Goal: Task Accomplishment & Management: Manage account settings

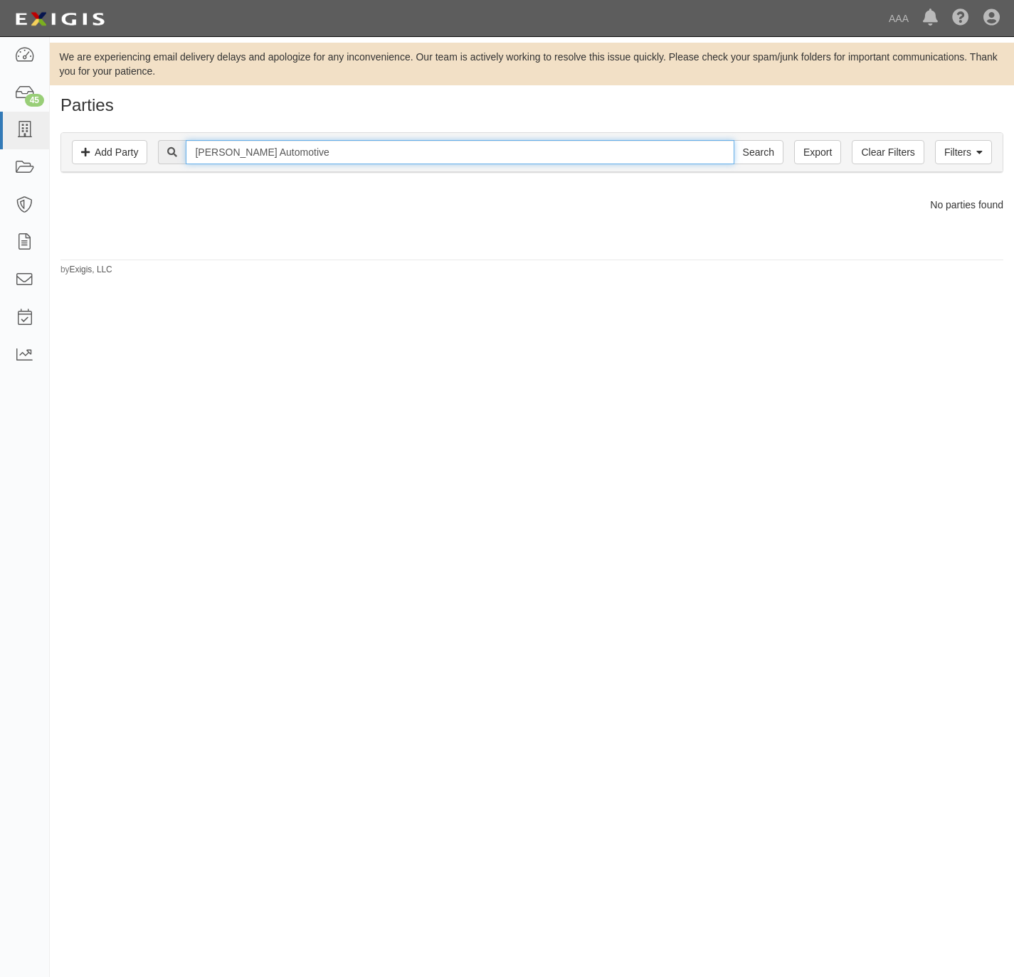
click at [302, 152] on input "Kontio's Automotive" at bounding box center [460, 152] width 548 height 24
click at [301, 150] on input "Kontio's Automotive" at bounding box center [460, 152] width 548 height 24
paste input "Dave's Garag"
type input "Dave's Garage"
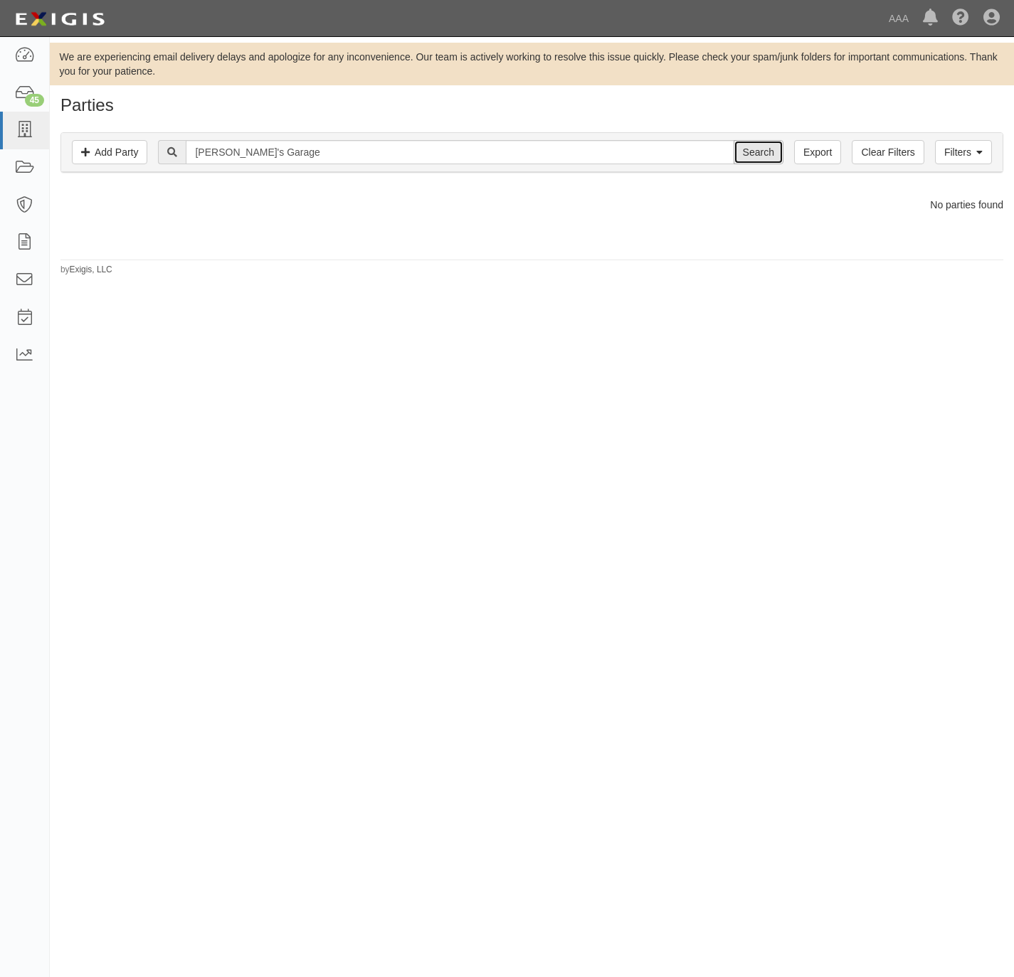
click at [760, 154] on input "Search" at bounding box center [758, 152] width 50 height 24
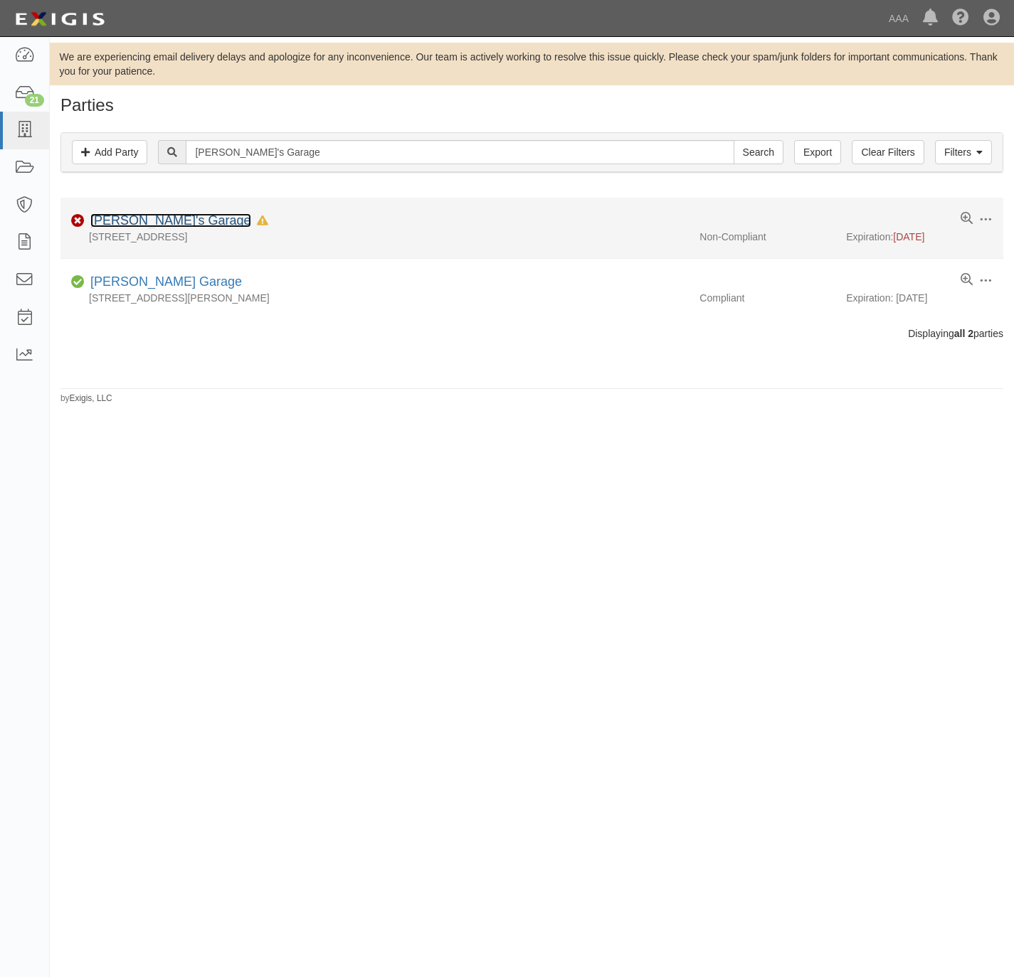
click at [122, 220] on link "[PERSON_NAME]'s Garage" at bounding box center [170, 220] width 161 height 14
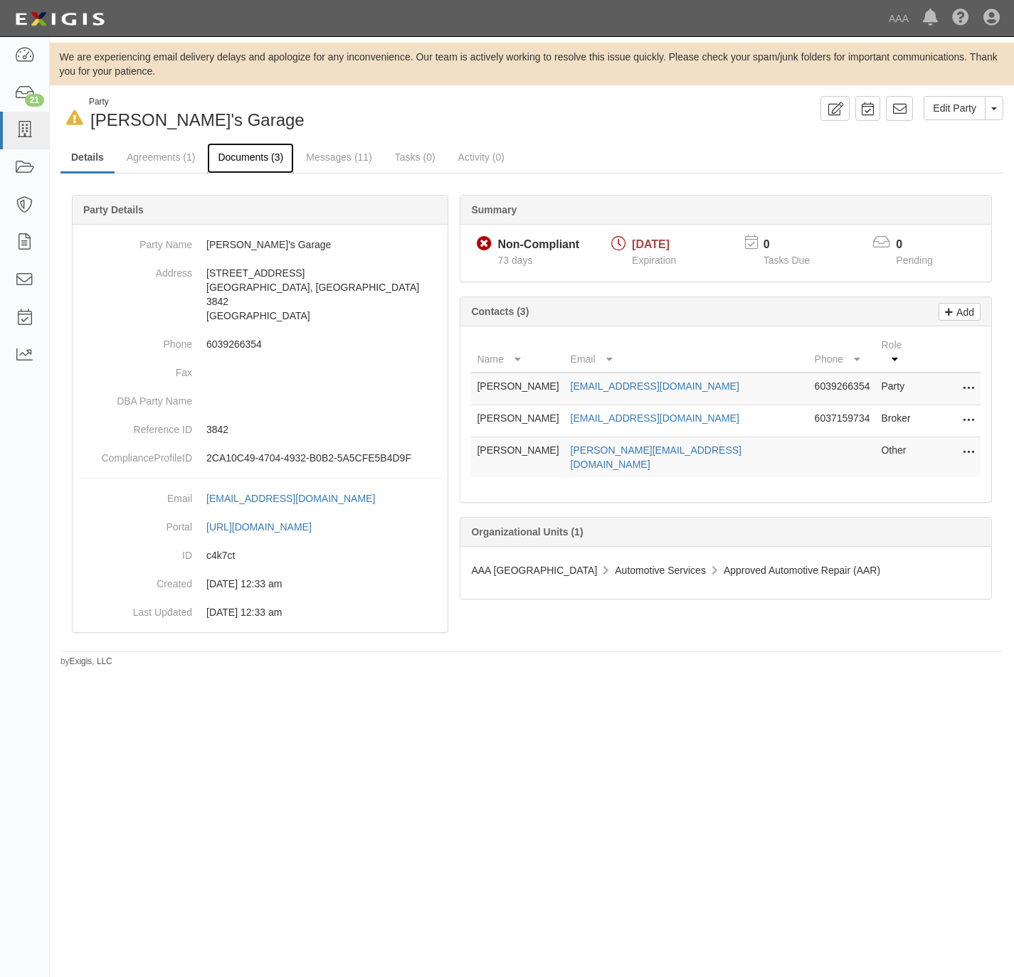
click at [242, 150] on link "Documents (3)" at bounding box center [250, 158] width 87 height 31
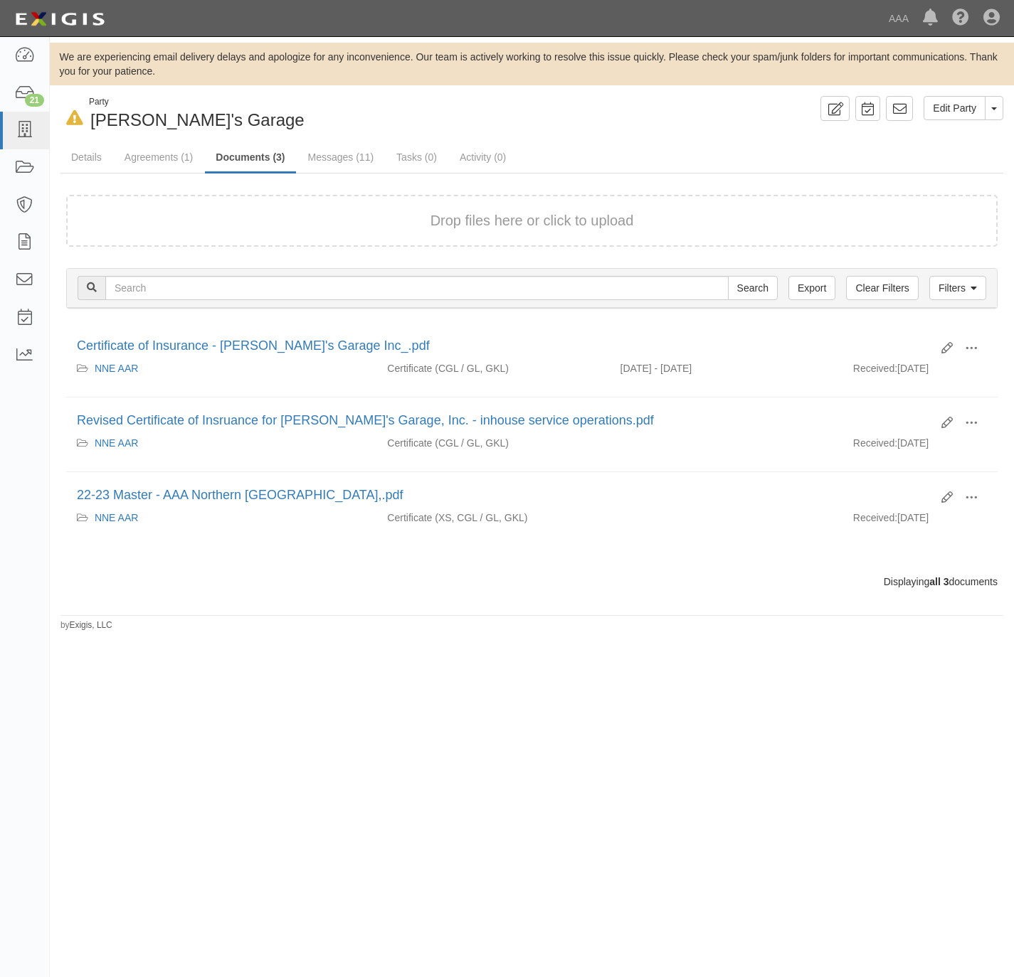
click at [319, 216] on div "Drop files here or click to upload" at bounding box center [532, 221] width 900 height 21
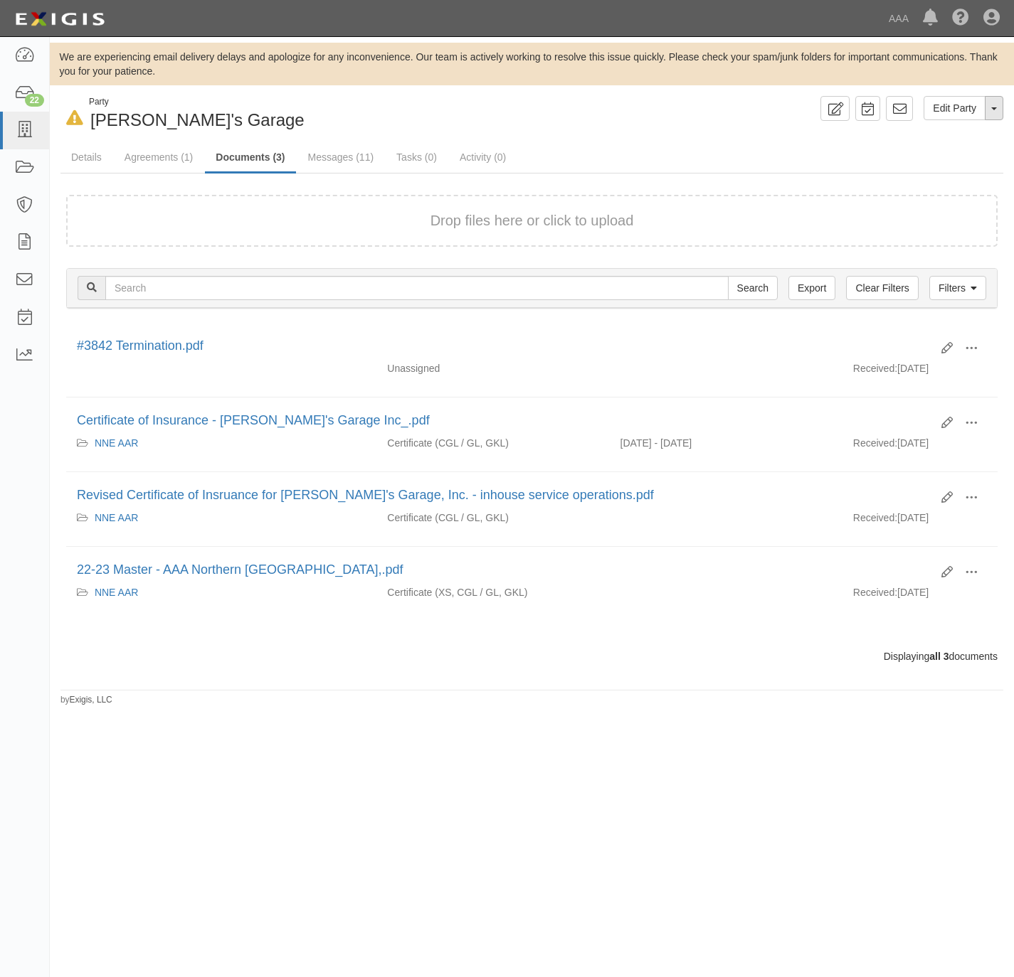
click at [989, 109] on button "Toggle Party Dropdown" at bounding box center [994, 108] width 18 height 24
click at [916, 152] on link "Archive Party" at bounding box center [946, 153] width 112 height 18
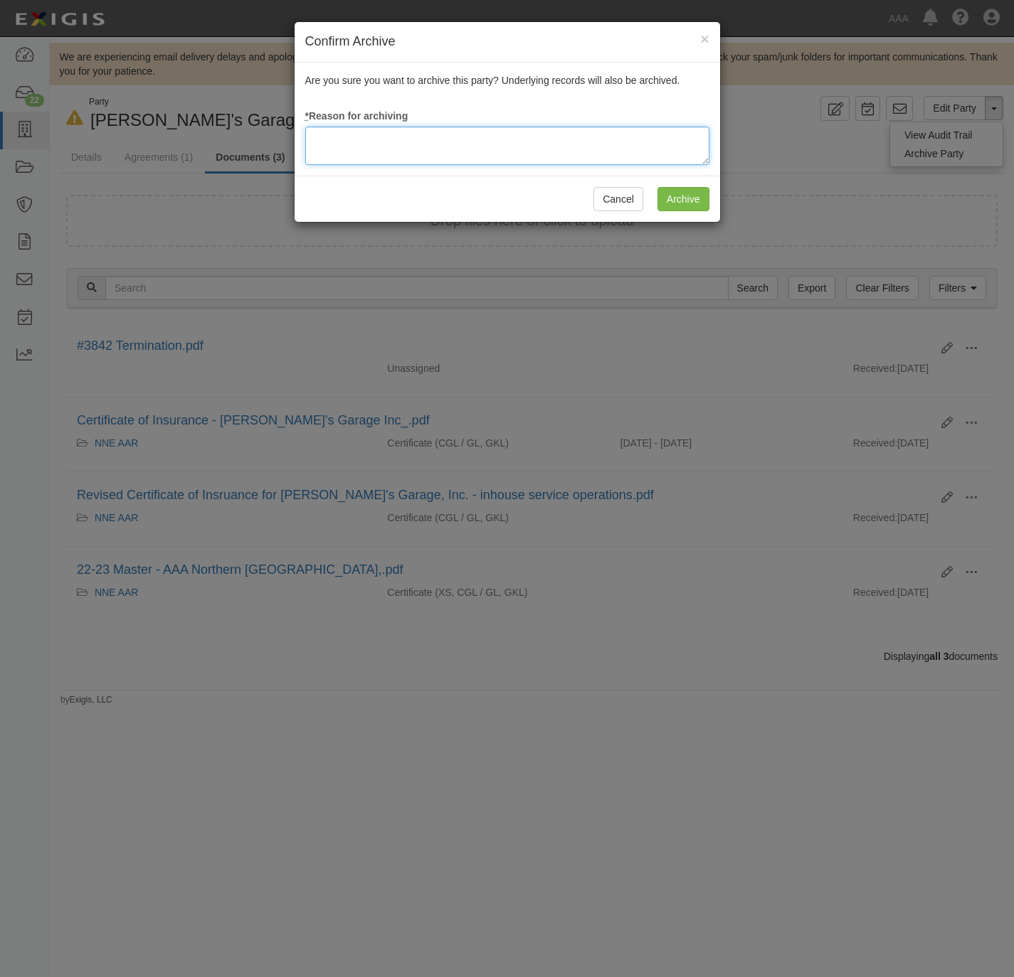
click at [588, 132] on textarea at bounding box center [507, 146] width 404 height 38
type textarea "Station Terminated."
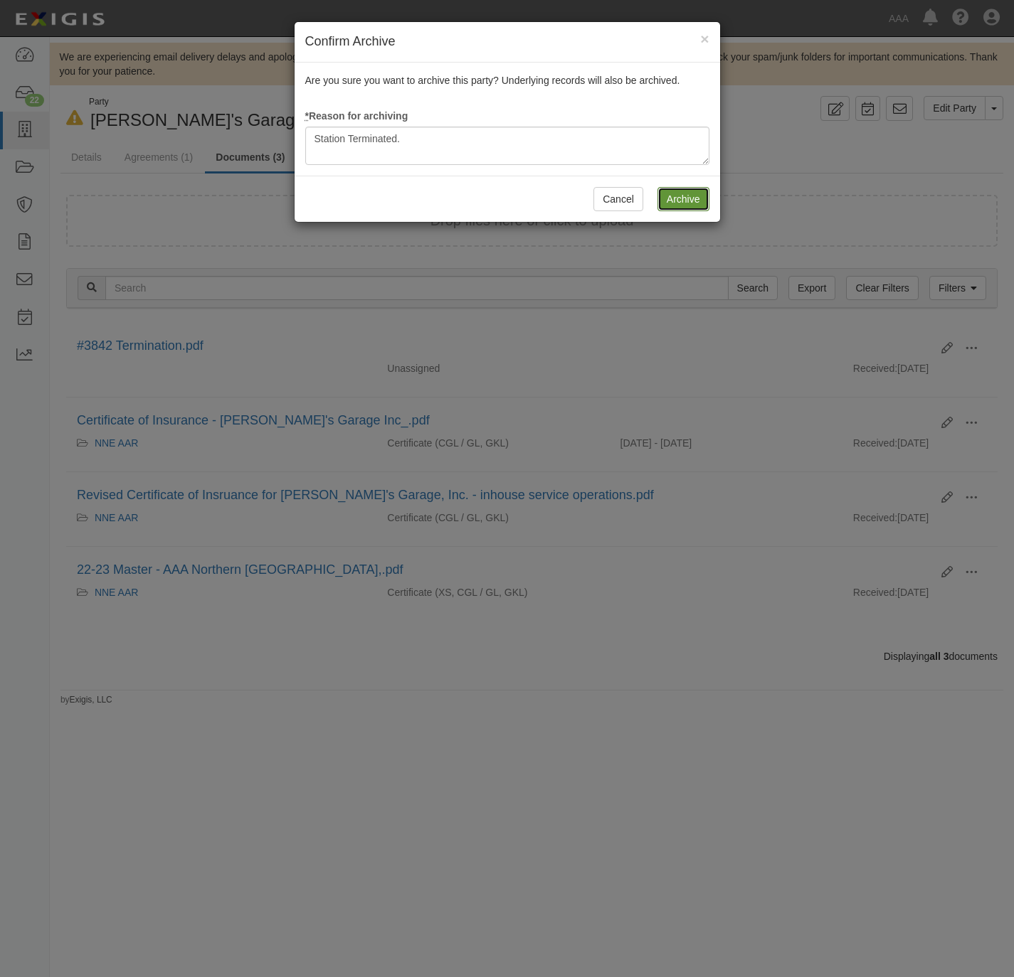
click at [674, 195] on input "Archive" at bounding box center [683, 199] width 52 height 24
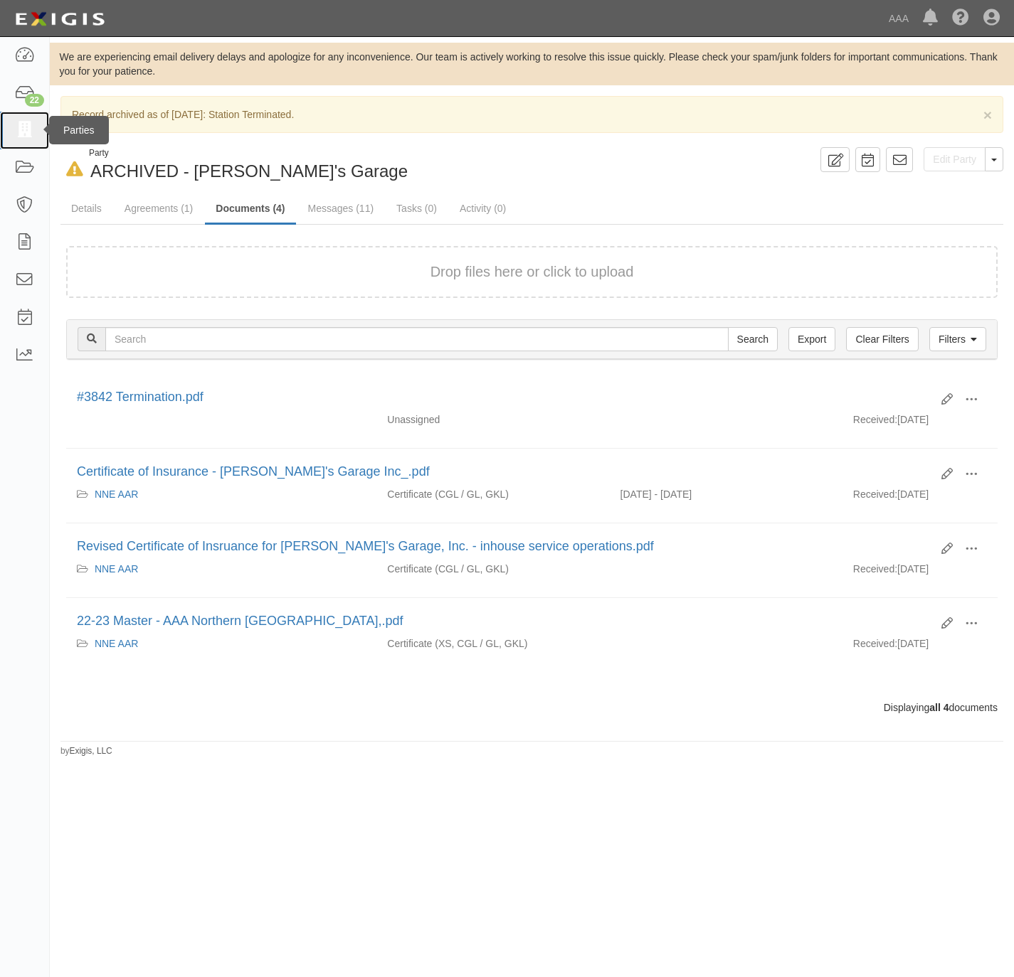
click at [24, 124] on icon at bounding box center [24, 130] width 20 height 16
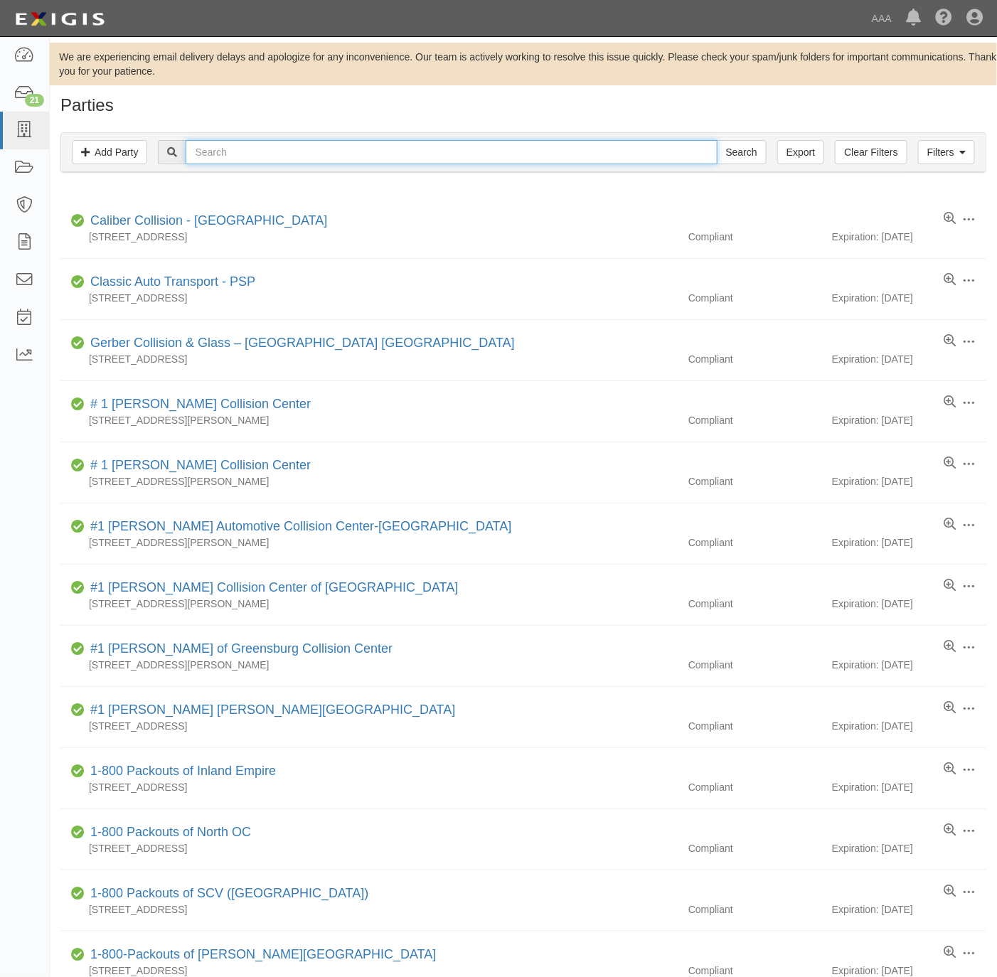
click at [270, 158] on input "text" at bounding box center [451, 152] width 531 height 24
paste input "Alcatraz Locksmith"
type input "Alcatraz Locksmith"
click at [730, 156] on input "Search" at bounding box center [742, 152] width 50 height 24
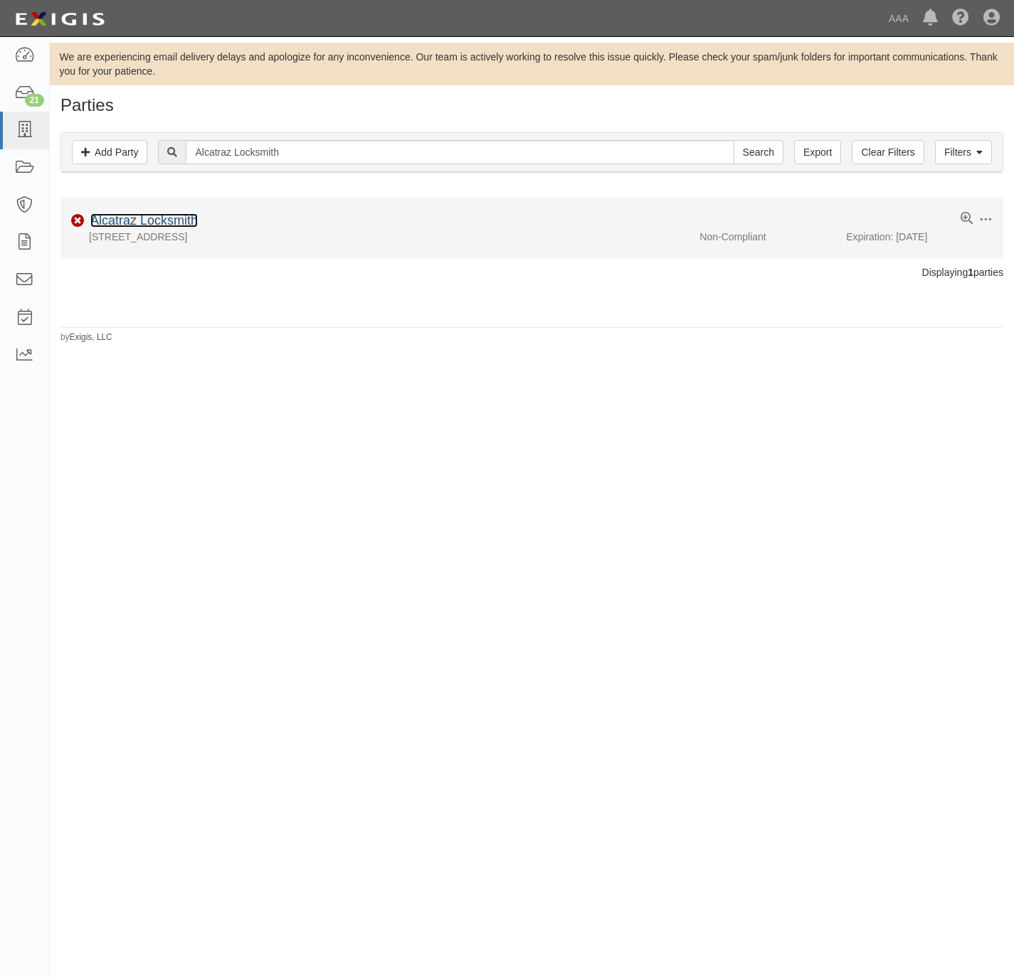
click at [124, 225] on link "Alcatraz Locksmith" at bounding box center [143, 220] width 107 height 14
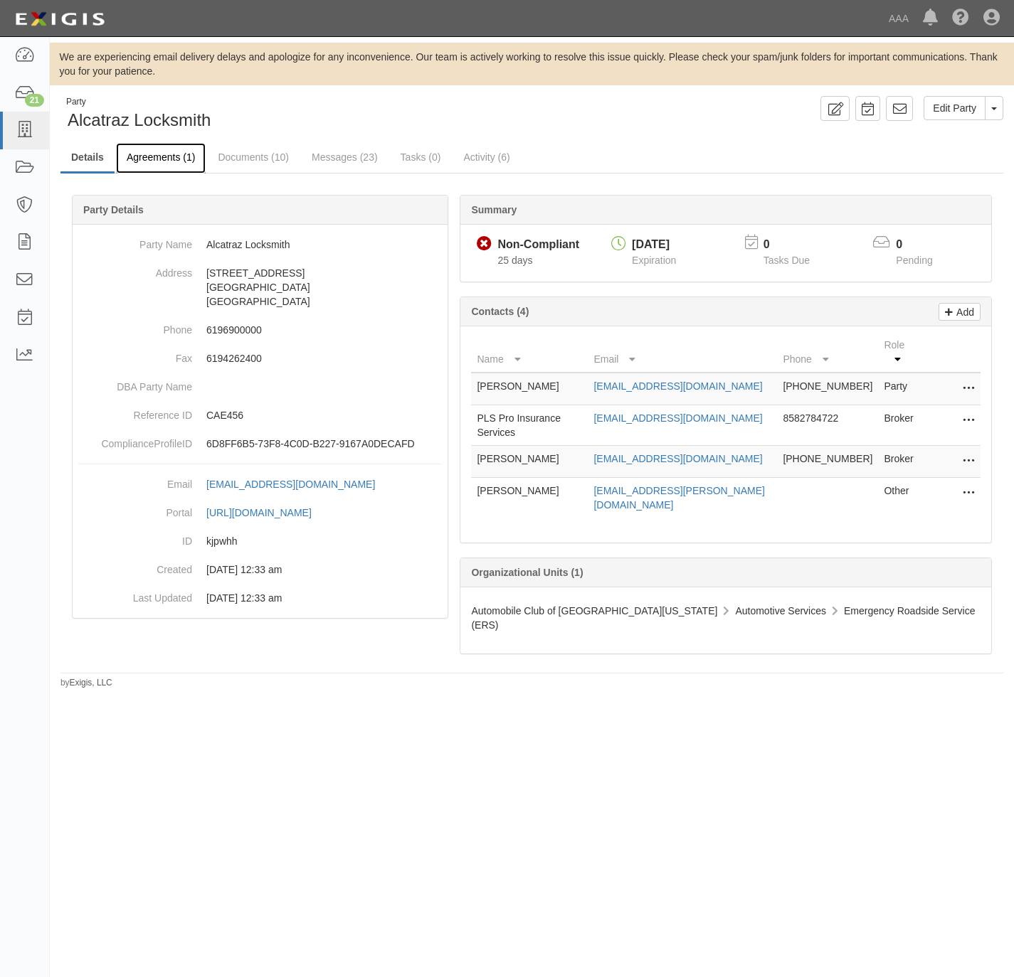
click at [180, 156] on link "Agreements (1)" at bounding box center [161, 158] width 90 height 31
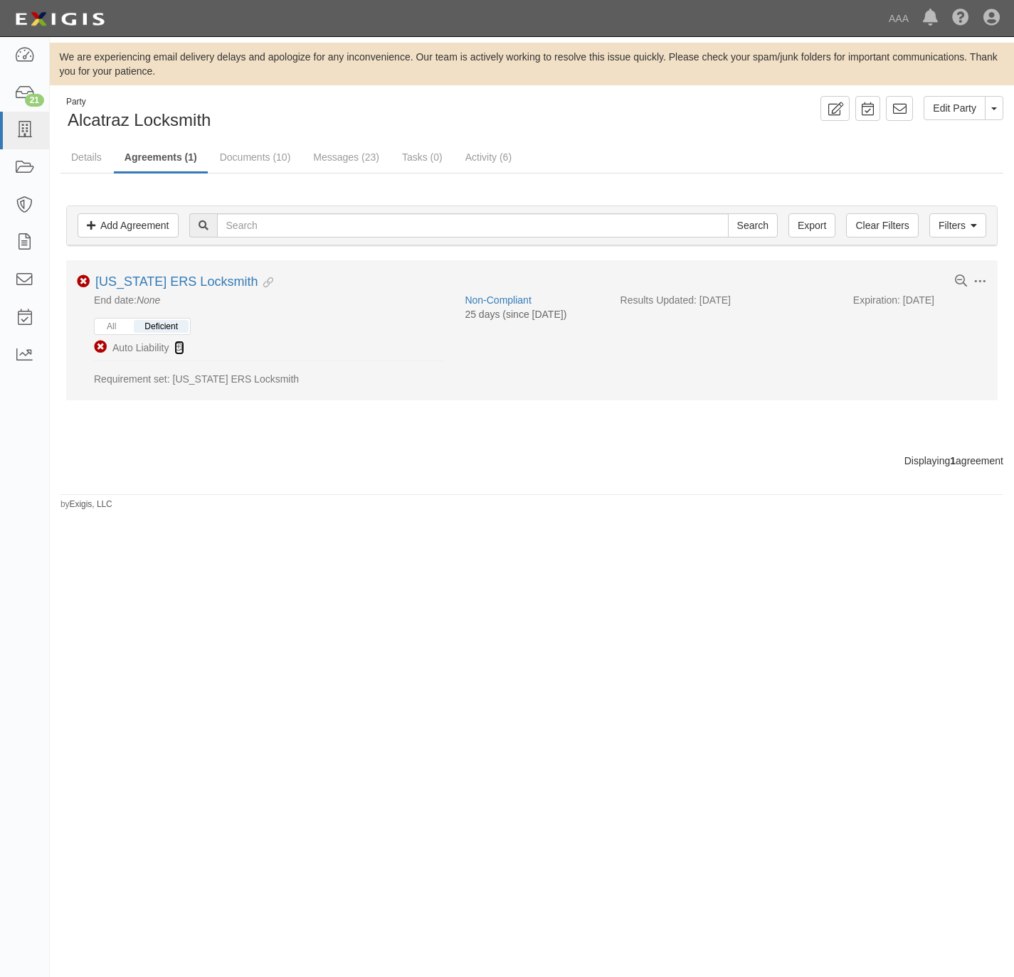
click at [175, 344] on icon at bounding box center [179, 349] width 10 height 10
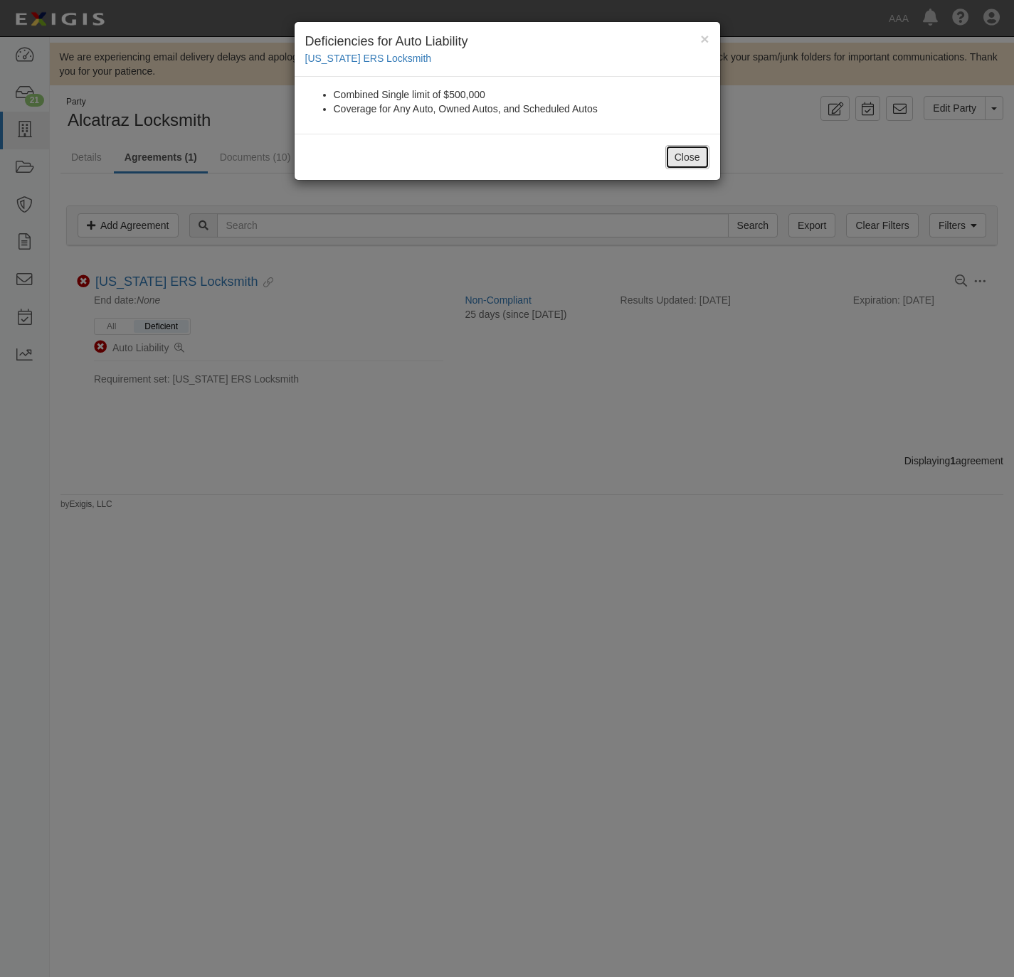
click at [683, 159] on button "Close" at bounding box center [687, 157] width 44 height 24
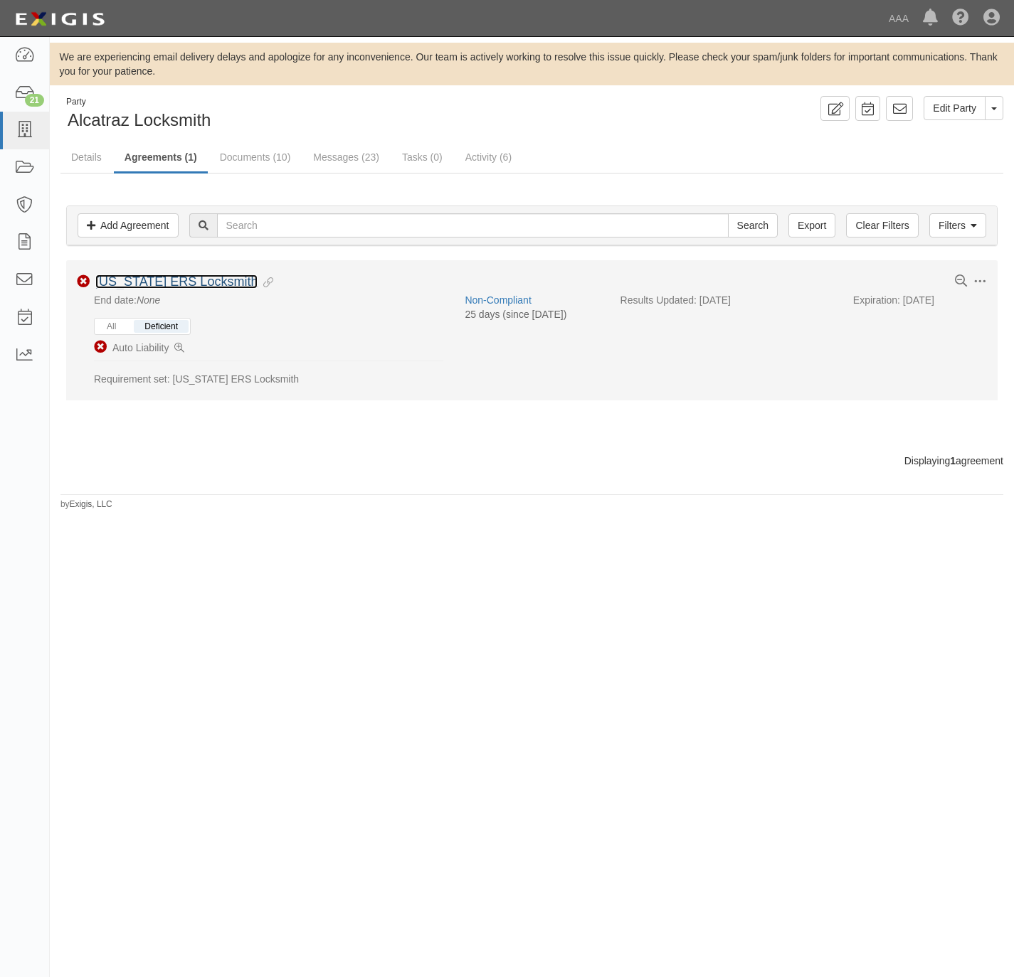
click at [179, 284] on link "California ERS Locksmith" at bounding box center [176, 282] width 162 height 14
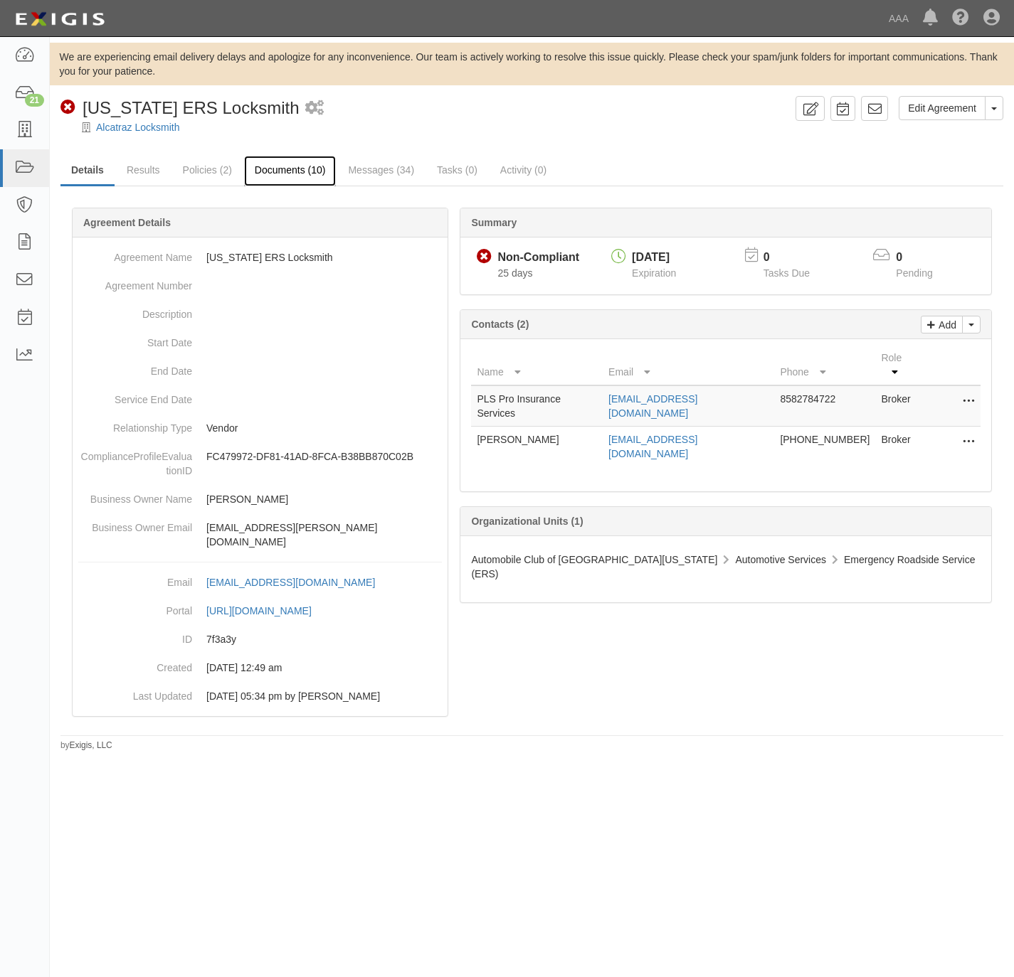
click at [292, 171] on link "Documents (10)" at bounding box center [290, 171] width 92 height 31
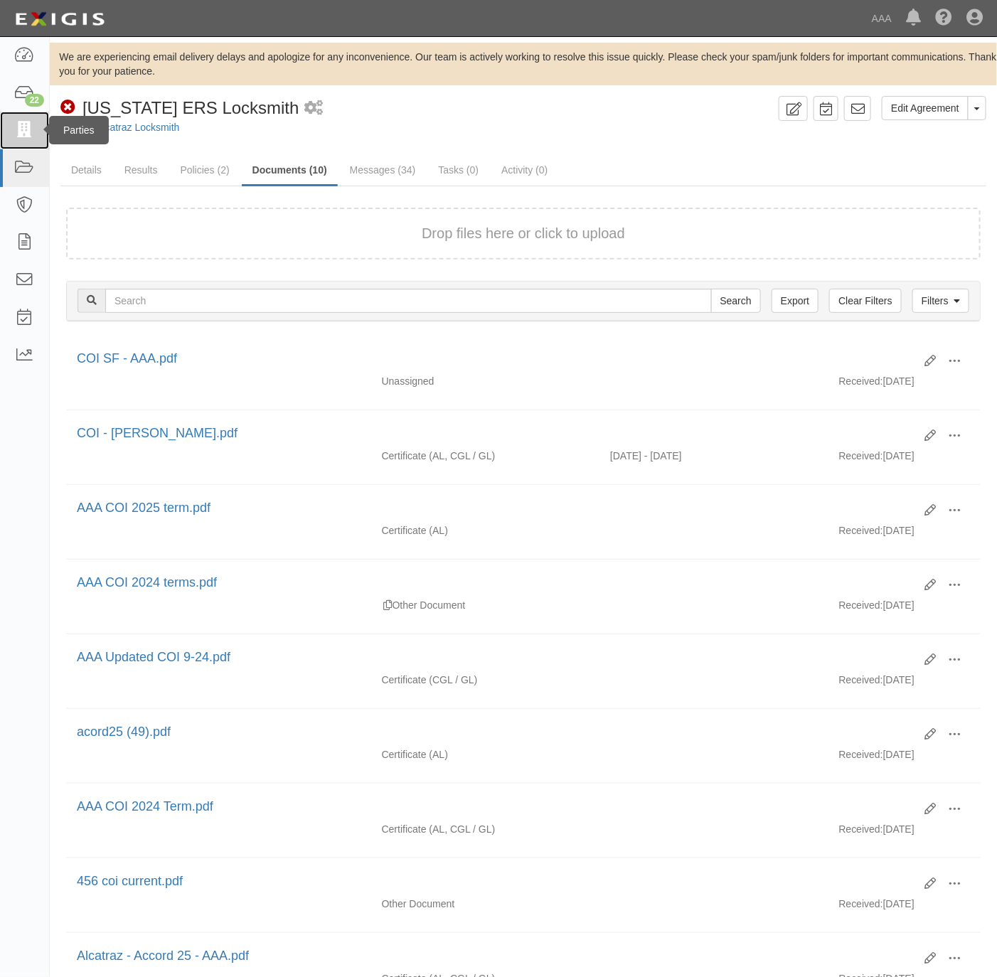
click at [9, 127] on link at bounding box center [24, 131] width 49 height 38
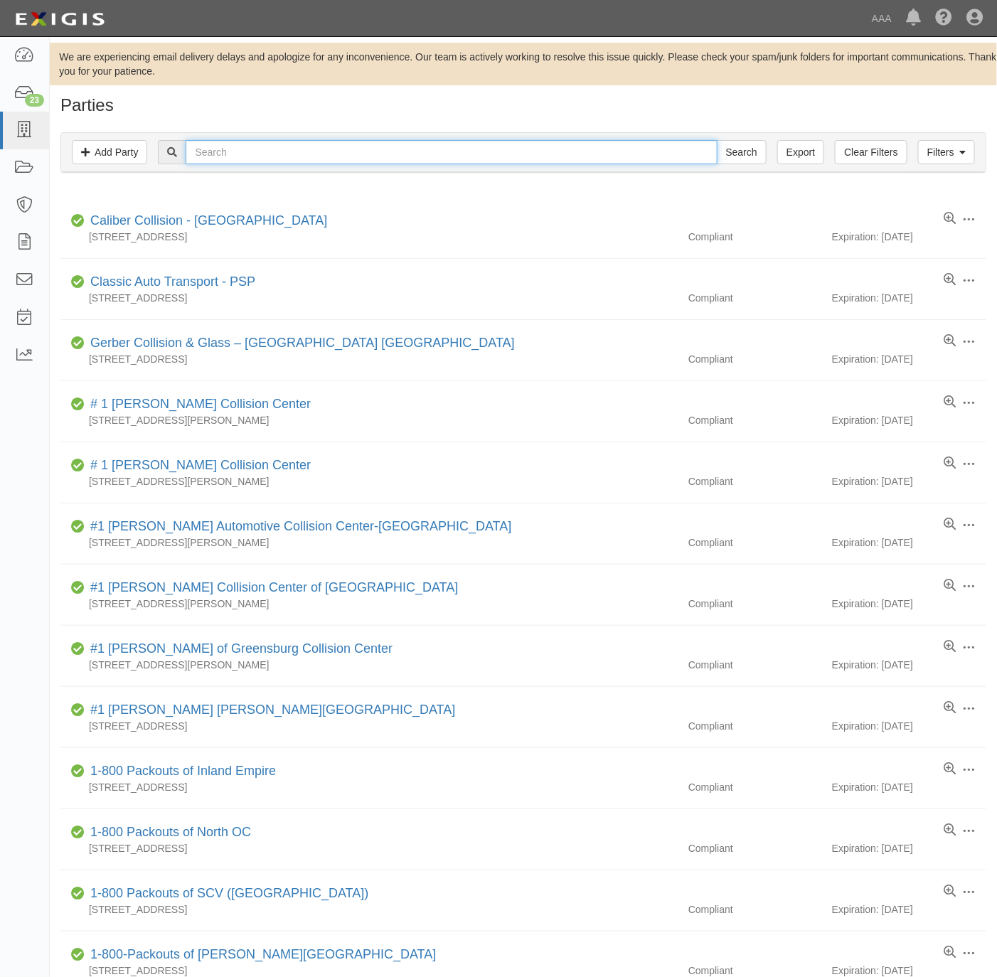
click at [293, 146] on input "text" at bounding box center [451, 152] width 531 height 24
paste input "Voltage Towing"
type input "Voltage Towing"
click at [717, 140] on input "Search" at bounding box center [742, 152] width 50 height 24
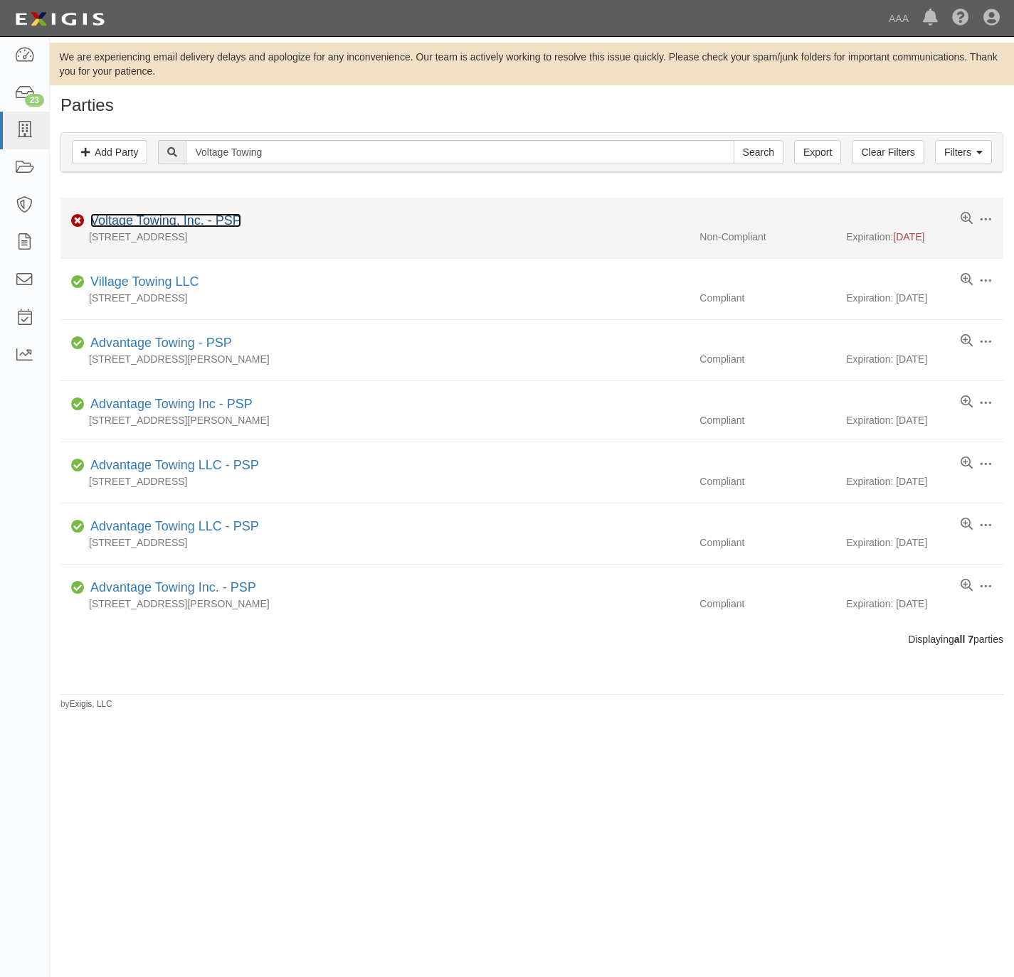
click at [163, 218] on link "Voltage Towing, Inc. - PSP" at bounding box center [165, 220] width 151 height 14
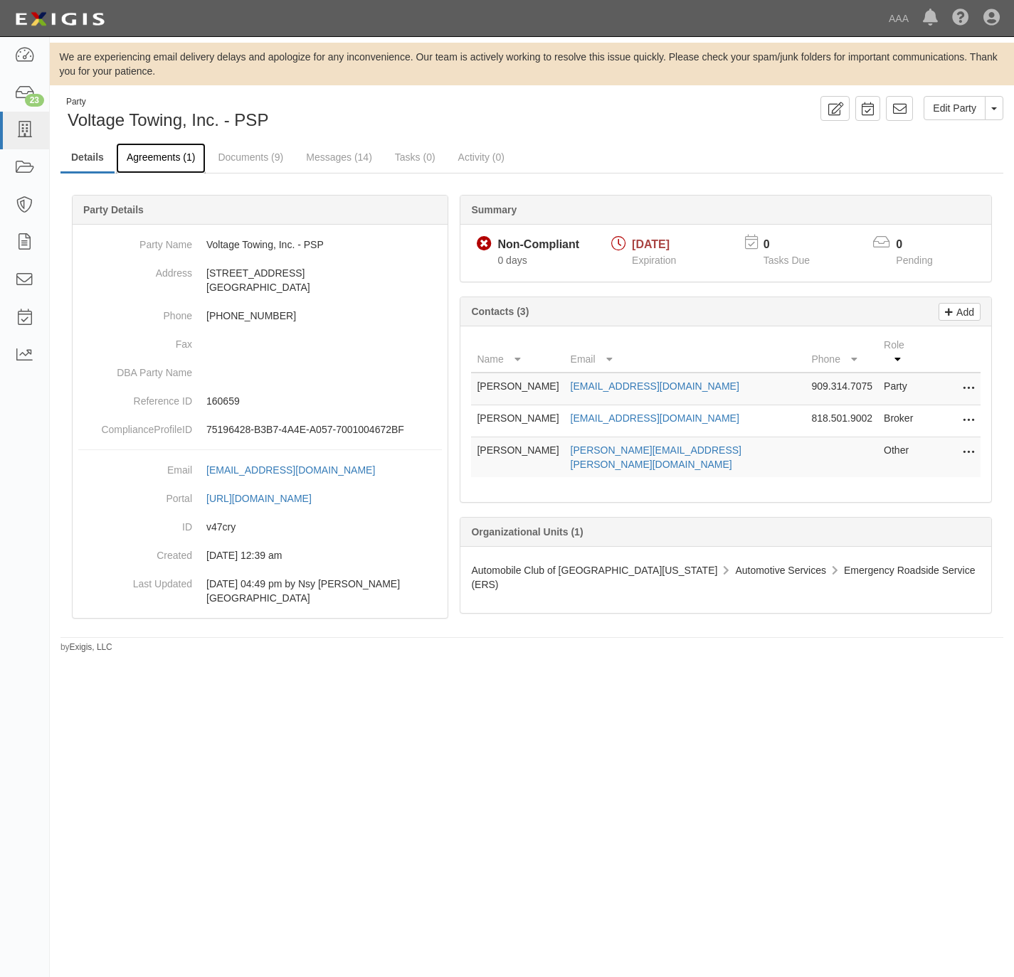
click at [150, 156] on link "Agreements (1)" at bounding box center [161, 158] width 90 height 31
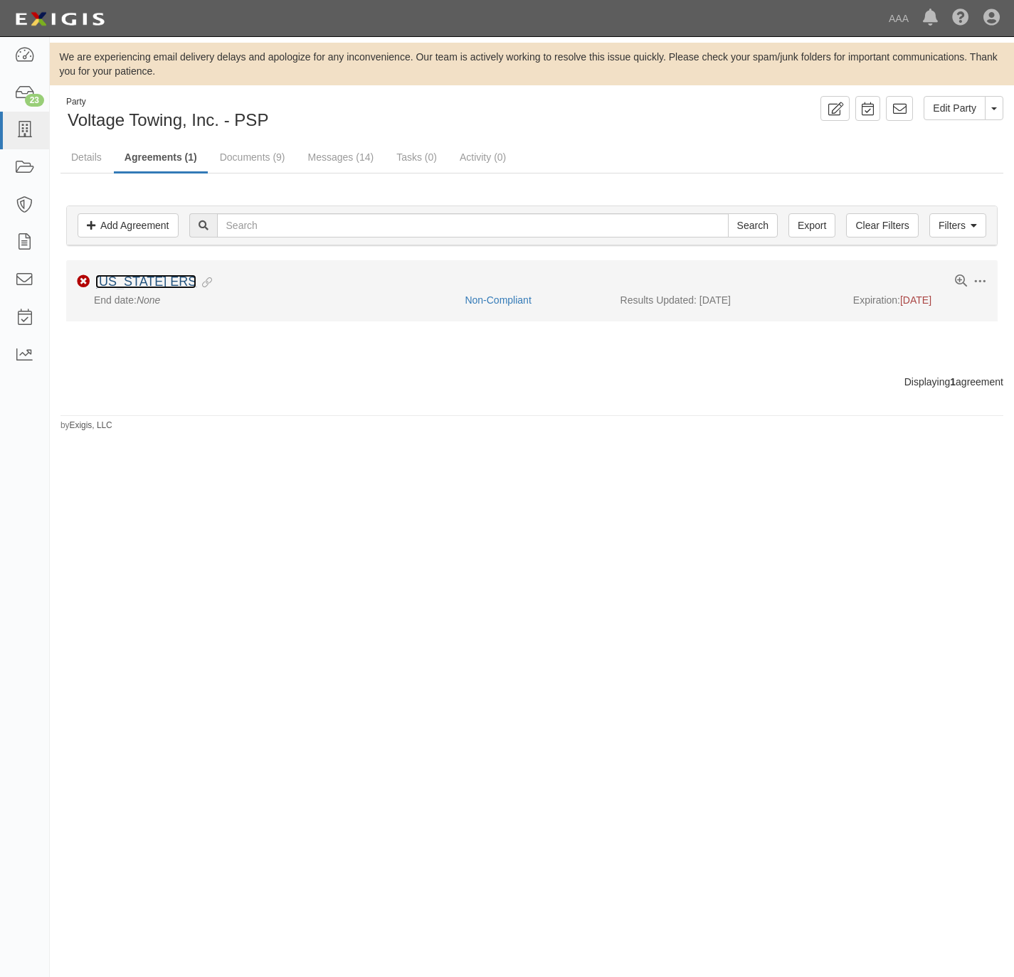
click at [126, 280] on link "[US_STATE] ERS" at bounding box center [145, 282] width 101 height 14
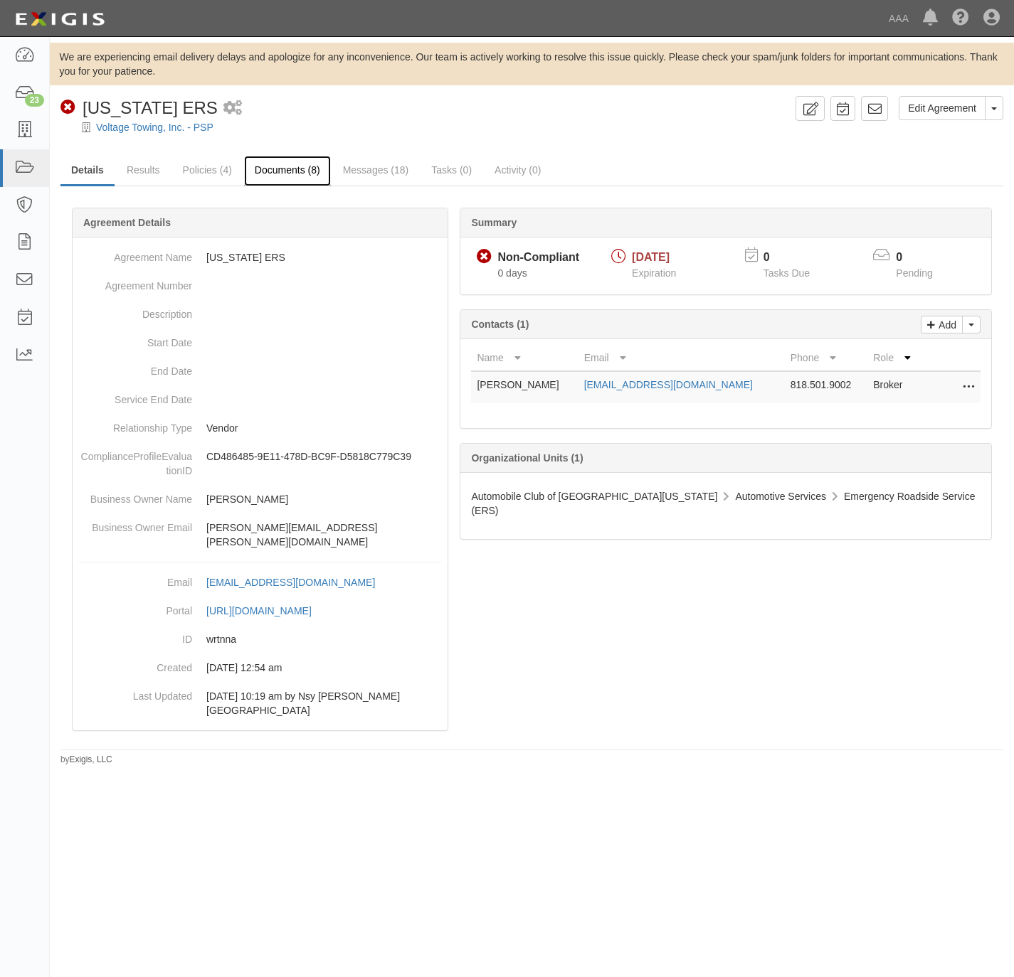
drag, startPoint x: 289, startPoint y: 169, endPoint x: 327, endPoint y: 158, distance: 39.4
click at [289, 169] on link "Documents (8)" at bounding box center [287, 171] width 87 height 31
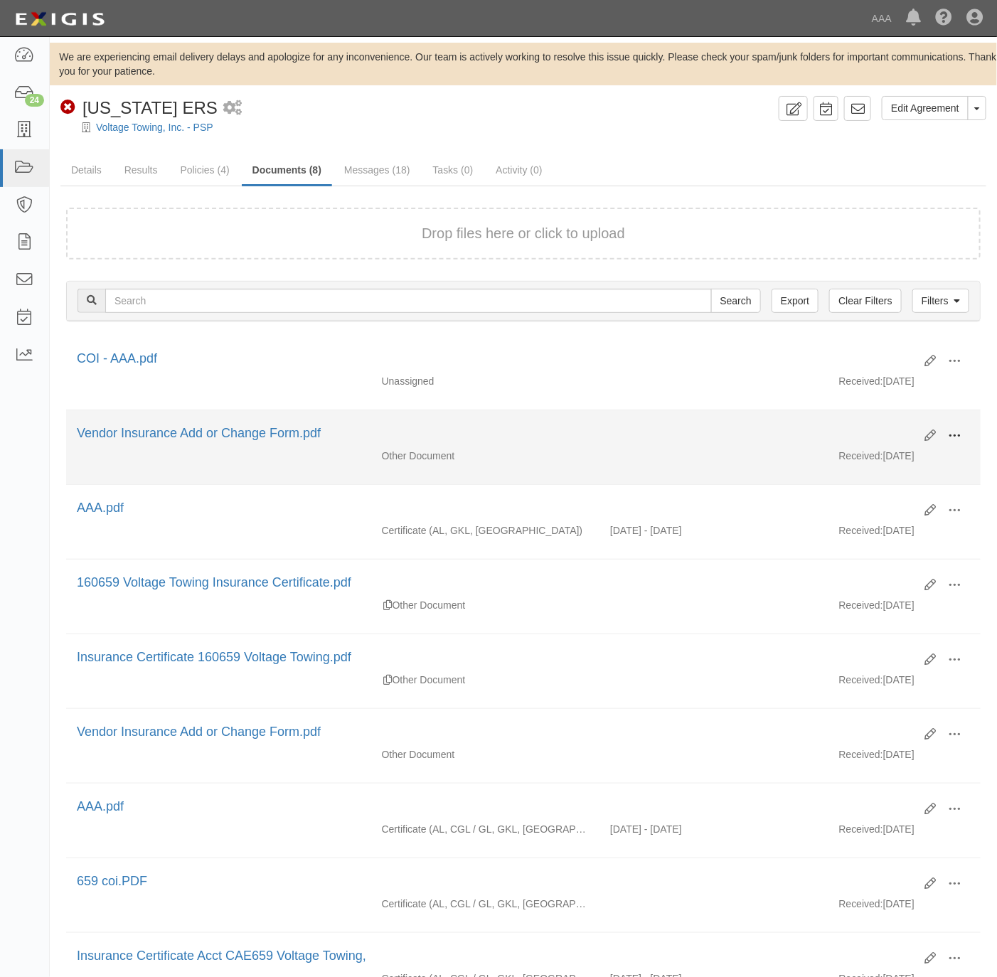
click at [950, 437] on span at bounding box center [954, 436] width 13 height 13
click at [890, 459] on link "View" at bounding box center [885, 457] width 112 height 26
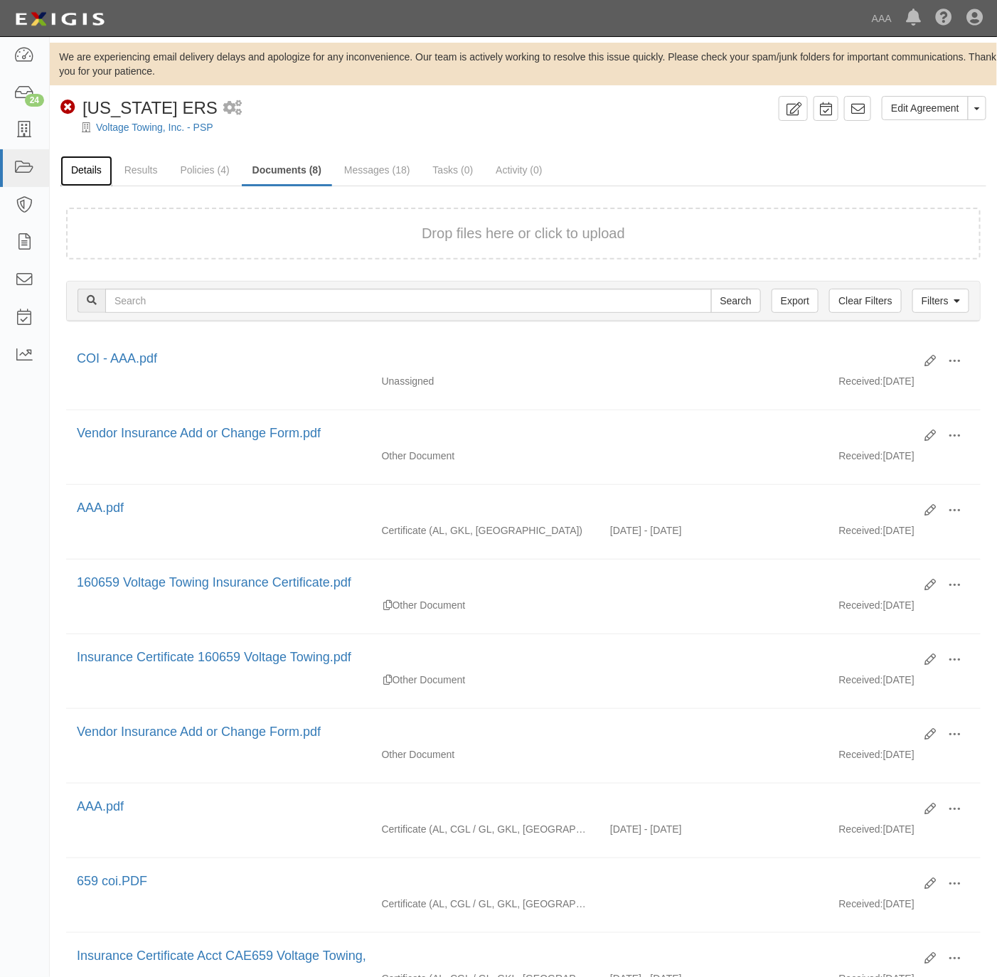
click at [84, 164] on link "Details" at bounding box center [86, 171] width 52 height 31
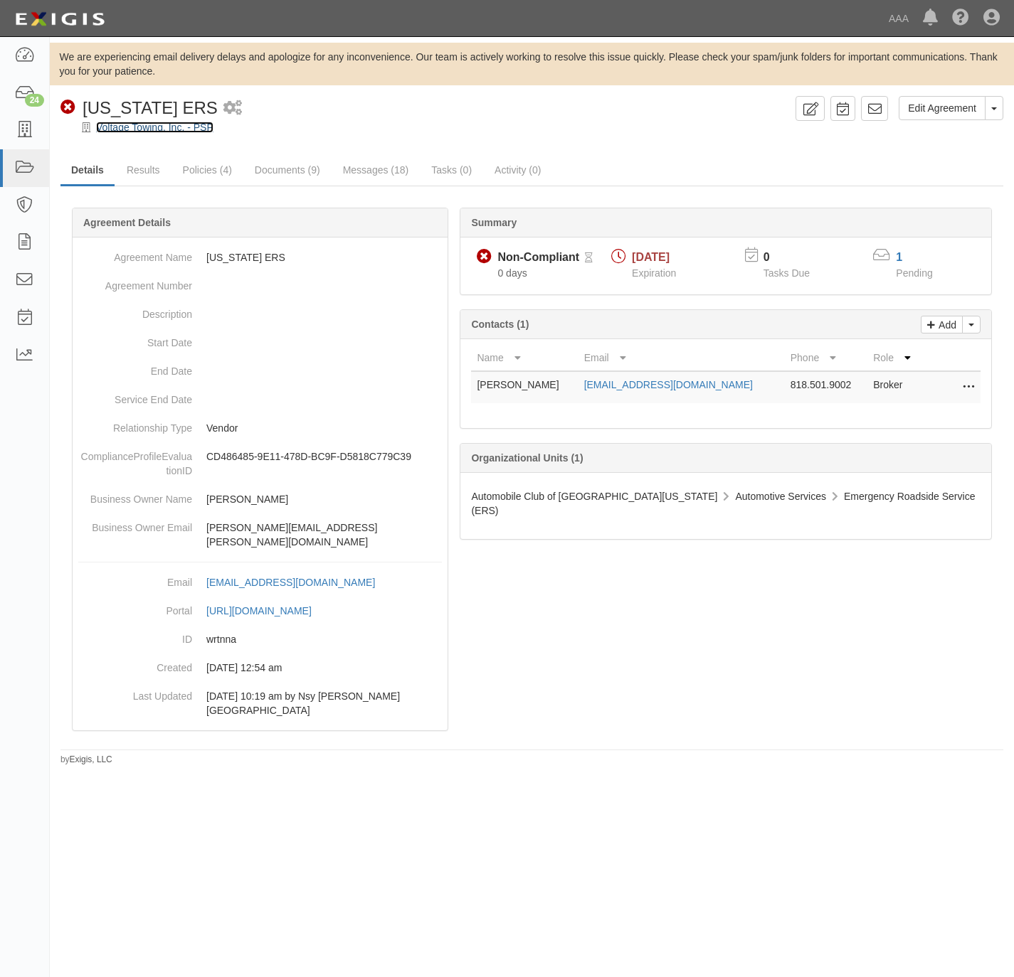
click at [159, 127] on link "Voltage Towing, Inc. - PSP" at bounding box center [154, 127] width 117 height 11
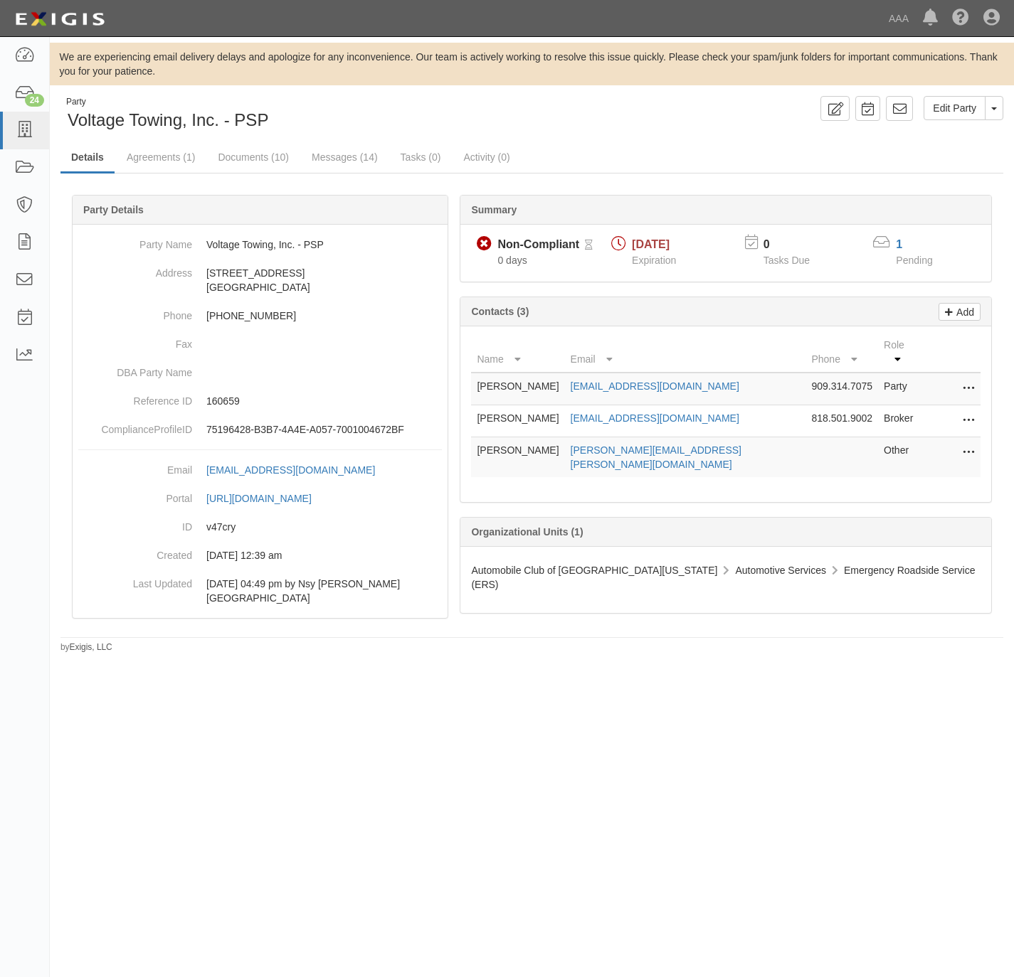
click at [963, 412] on icon at bounding box center [967, 421] width 11 height 18
click at [908, 410] on link "Edit" at bounding box center [917, 417] width 112 height 26
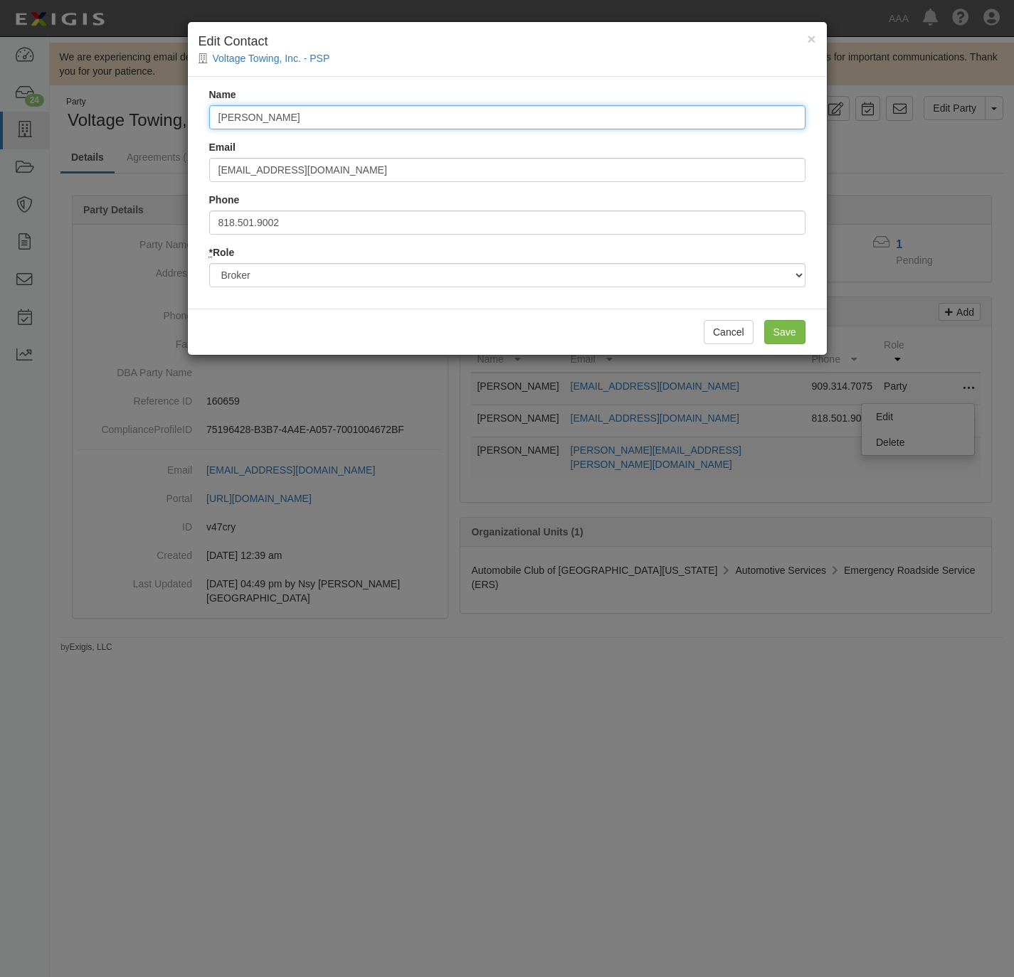
click at [462, 109] on input "Maria Melikyan" at bounding box center [507, 117] width 596 height 24
click at [460, 111] on input "Maria Melikyan" at bounding box center [507, 117] width 596 height 24
paste input "Jeff Ackm"
type input "Jeff Ackman"
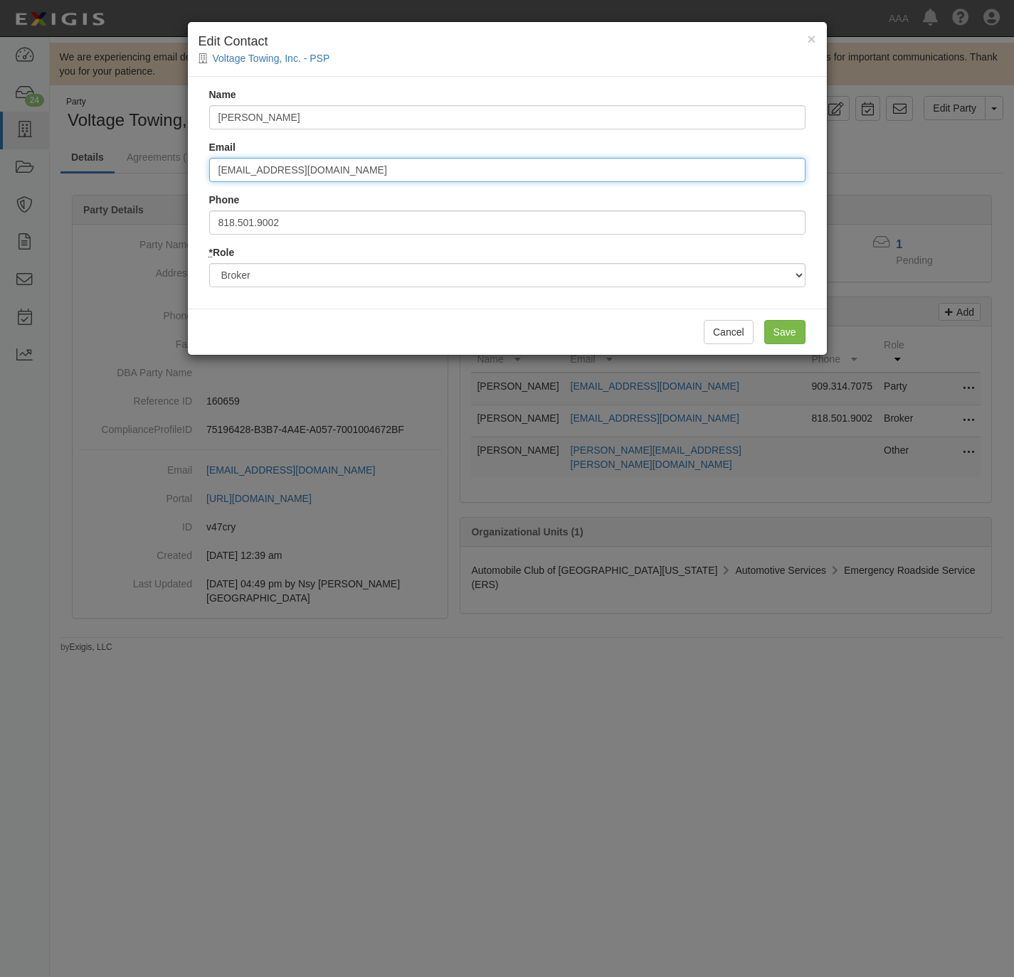
click at [387, 174] on input "lead@centruy1ins.com" at bounding box center [507, 170] width 596 height 24
paste input "jeff@rubininsurance"
type input "jeff@rubininsurance.com"
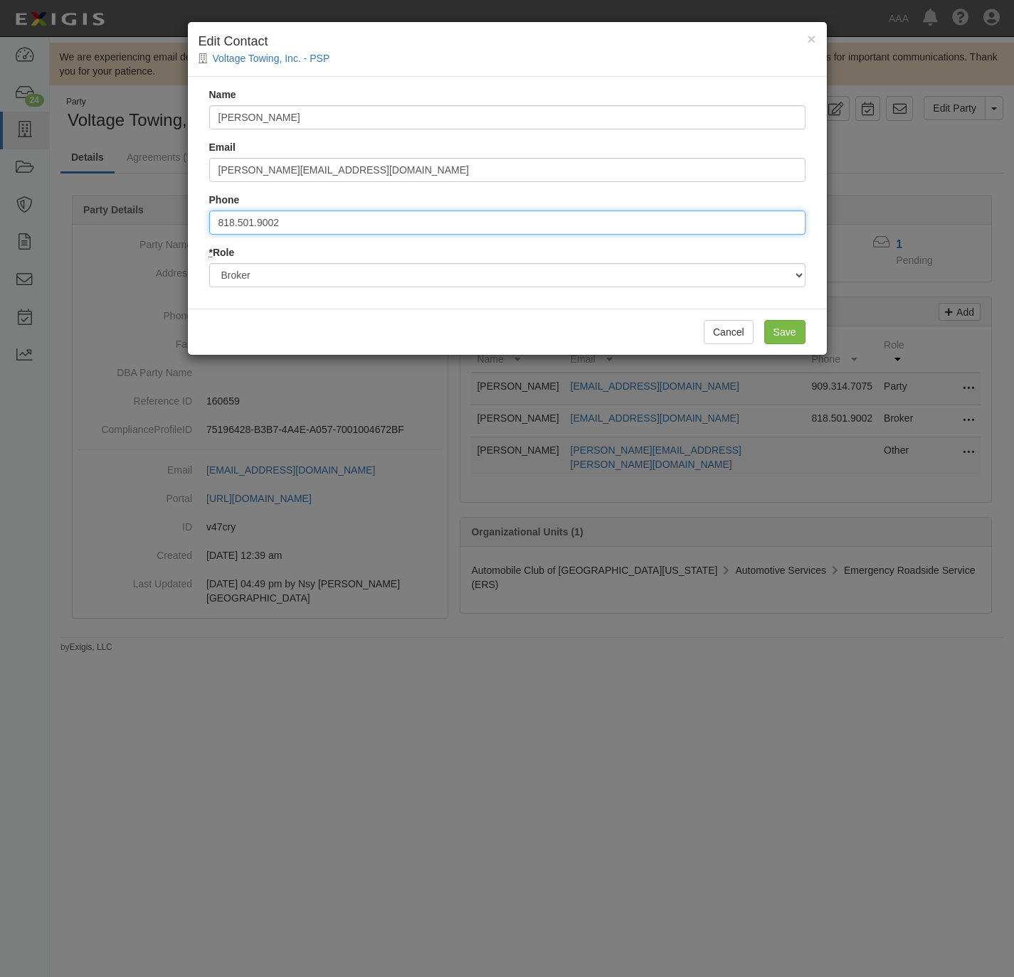
click at [363, 212] on input "818.501.9002" at bounding box center [507, 223] width 596 height 24
type input "619.452.1790"
click at [786, 327] on input "Save" at bounding box center [784, 332] width 41 height 24
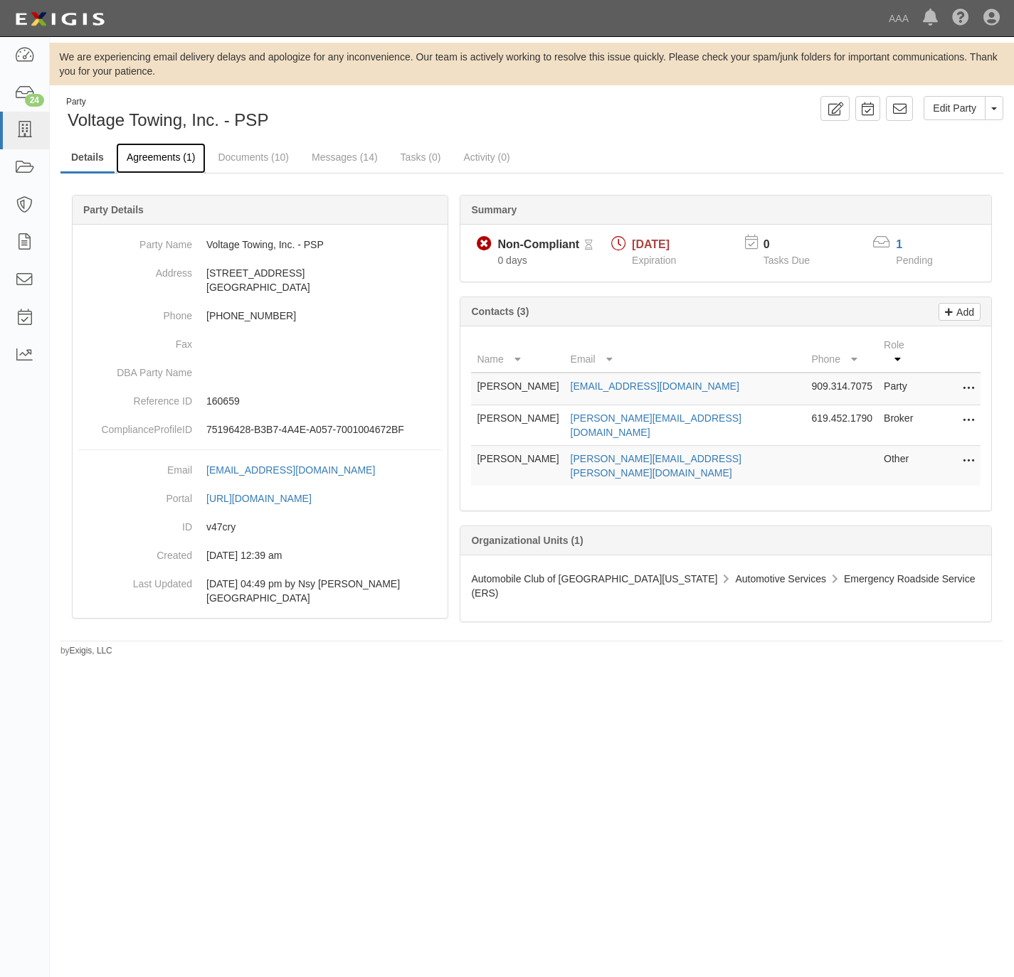
click at [162, 152] on link "Agreements (1)" at bounding box center [161, 158] width 90 height 31
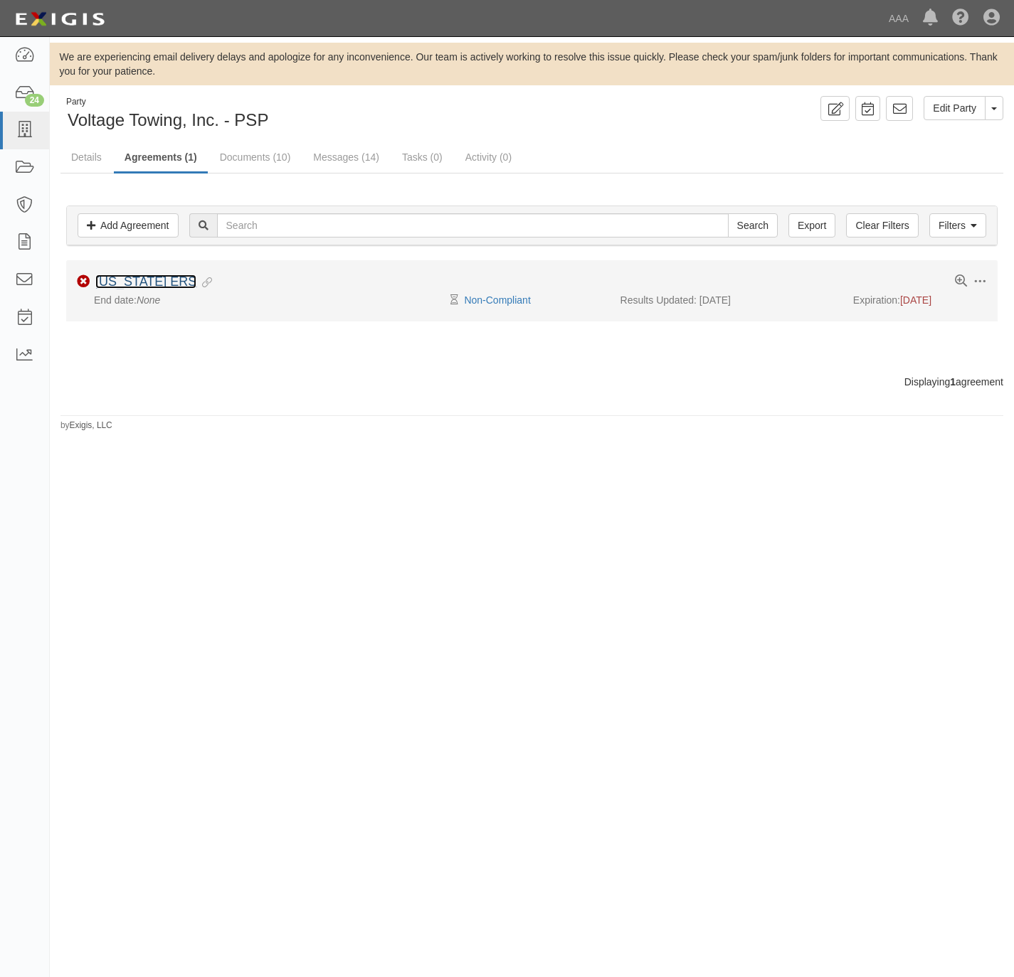
click at [139, 280] on link "[US_STATE] ERS" at bounding box center [145, 282] width 101 height 14
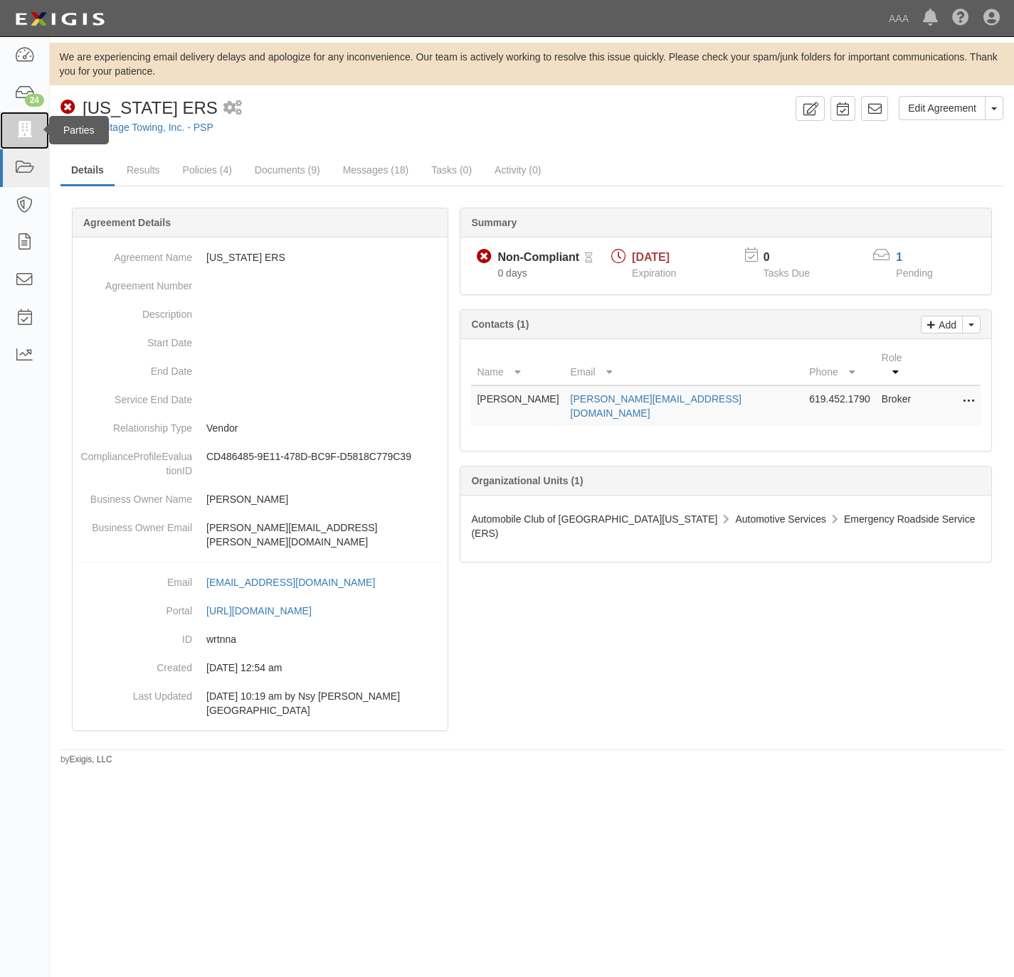
click at [16, 128] on icon at bounding box center [24, 130] width 20 height 16
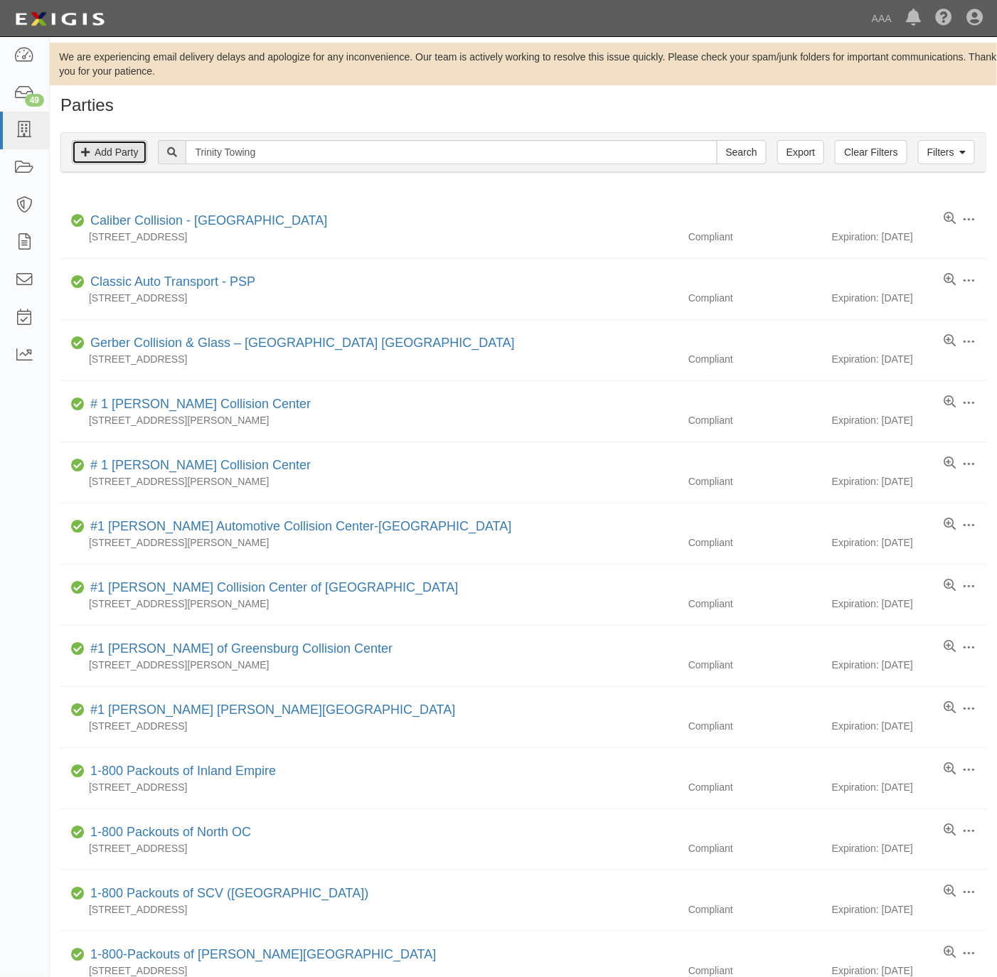
click at [83, 160] on link "Add Party" at bounding box center [109, 152] width 75 height 24
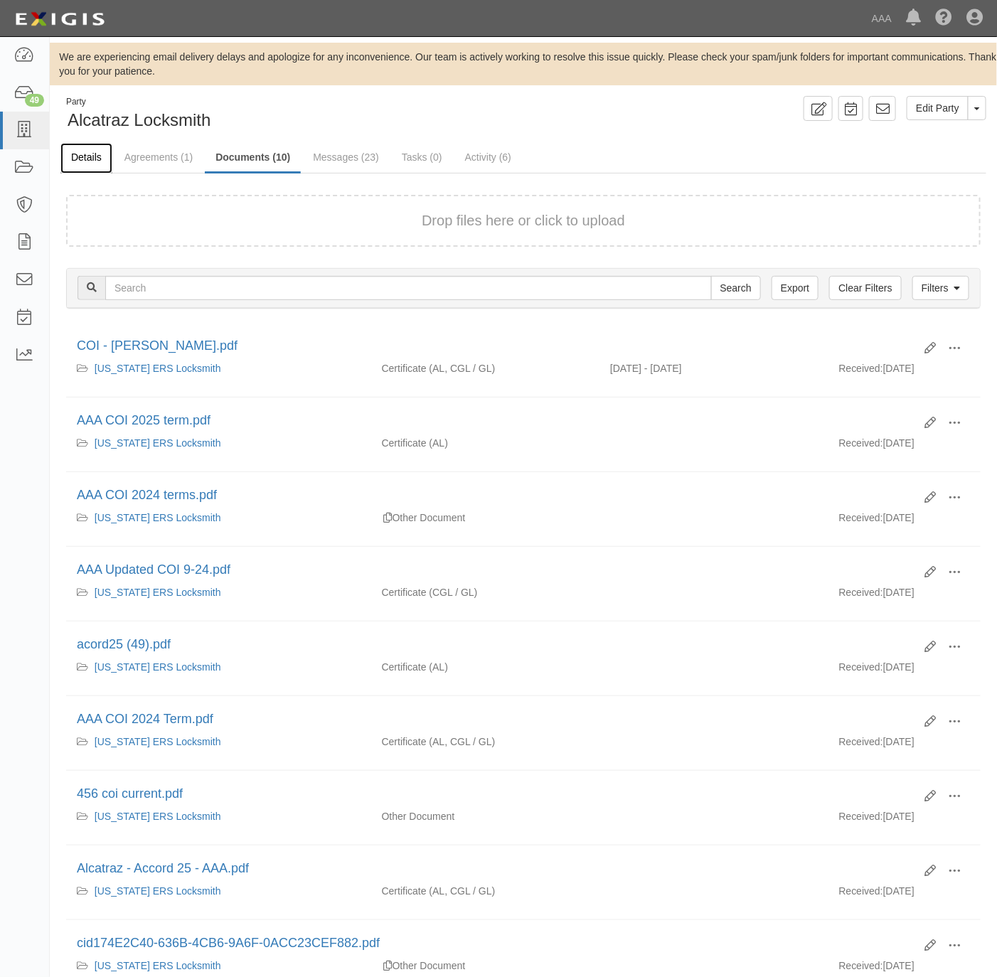
click at [87, 158] on link "Details" at bounding box center [86, 158] width 52 height 31
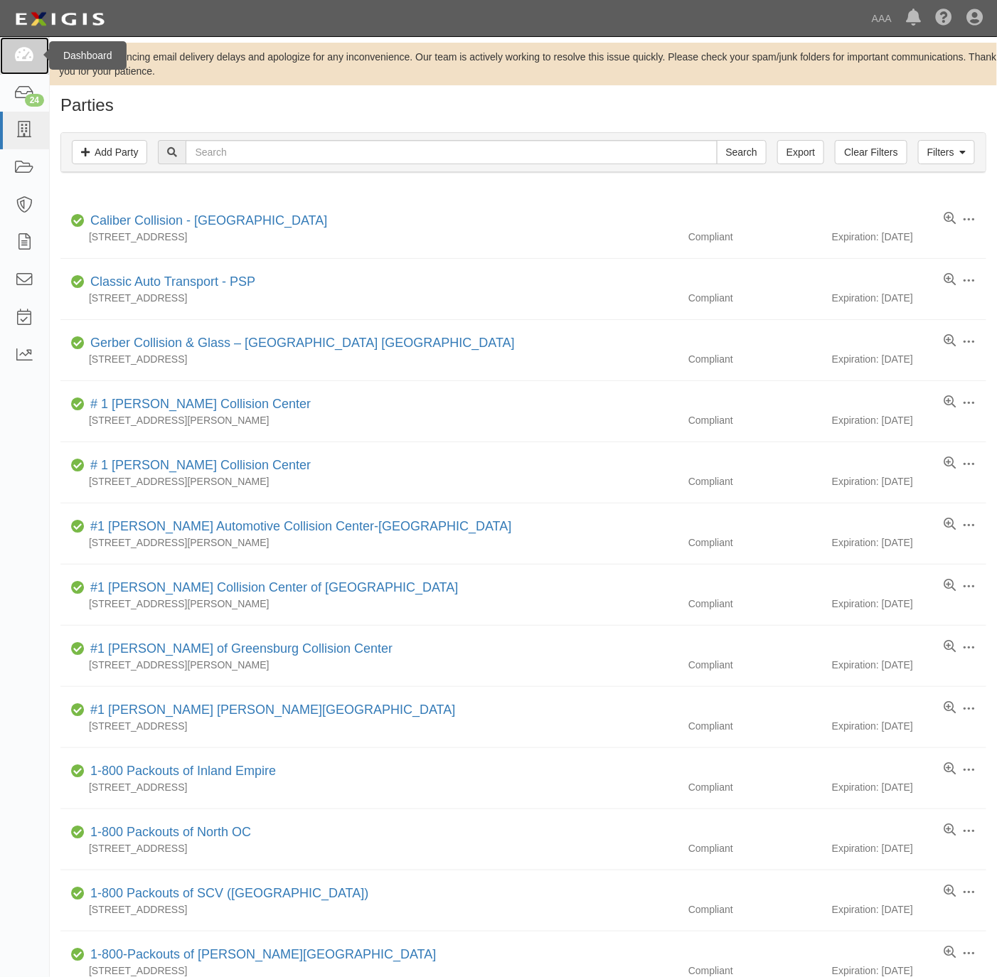
click at [17, 50] on icon at bounding box center [24, 56] width 20 height 16
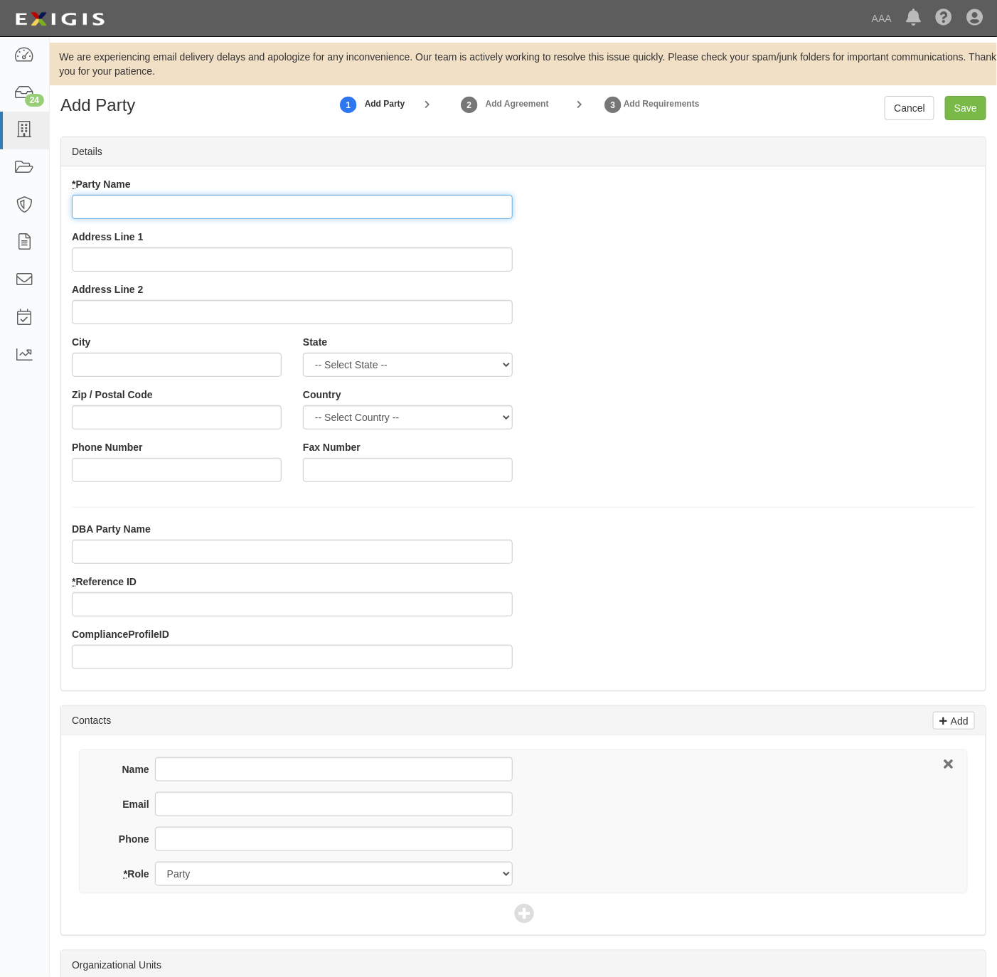
click at [227, 213] on input "* Party Name" at bounding box center [292, 207] width 441 height 24
click at [180, 212] on input "* Party Name" at bounding box center [292, 207] width 441 height 24
paste input "[PERSON_NAME] Volkswagen of [PERSON_NAME]"
type input "[PERSON_NAME] Volkswagen of [PERSON_NAME]"
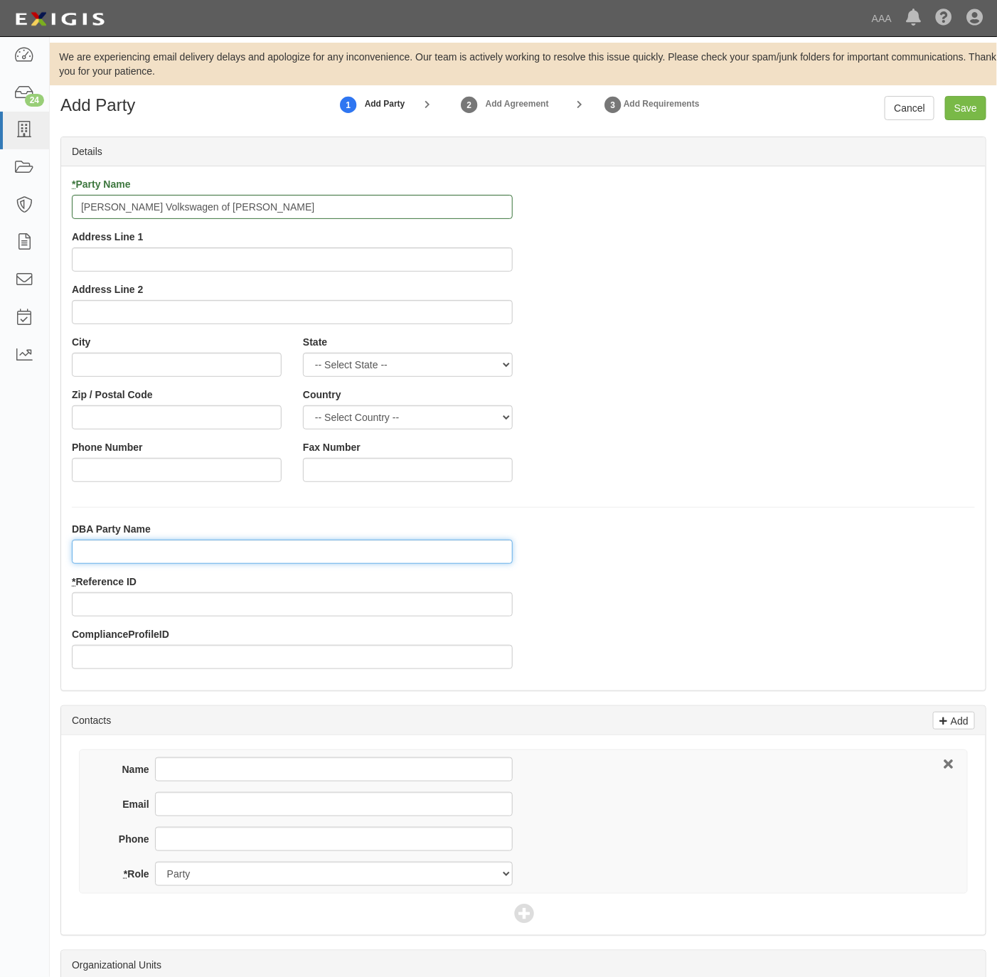
click at [139, 551] on input "DBA Party Name" at bounding box center [292, 552] width 441 height 24
paste input "Brandon Tomes Automotive, Inc."
type input "Brandon Tomes Automotive, Inc"
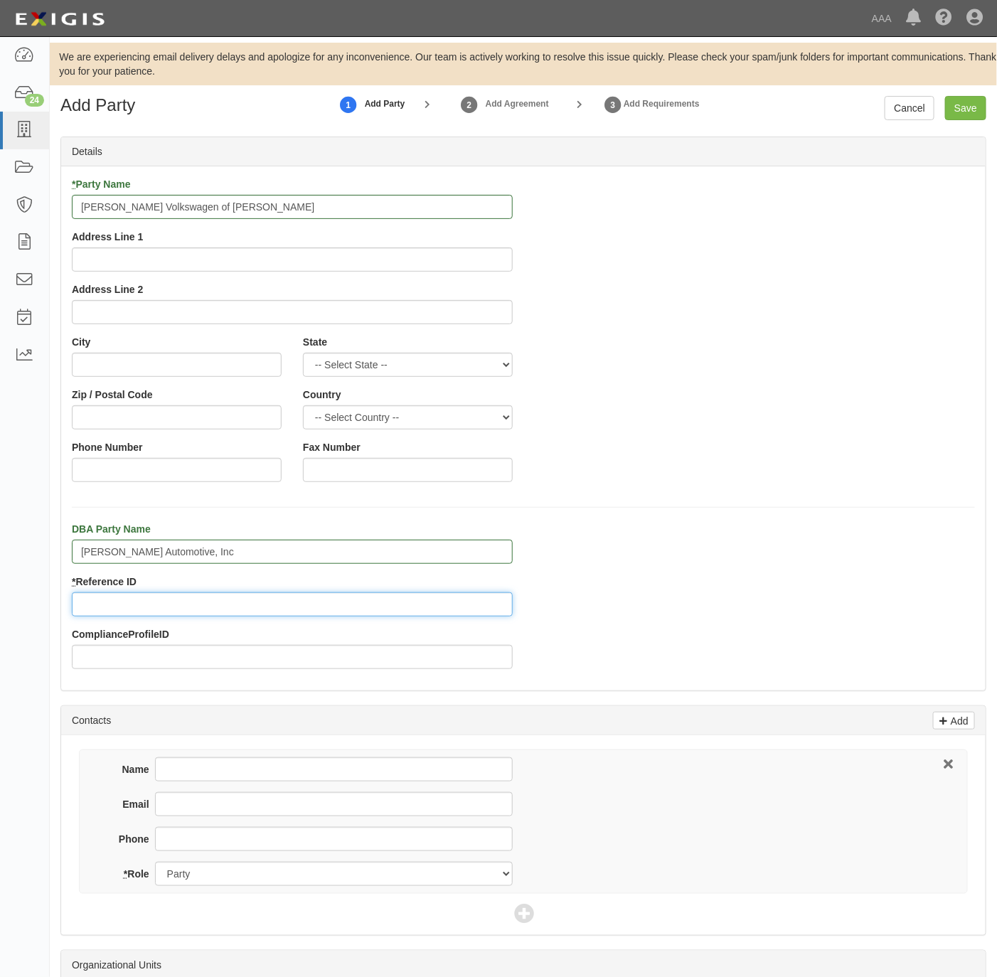
click at [271, 609] on input "* Reference ID" at bounding box center [292, 605] width 441 height 24
paste input "25186"
type input "25186"
click at [171, 253] on input "Address Line 1" at bounding box center [292, 260] width 441 height 24
paste input "3600 S Central Expy"
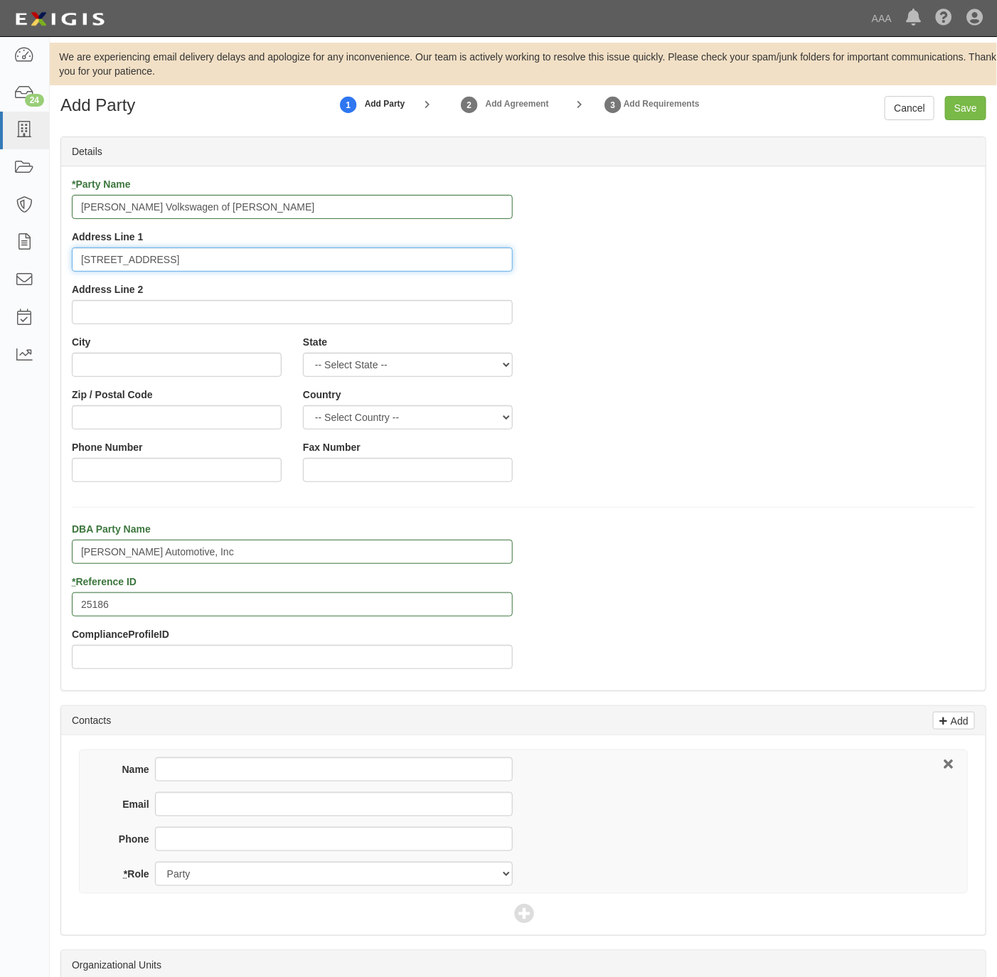
type input "3600 S Central Expy"
click at [176, 378] on div "City" at bounding box center [176, 361] width 231 height 53
click at [178, 367] on input "City" at bounding box center [177, 365] width 210 height 24
paste input "McKinney,"
type input "McKinney"
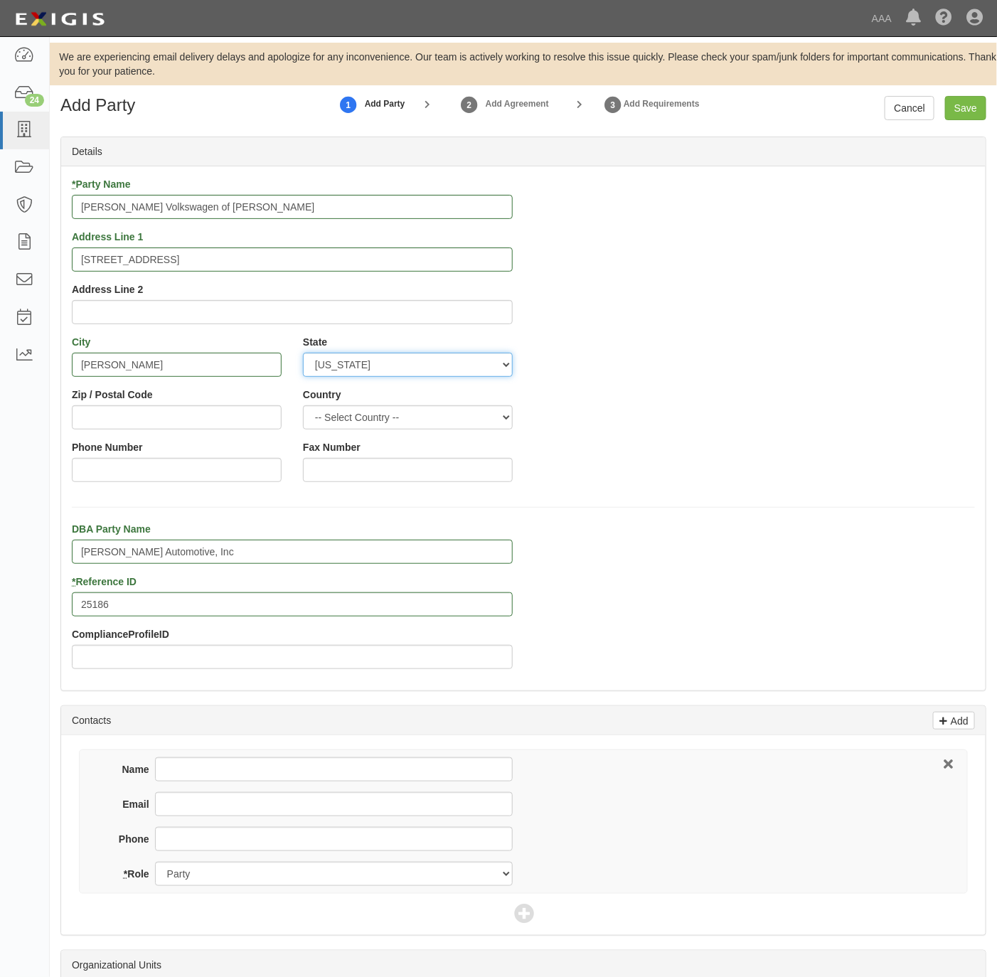
select select "TX"
type input "75070"
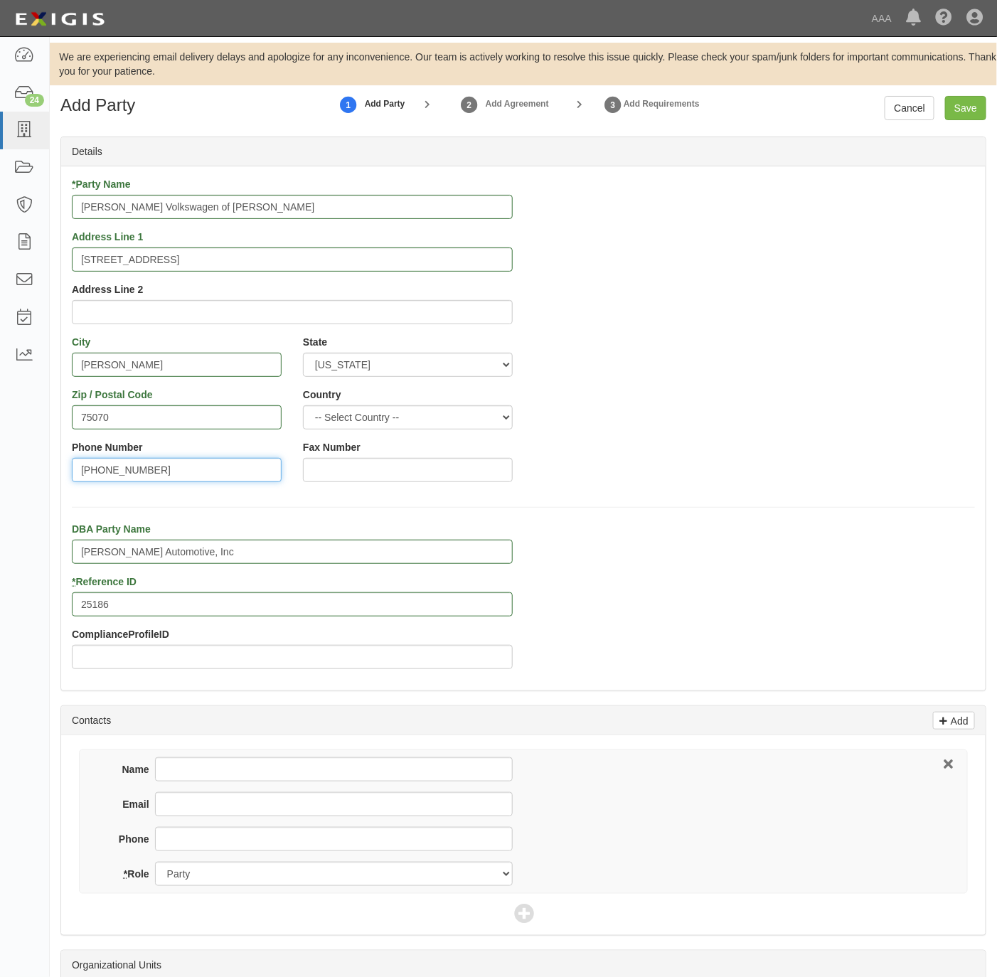
click at [111, 466] on input "972-632-2055" at bounding box center [177, 470] width 210 height 24
type input "972-632-2055"
click at [186, 837] on input "Phone" at bounding box center [334, 839] width 358 height 24
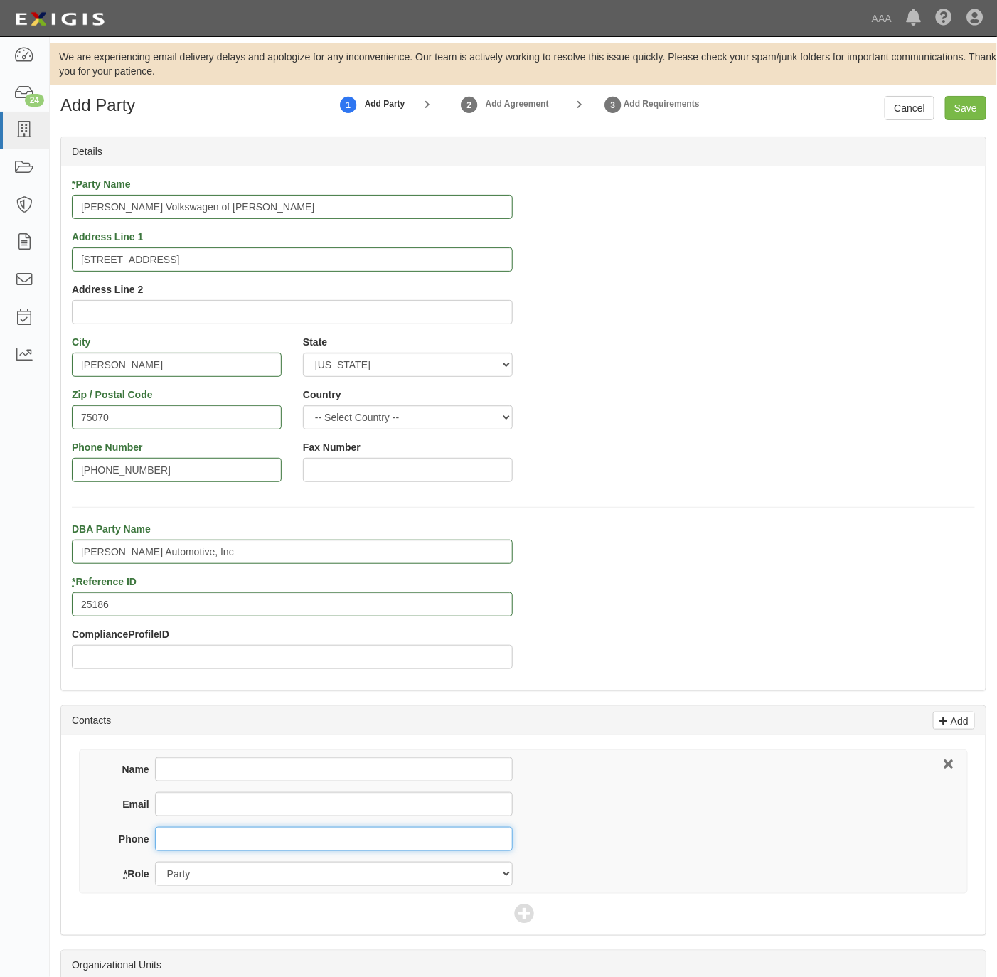
paste input "972-632-2055"
type input "972-632-2055"
click at [193, 784] on div "Name" at bounding box center [309, 775] width 408 height 35
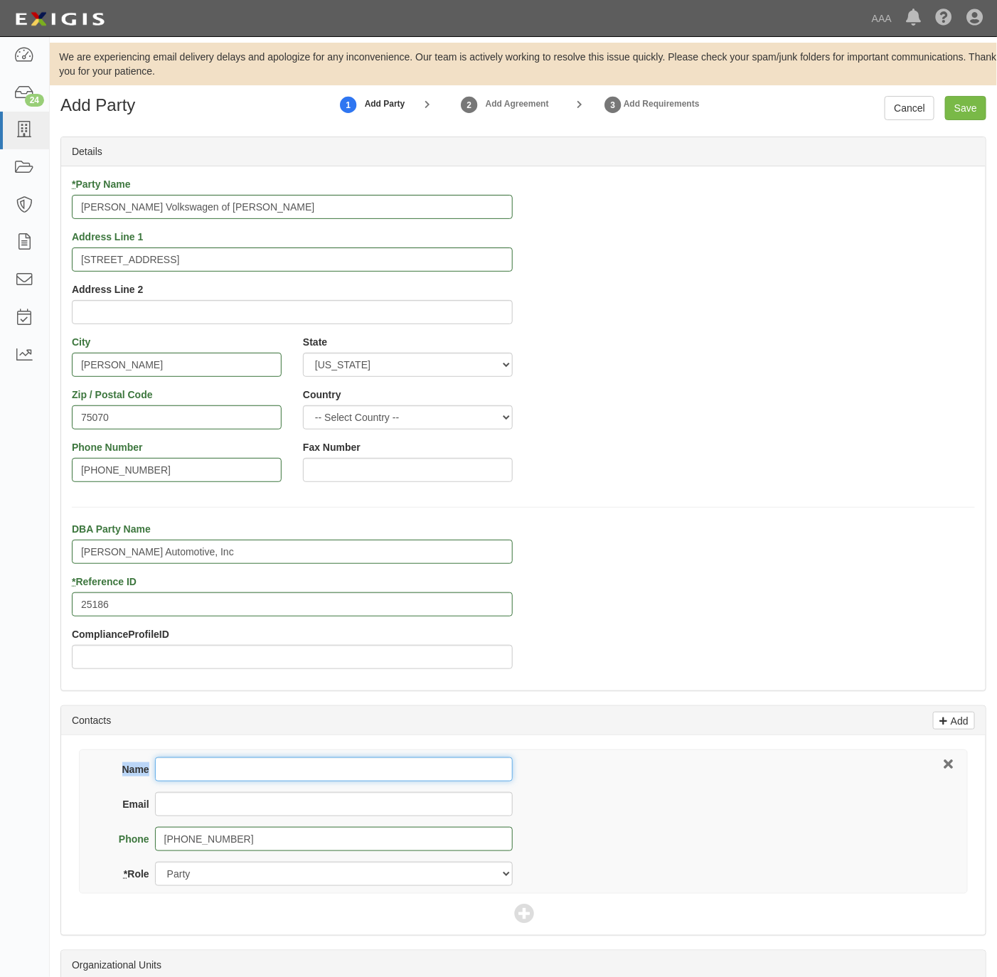
click at [195, 773] on input "Name" at bounding box center [334, 770] width 358 height 24
drag, startPoint x: 235, startPoint y: 770, endPoint x: 258, endPoint y: 752, distance: 29.9
click at [237, 770] on input "Name" at bounding box center [334, 770] width 358 height 24
click at [238, 755] on div "Name Email Phone 972-632-2055 * Role Party Broker Other" at bounding box center [523, 822] width 889 height 144
click at [223, 773] on input "Name" at bounding box center [334, 770] width 358 height 24
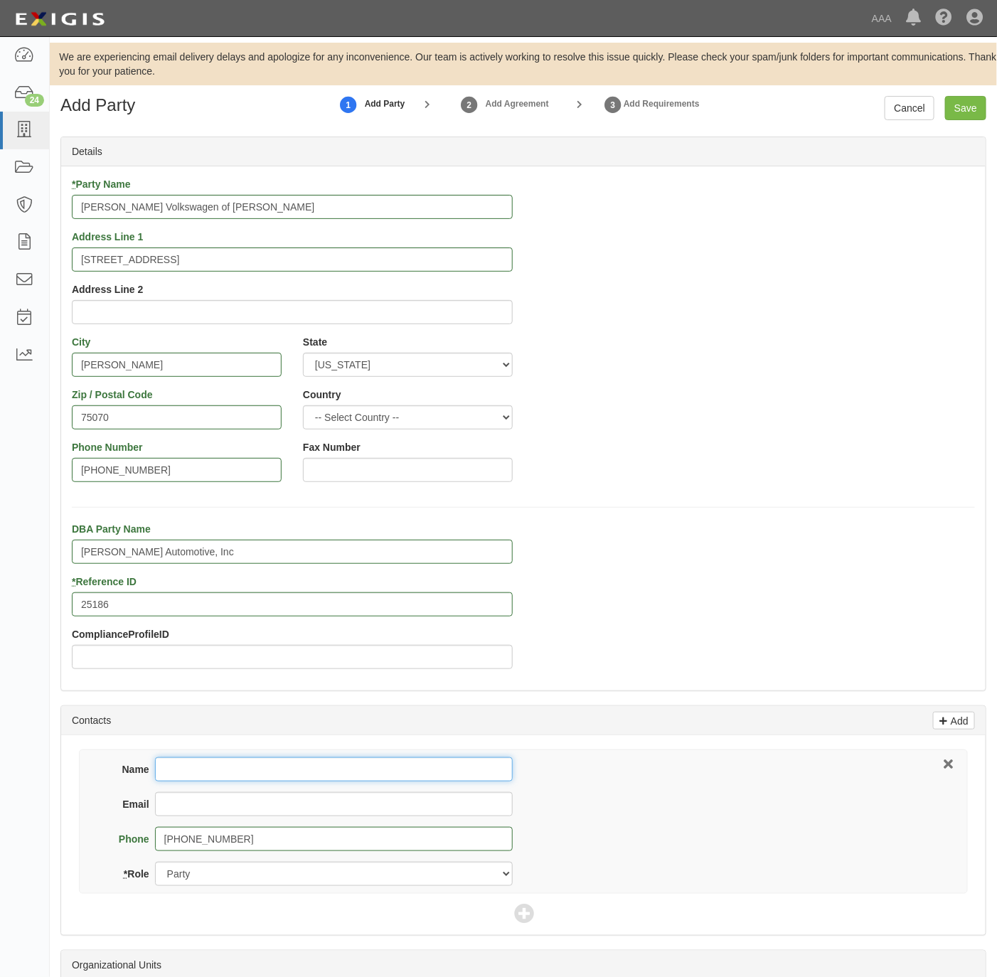
paste input "Shane Potts"
type input "Shane Potts"
click at [333, 800] on input "Email" at bounding box center [334, 804] width 358 height 24
paste input "spotts@brandontomesvw.com"
type input "spotts@brandontomesvw.com"
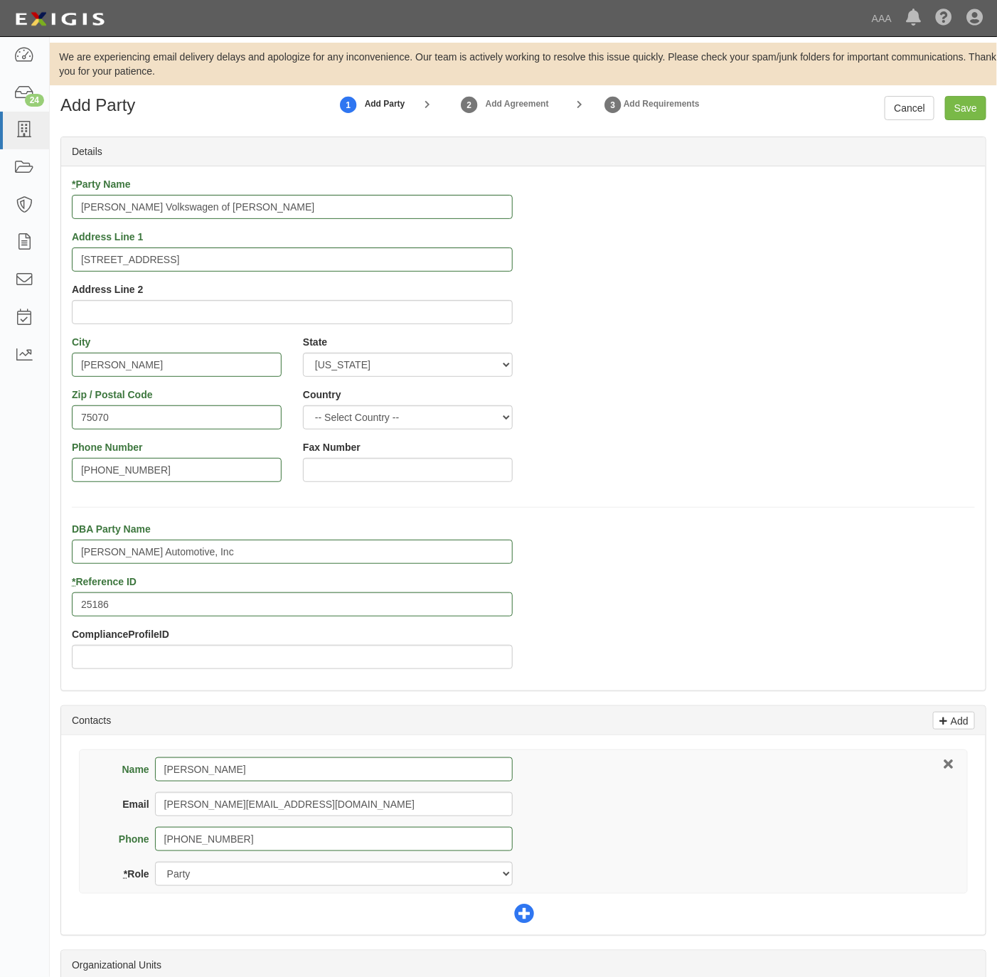
click at [528, 916] on icon at bounding box center [524, 915] width 20 height 20
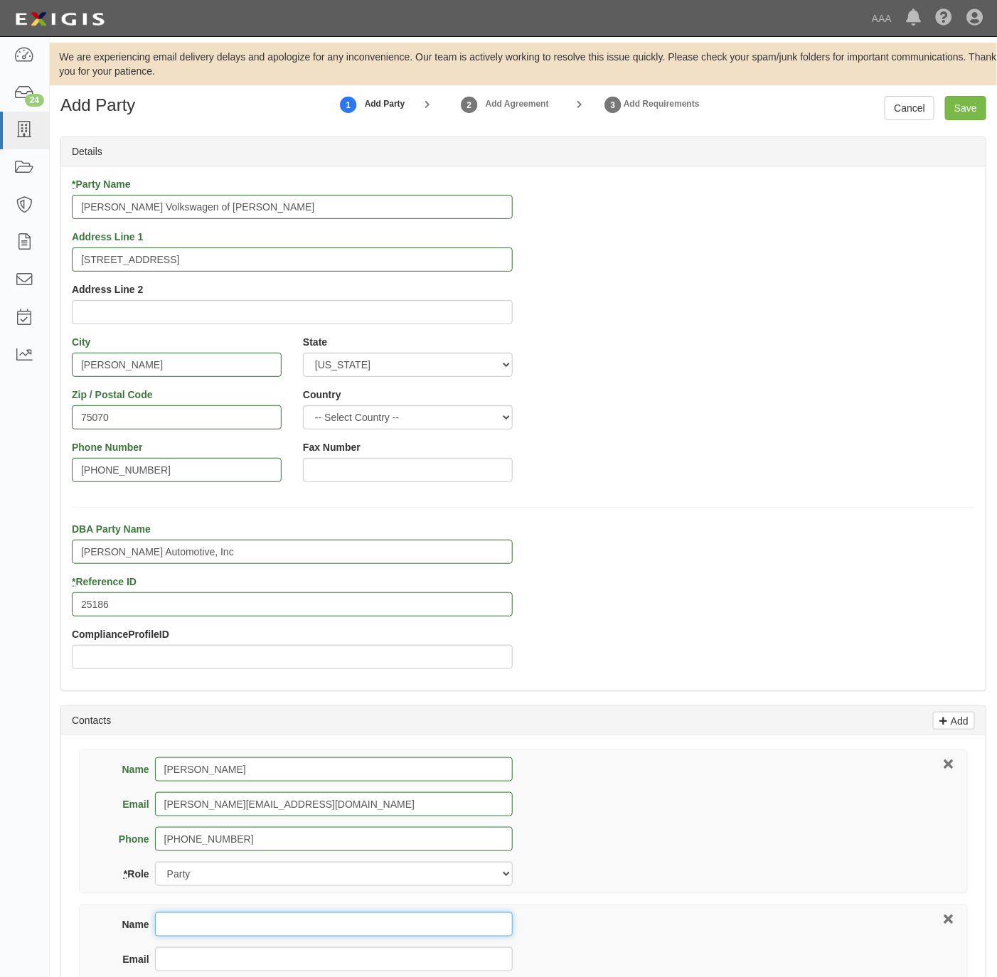
click at [307, 929] on input "Name" at bounding box center [334, 925] width 358 height 24
paste input "Tina LaValley"
type input "Tina LaValley"
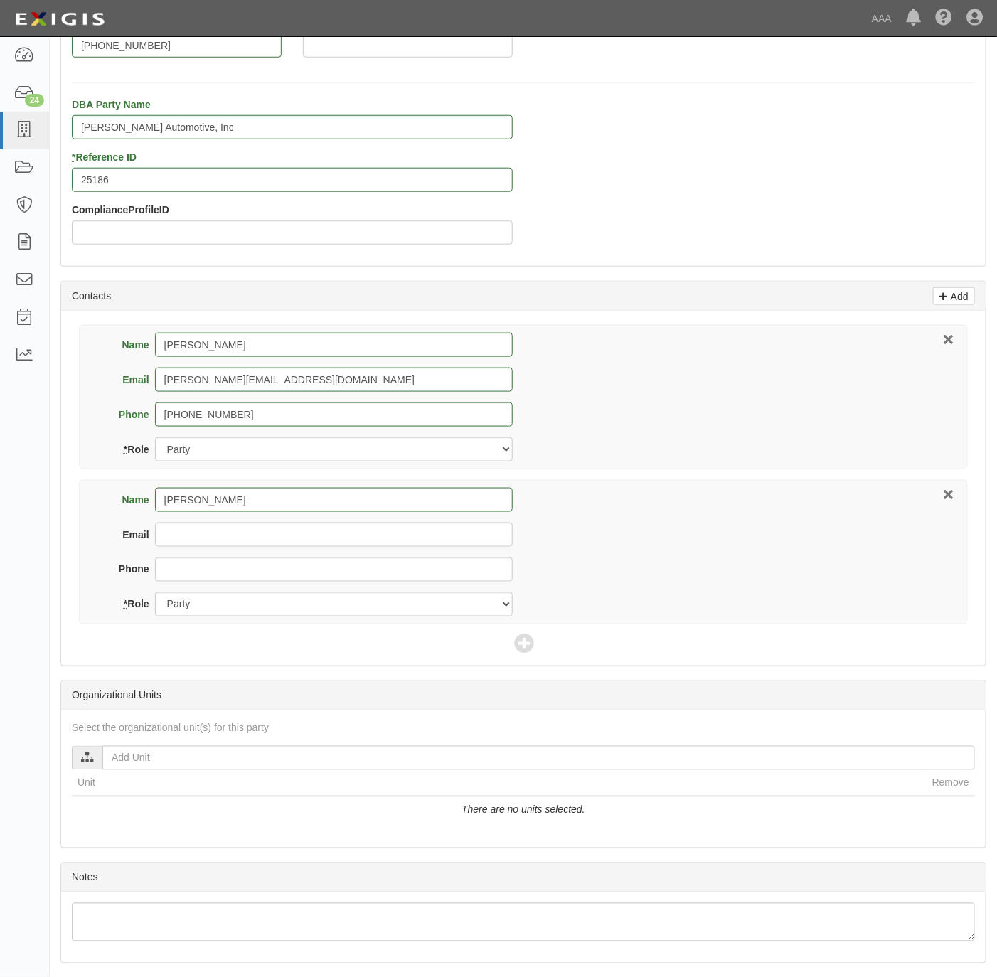
scroll to position [427, 0]
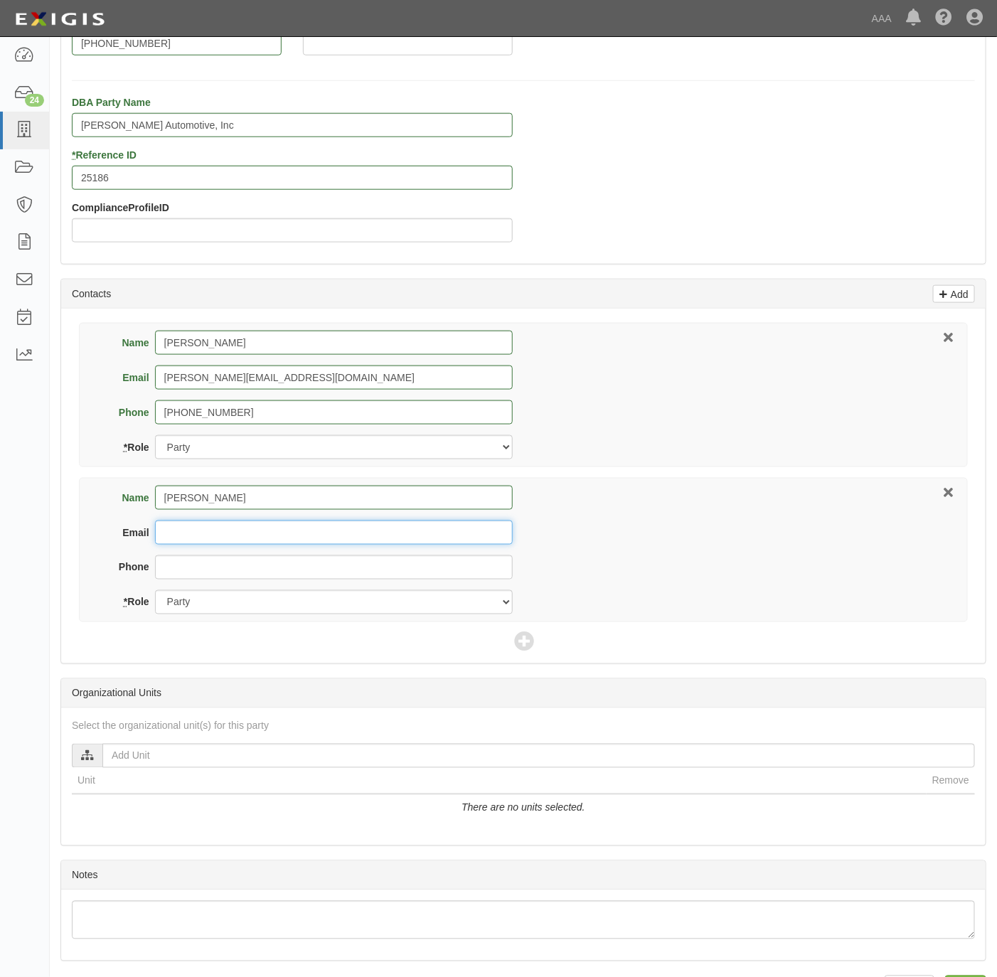
click at [203, 544] on input "Email" at bounding box center [334, 533] width 358 height 24
paste input "[EMAIL_ADDRESS][PERSON_NAME][DOMAIN_NAME]"
type input "[EMAIL_ADDRESS][PERSON_NAME][DOMAIN_NAME]"
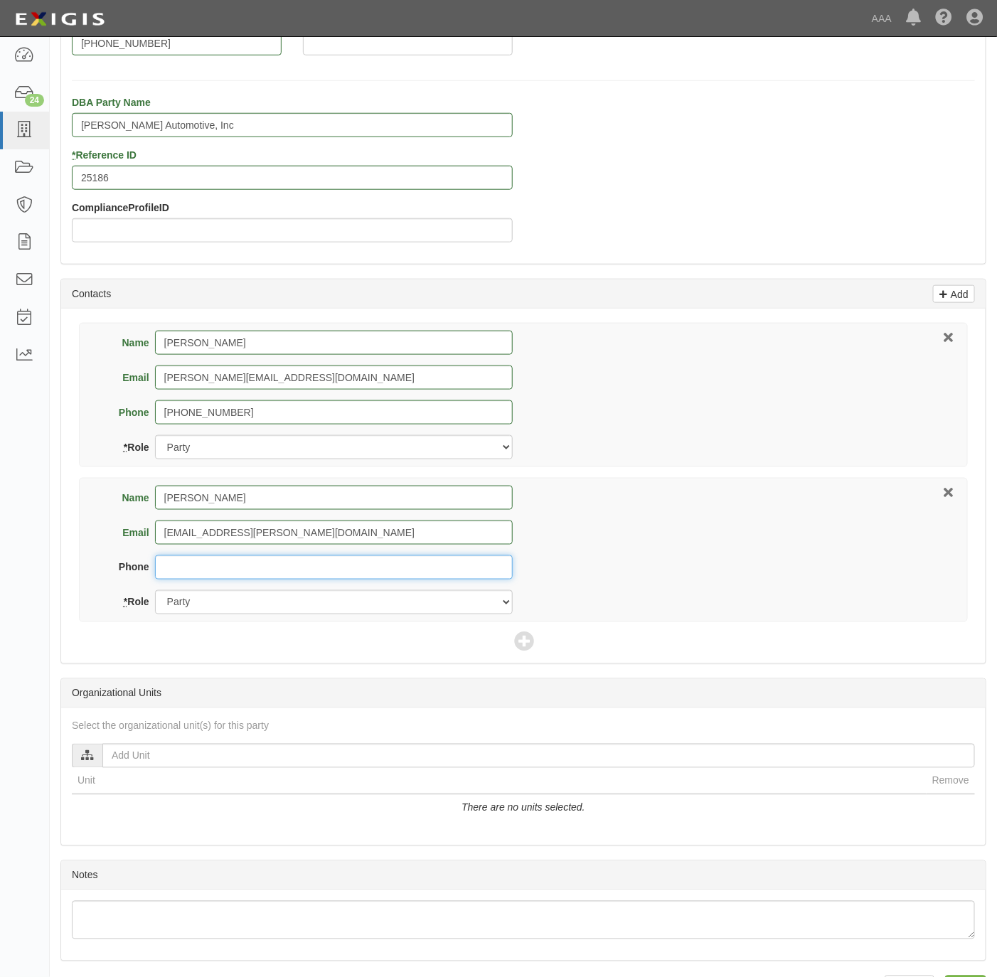
click at [282, 568] on input "Phone" at bounding box center [334, 568] width 358 height 24
paste input "210.483.5818"
type input "210.483.5818"
click at [218, 603] on select "Party Broker Other" at bounding box center [334, 602] width 358 height 24
select select "Broker"
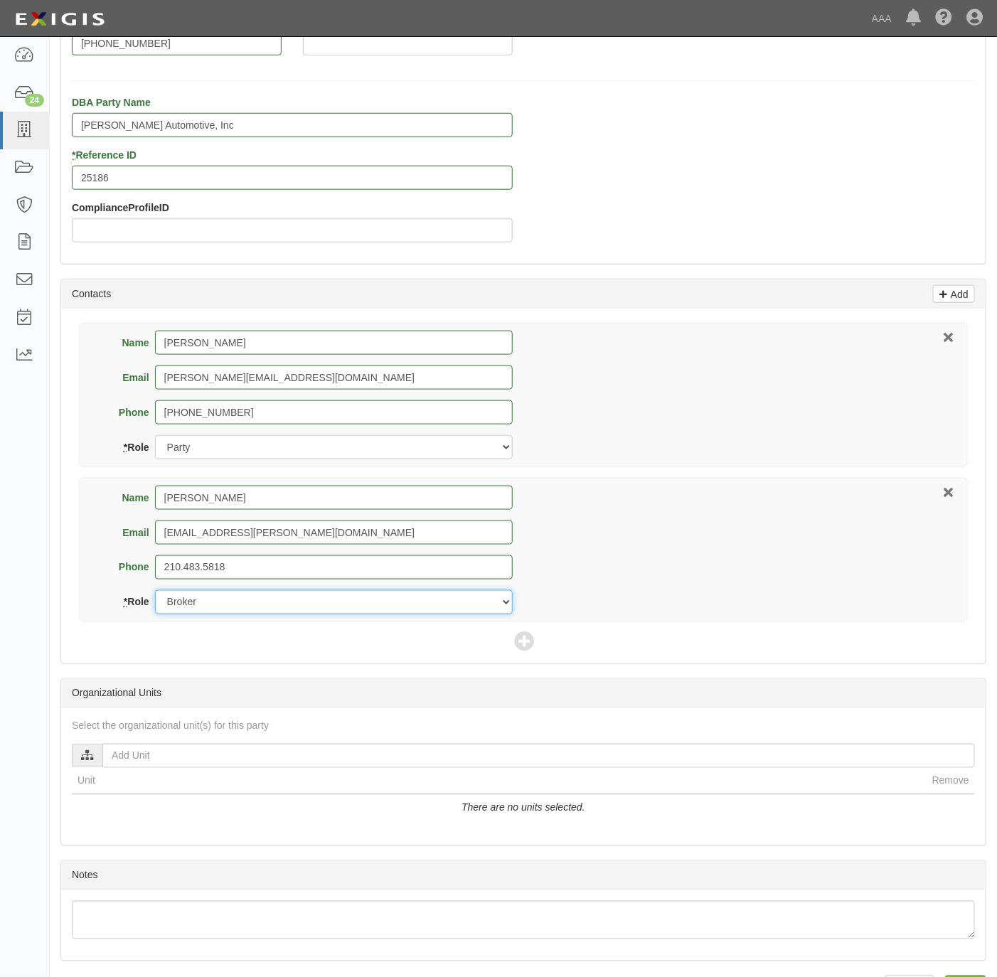
click at [155, 593] on select "Party Broker Other" at bounding box center [334, 602] width 358 height 24
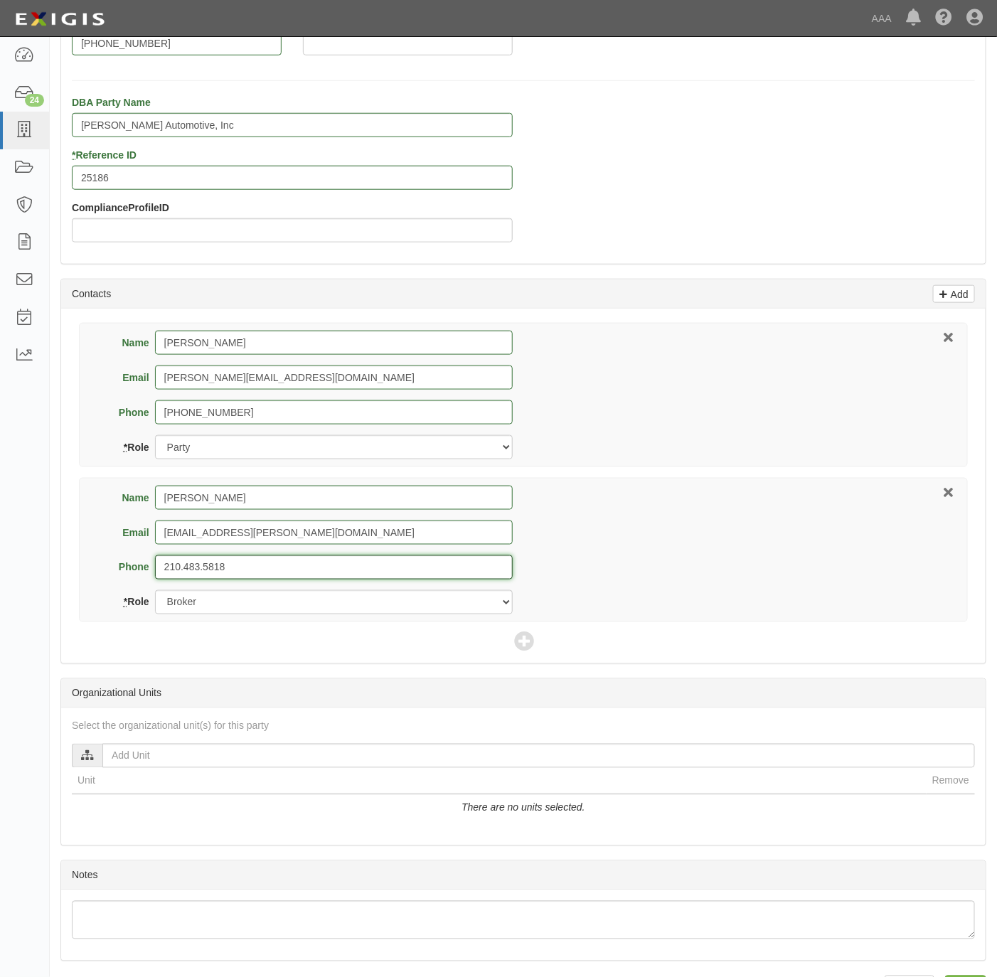
click at [182, 563] on input "210.483.5818" at bounding box center [334, 568] width 358 height 24
type input "[PHONE_NUMBER]"
click at [525, 642] on icon at bounding box center [524, 643] width 20 height 20
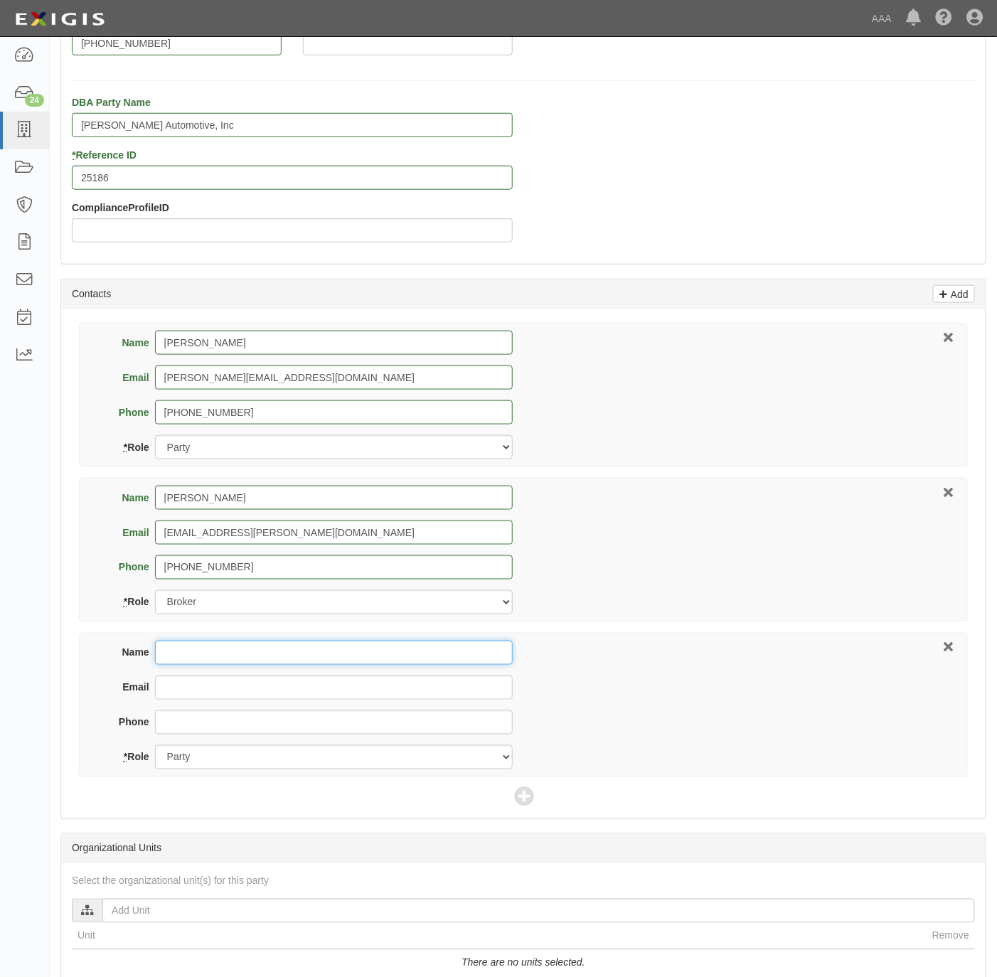
click at [218, 653] on input "Name" at bounding box center [334, 653] width 358 height 24
paste input "[PERSON_NAME]"
type input "[PERSON_NAME]"
click at [199, 699] on input "Email" at bounding box center [334, 688] width 358 height 24
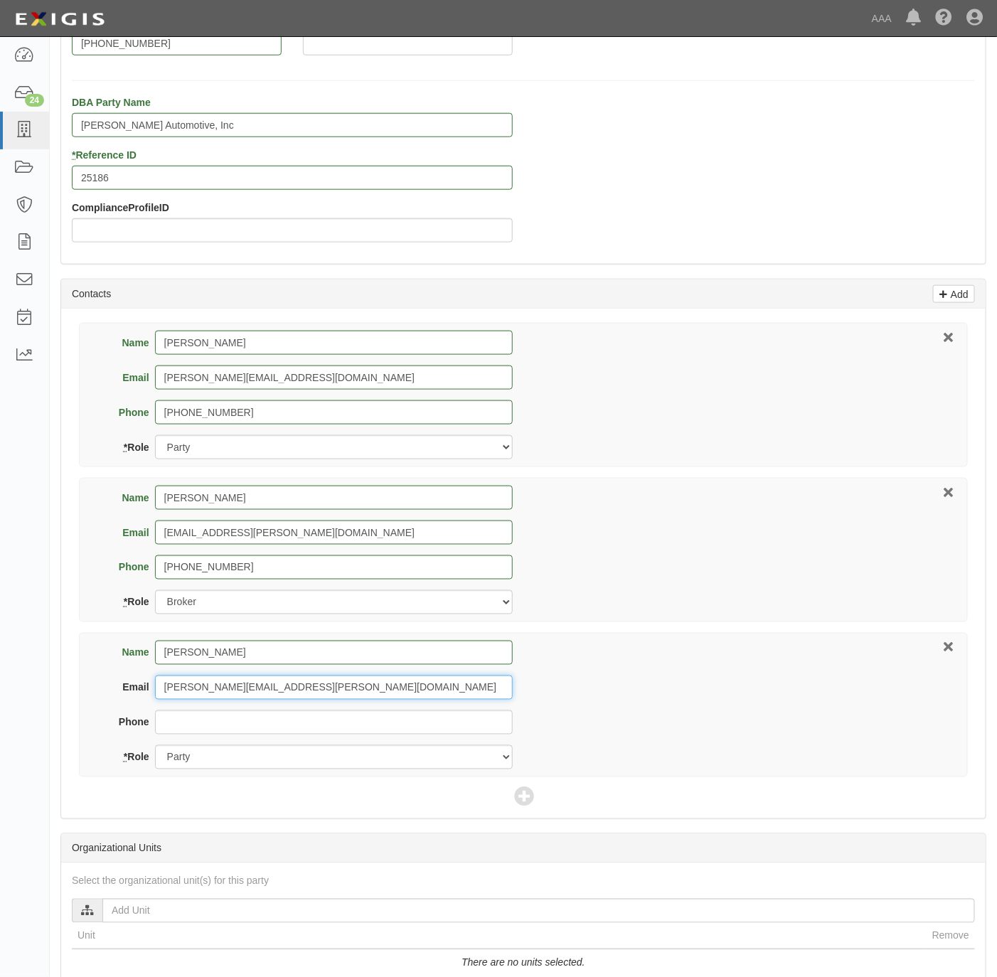
type input "[PERSON_NAME][EMAIL_ADDRESS][PERSON_NAME][DOMAIN_NAME]"
select select "Other"
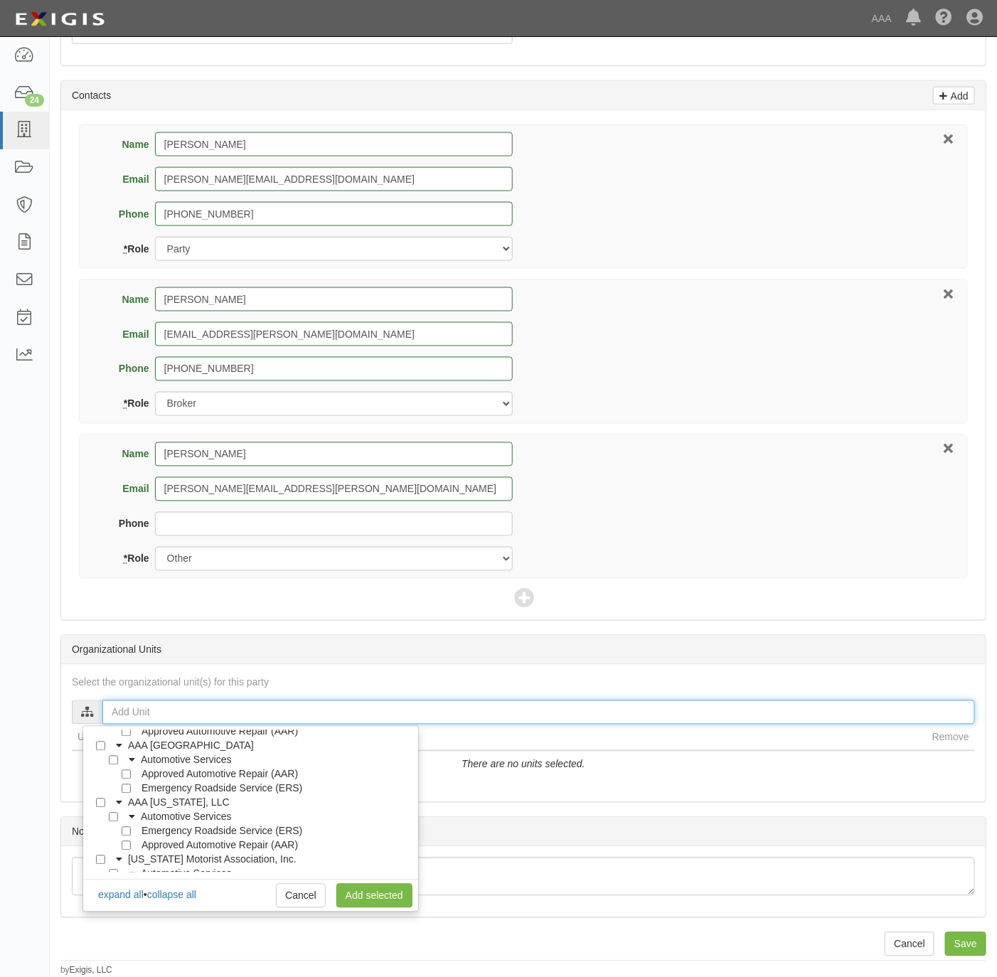
scroll to position [213, 0]
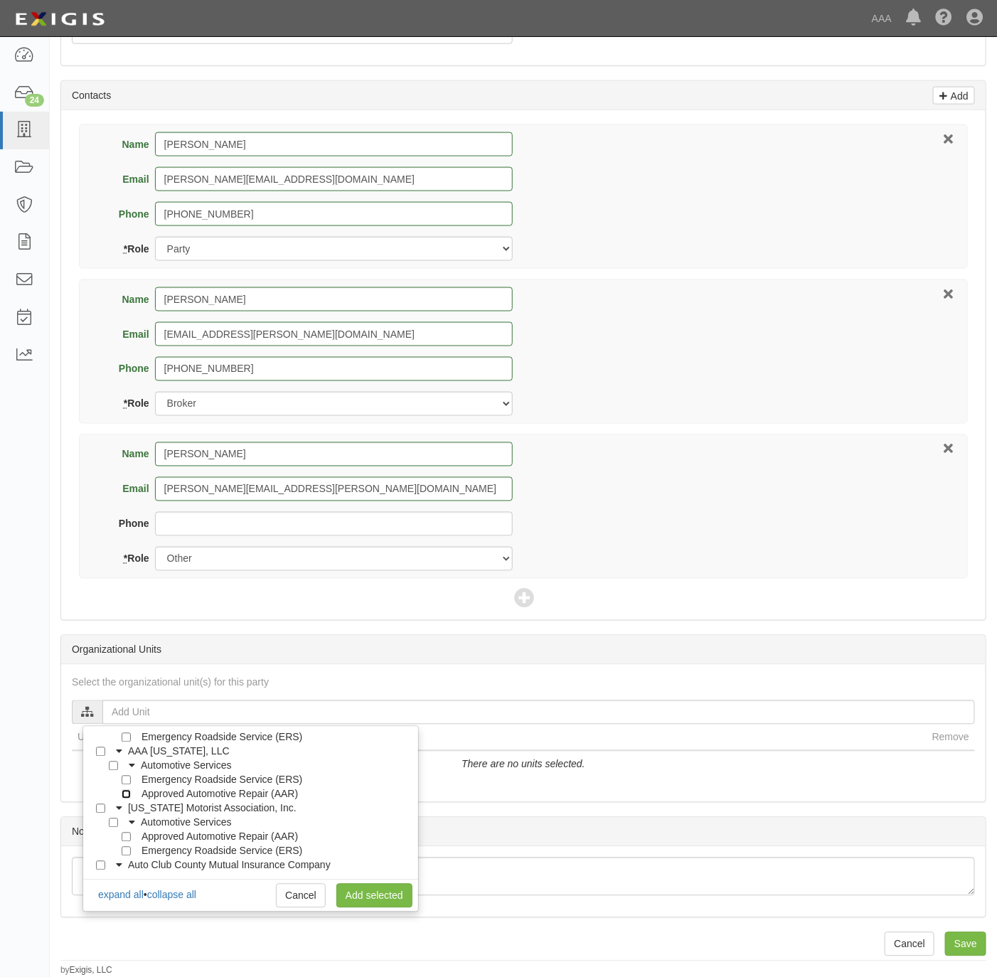
click at [128, 792] on input "Approved Automotive Repair (AAR)" at bounding box center [126, 794] width 9 height 9
checkbox input "true"
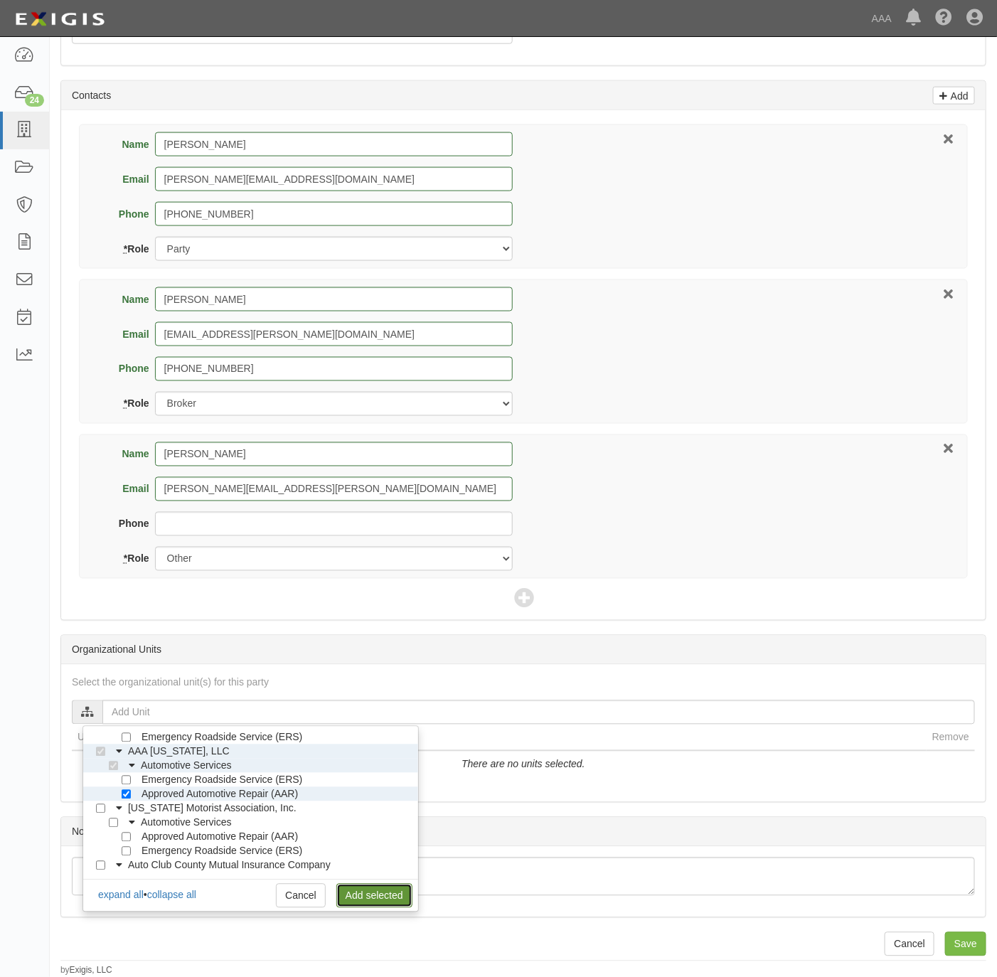
click at [376, 895] on link "Add selected" at bounding box center [374, 896] width 76 height 24
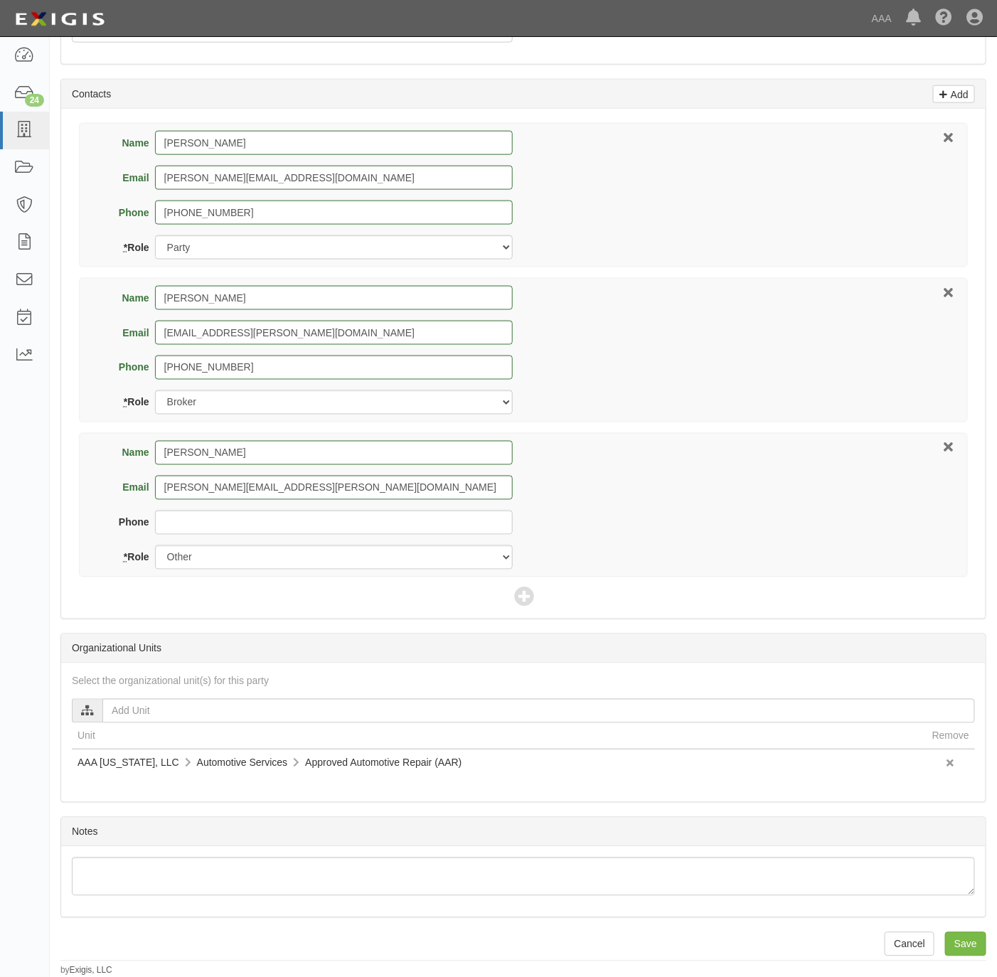
scroll to position [635, 0]
click at [971, 944] on input "Save" at bounding box center [965, 945] width 41 height 24
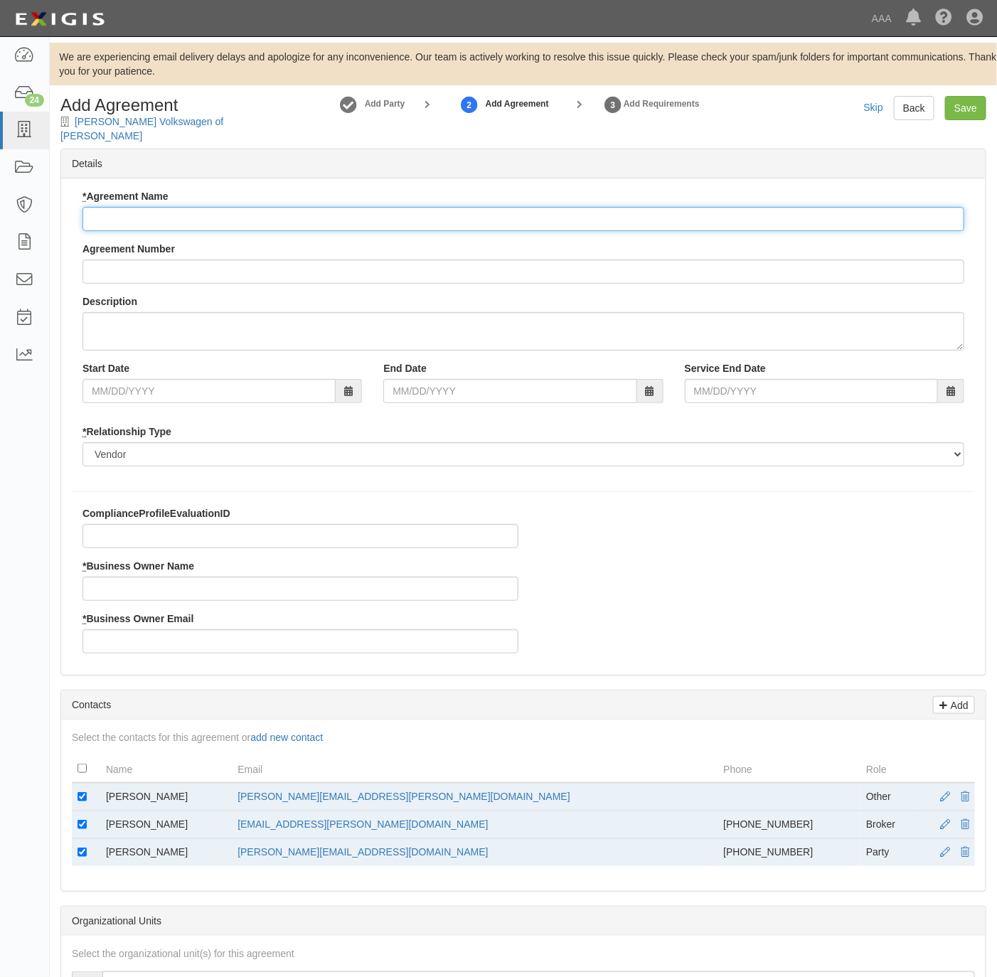
click at [201, 213] on input "* Agreement Name" at bounding box center [524, 219] width 882 height 24
type input "[US_STATE] AAR"
click at [131, 577] on input "* Business Owner Name" at bounding box center [301, 589] width 436 height 24
paste input "Ericca Boone"
type input "Ericca Boone"
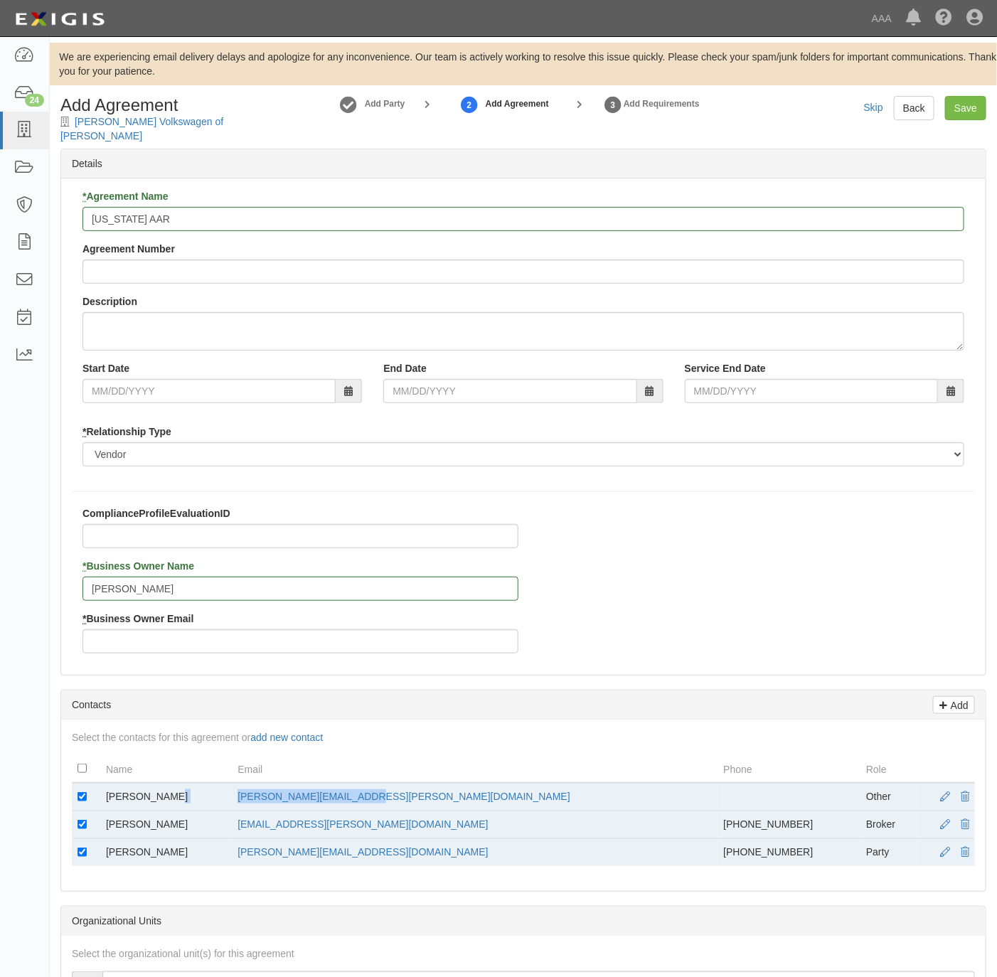
drag, startPoint x: 438, startPoint y: 779, endPoint x: 274, endPoint y: 792, distance: 164.9
click at [274, 792] on tr "Ericca Boone boone.ericca@ace.aaa.com Other" at bounding box center [523, 797] width 903 height 28
copy tr "boone.ericca@ace.aaa.com"
drag, startPoint x: 274, startPoint y: 792, endPoint x: 107, endPoint y: 628, distance: 233.9
click at [107, 630] on input "* Business Owner Email" at bounding box center [301, 642] width 436 height 24
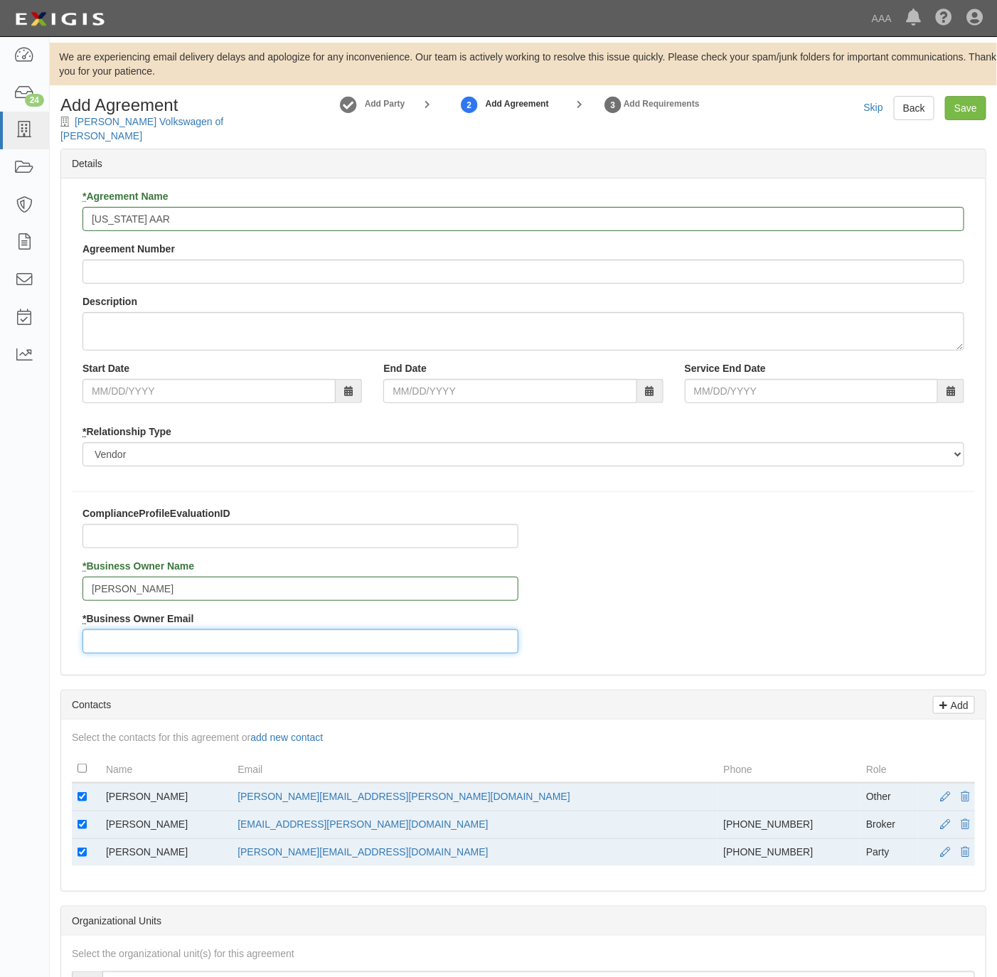
paste input "boone.ericca@ace.aaa.com"
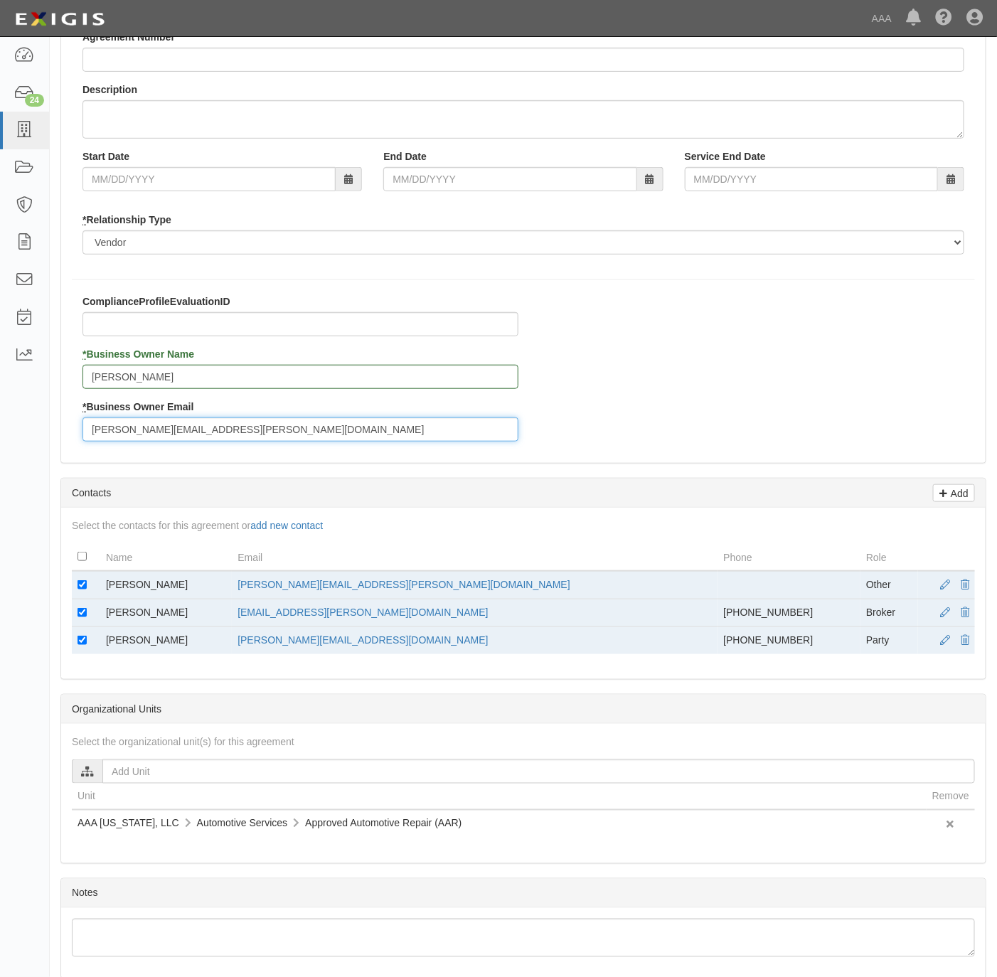
scroll to position [213, 0]
click at [115, 416] on input "boone.ericca@ace.aaa.com" at bounding box center [301, 428] width 436 height 24
type input "boone.ericca@ace.aaa.com"
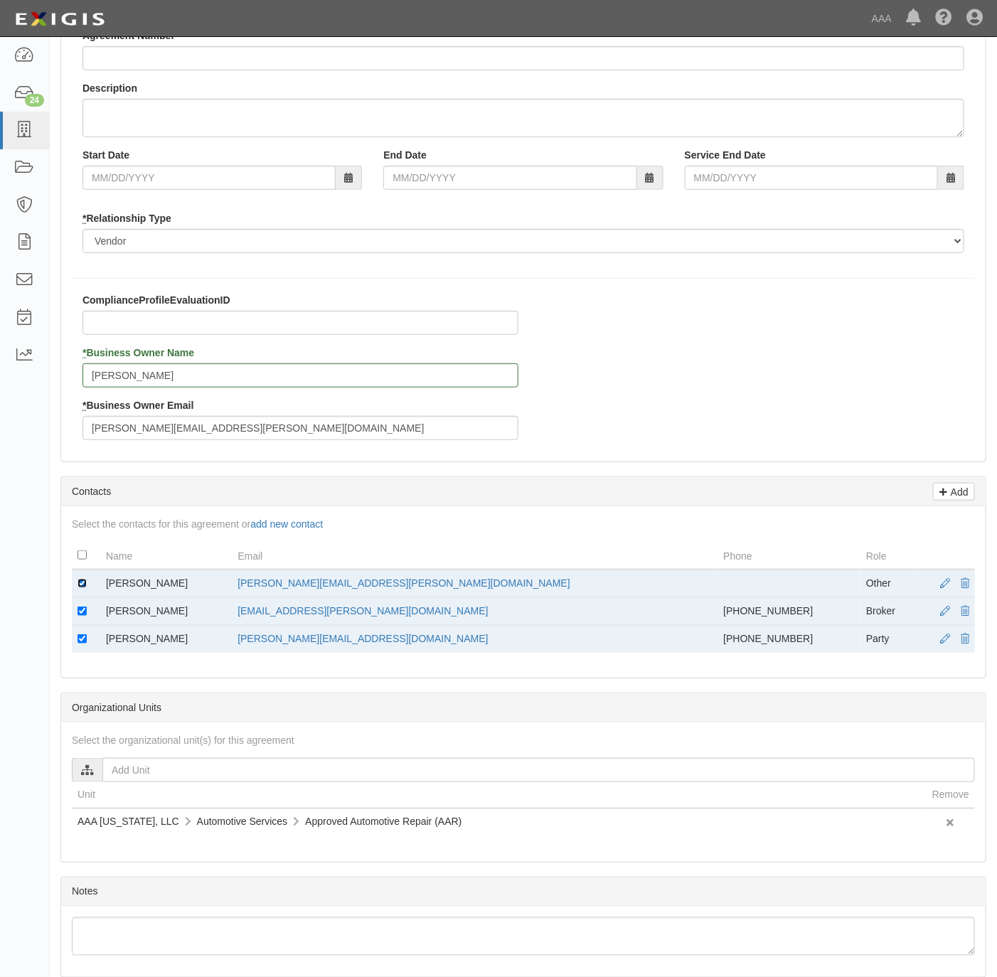
drag, startPoint x: 78, startPoint y: 571, endPoint x: 92, endPoint y: 598, distance: 31.5
click at [80, 579] on input "checkbox" at bounding box center [82, 583] width 9 height 9
checkbox input "false"
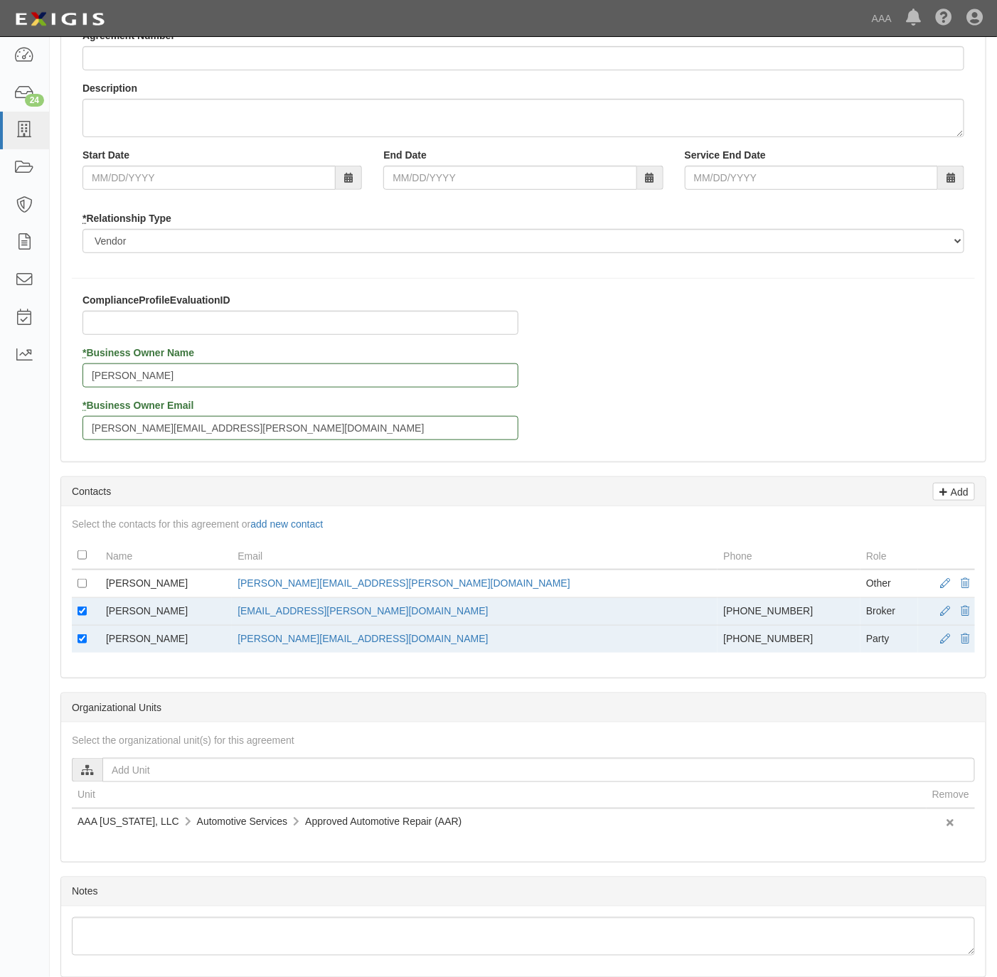
click at [87, 626] on td at bounding box center [86, 640] width 28 height 28
drag, startPoint x: 87, startPoint y: 628, endPoint x: 92, endPoint y: 644, distance: 16.9
click at [87, 630] on td at bounding box center [86, 640] width 28 height 28
click at [78, 635] on input "checkbox" at bounding box center [82, 639] width 9 height 9
checkbox input "false"
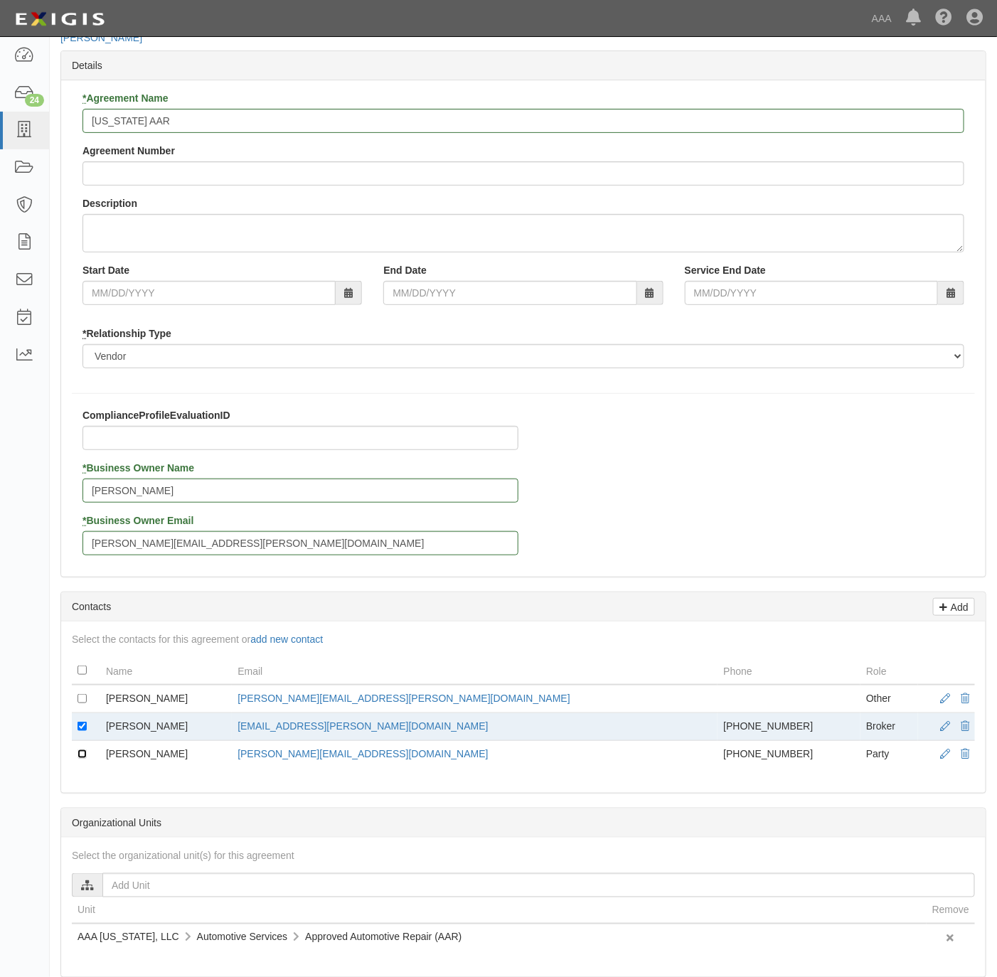
scroll to position [0, 0]
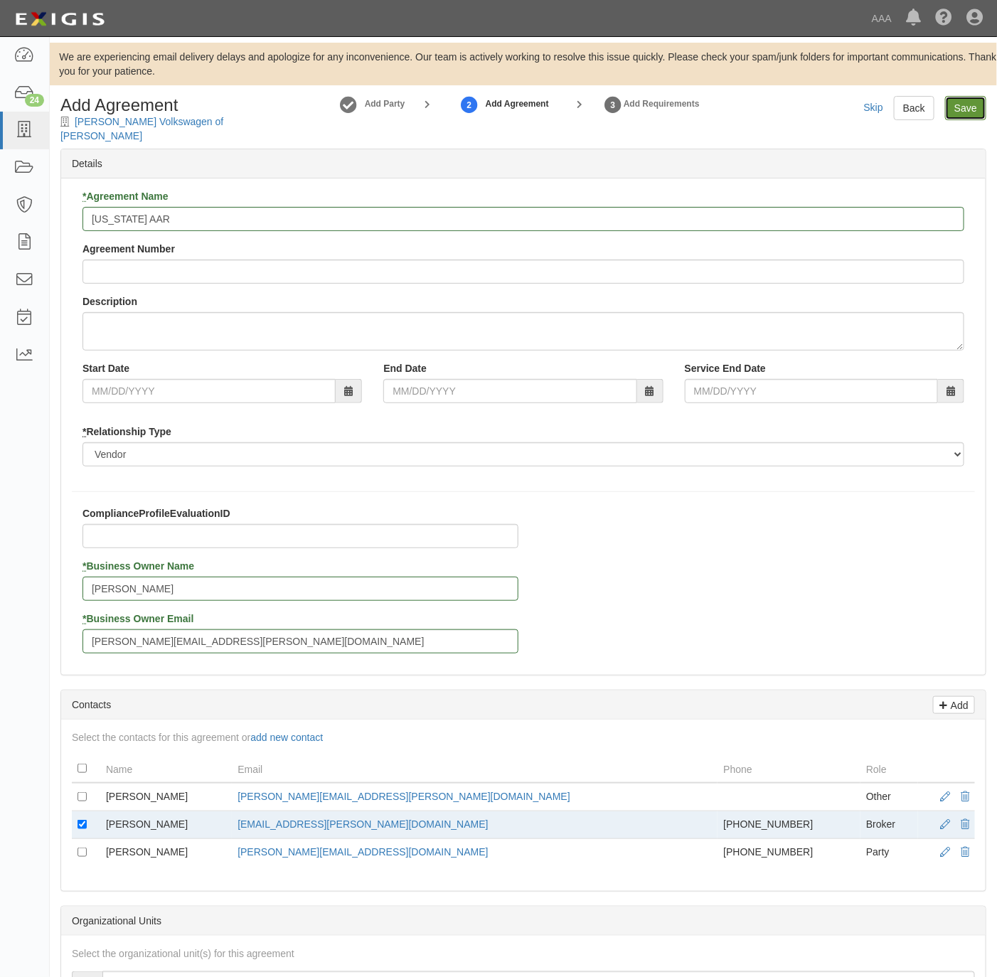
click at [976, 101] on input "Save" at bounding box center [965, 108] width 41 height 24
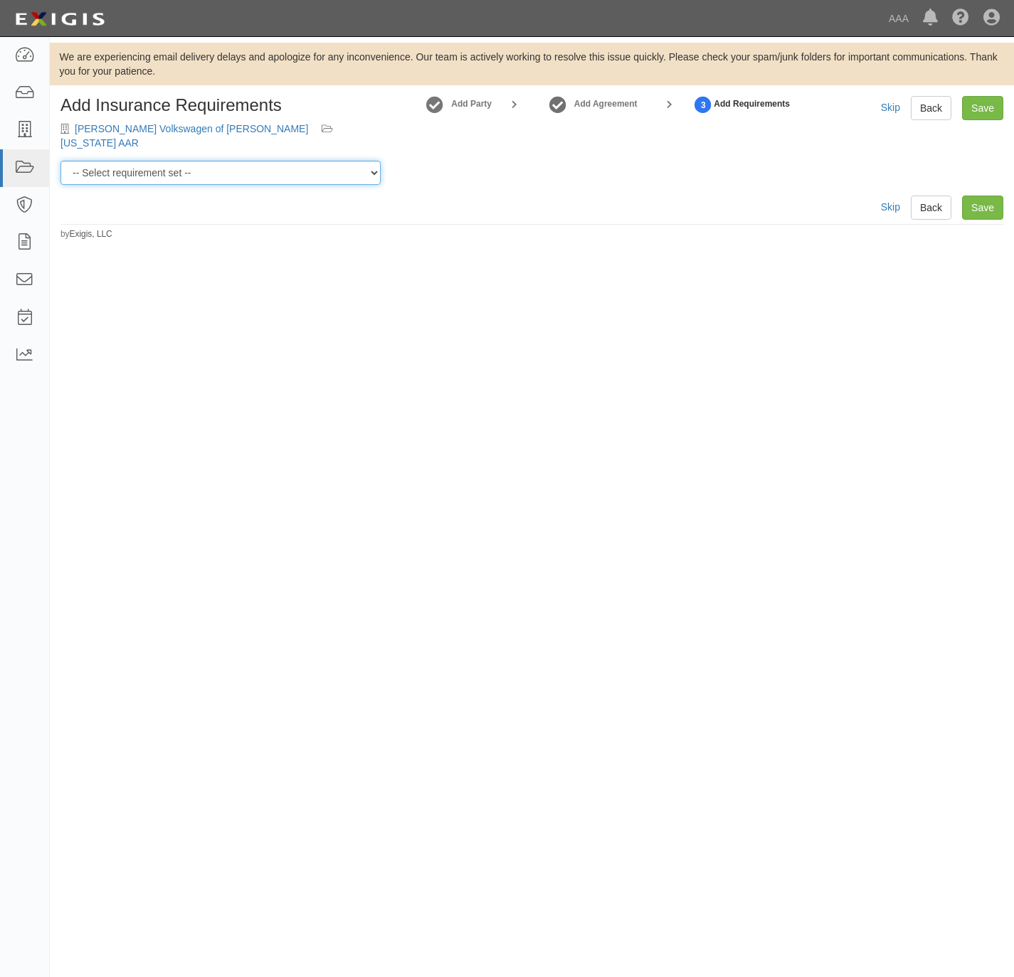
click at [199, 161] on select "-- Select requirement set -- AAA East Central AAR AAA East Central ERS AAA East…" at bounding box center [220, 173] width 320 height 24
select select "16682"
click at [60, 161] on select "-- Select requirement set -- AAA East Central AAR AAA East Central ERS AAA East…" at bounding box center [220, 173] width 320 height 24
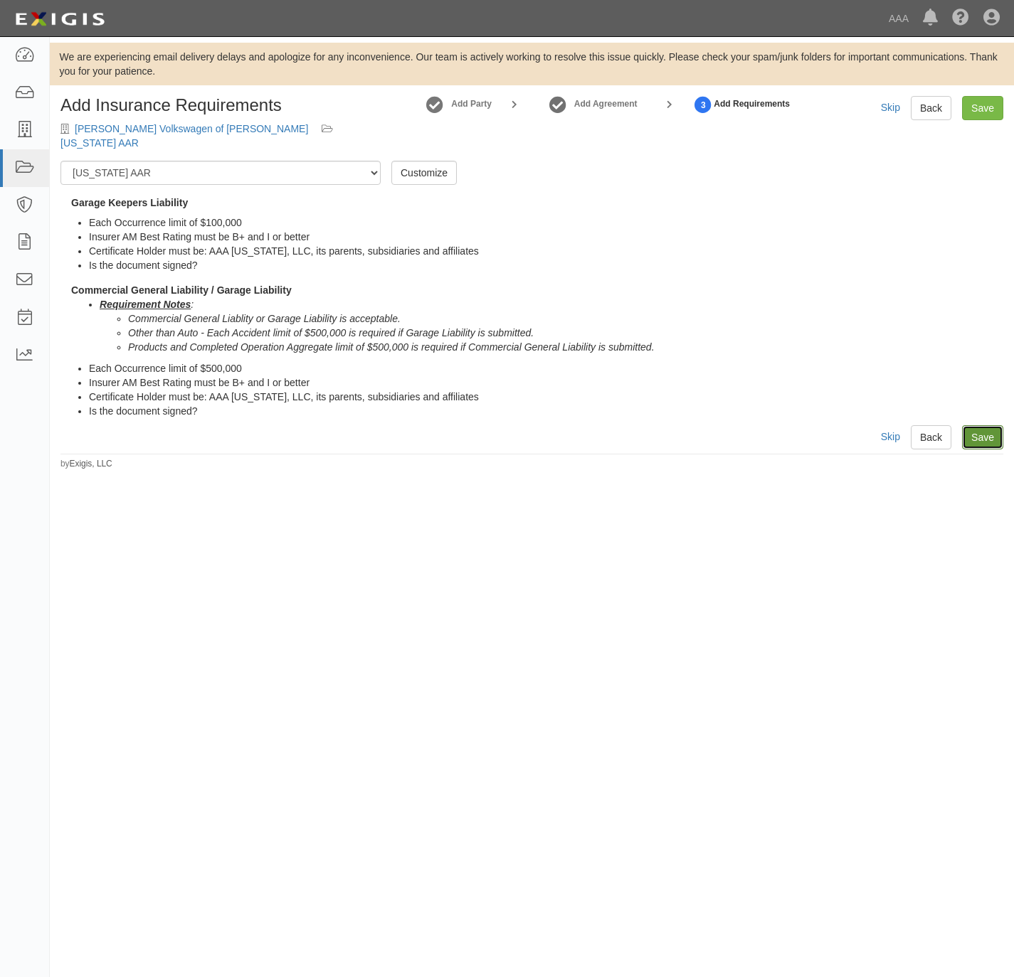
drag, startPoint x: 980, startPoint y: 417, endPoint x: 576, endPoint y: 309, distance: 417.4
click at [980, 425] on link "Save" at bounding box center [982, 437] width 41 height 24
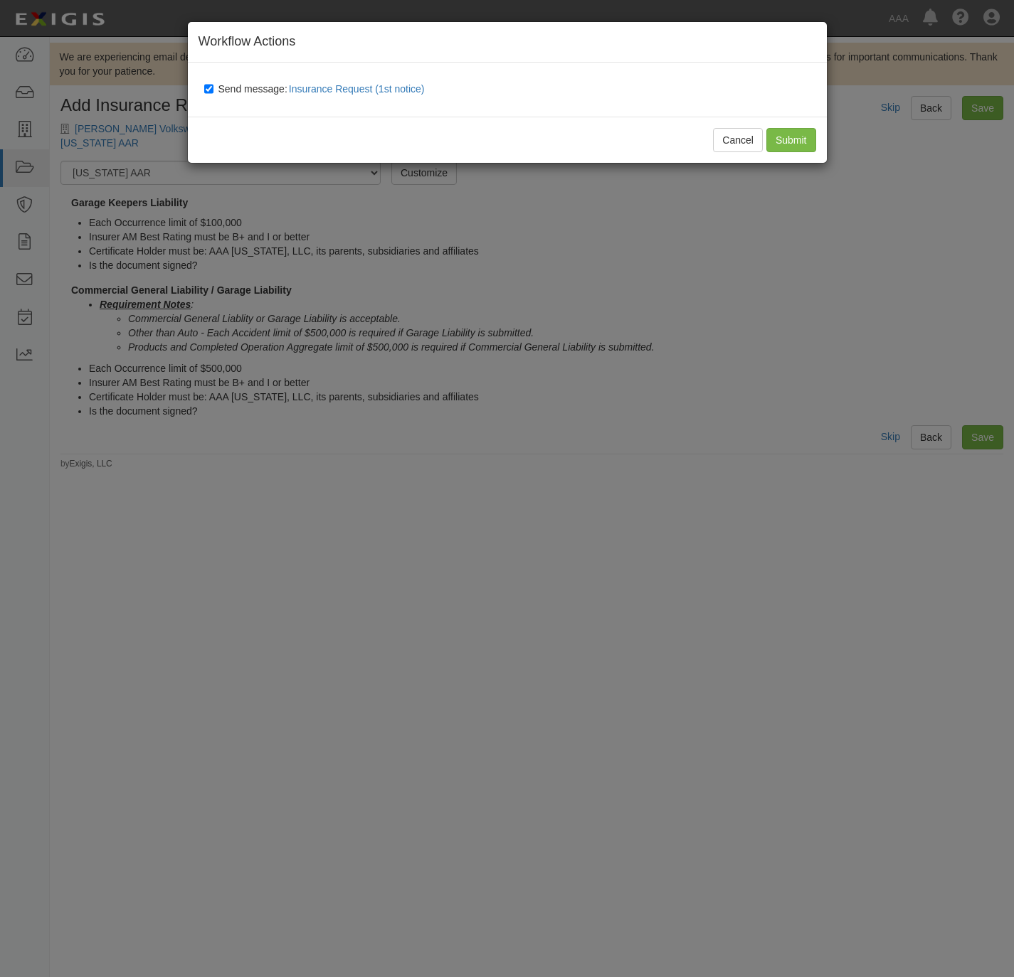
click at [233, 95] on label "Send message: Insurance Request (1st notice)" at bounding box center [317, 89] width 226 height 18
click at [213, 95] on input "Send message: Insurance Request (1st notice)" at bounding box center [208, 88] width 9 height 11
checkbox input "false"
click at [775, 131] on input "Submit" at bounding box center [791, 140] width 50 height 24
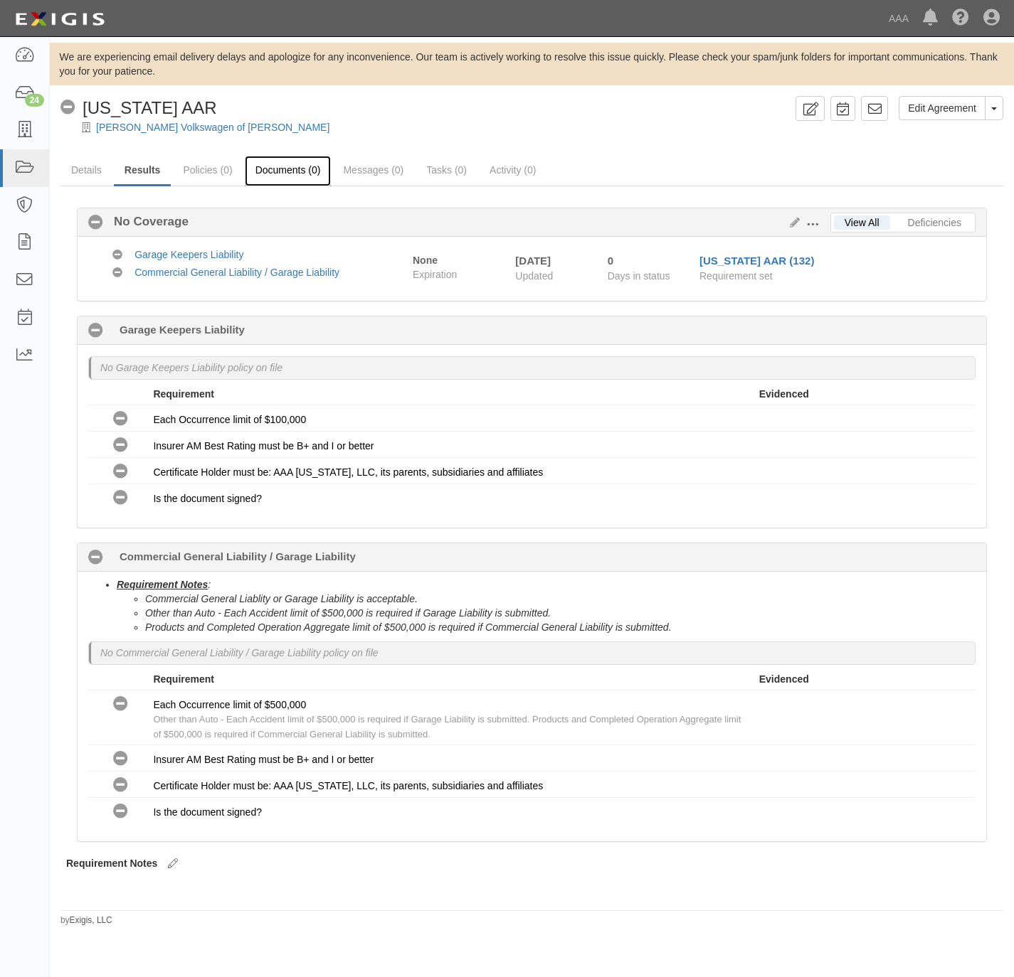
click at [284, 165] on link "Documents (0)" at bounding box center [288, 171] width 87 height 31
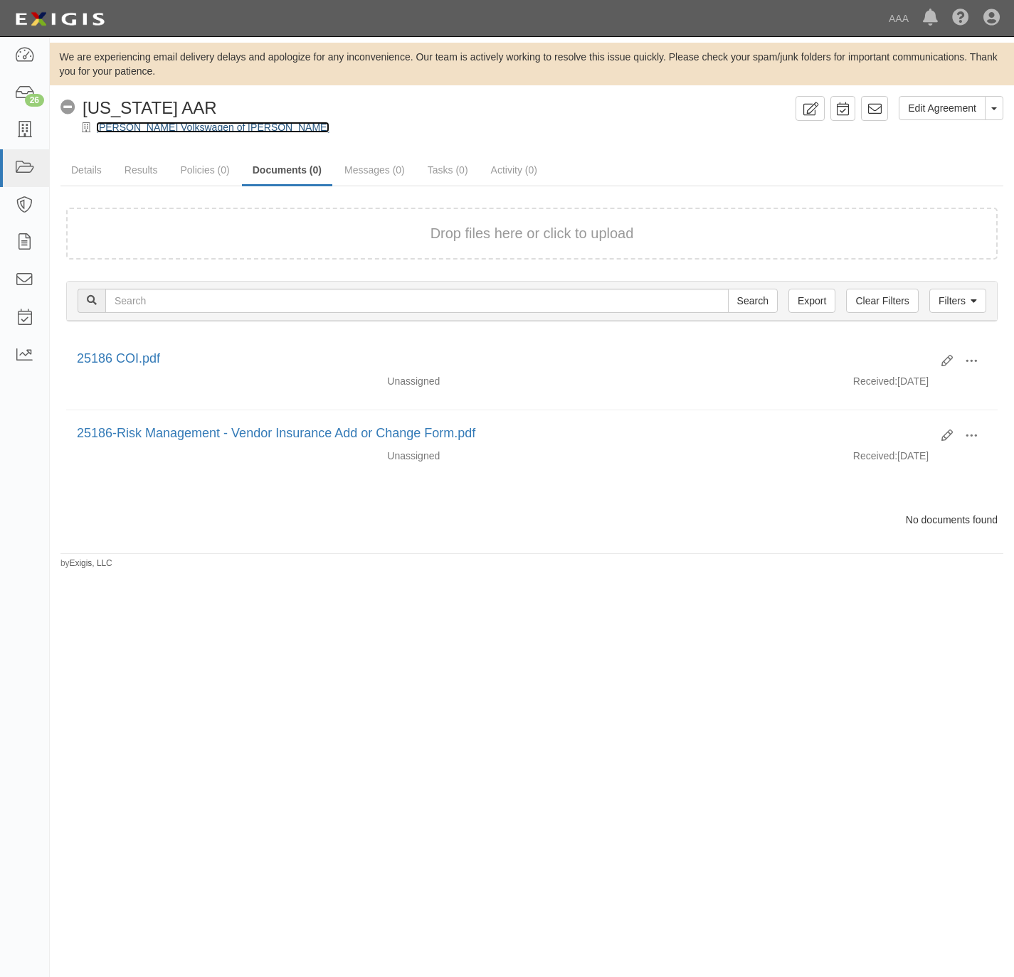
click at [113, 124] on link "[PERSON_NAME] Volkswagen of [PERSON_NAME]" at bounding box center [212, 127] width 233 height 11
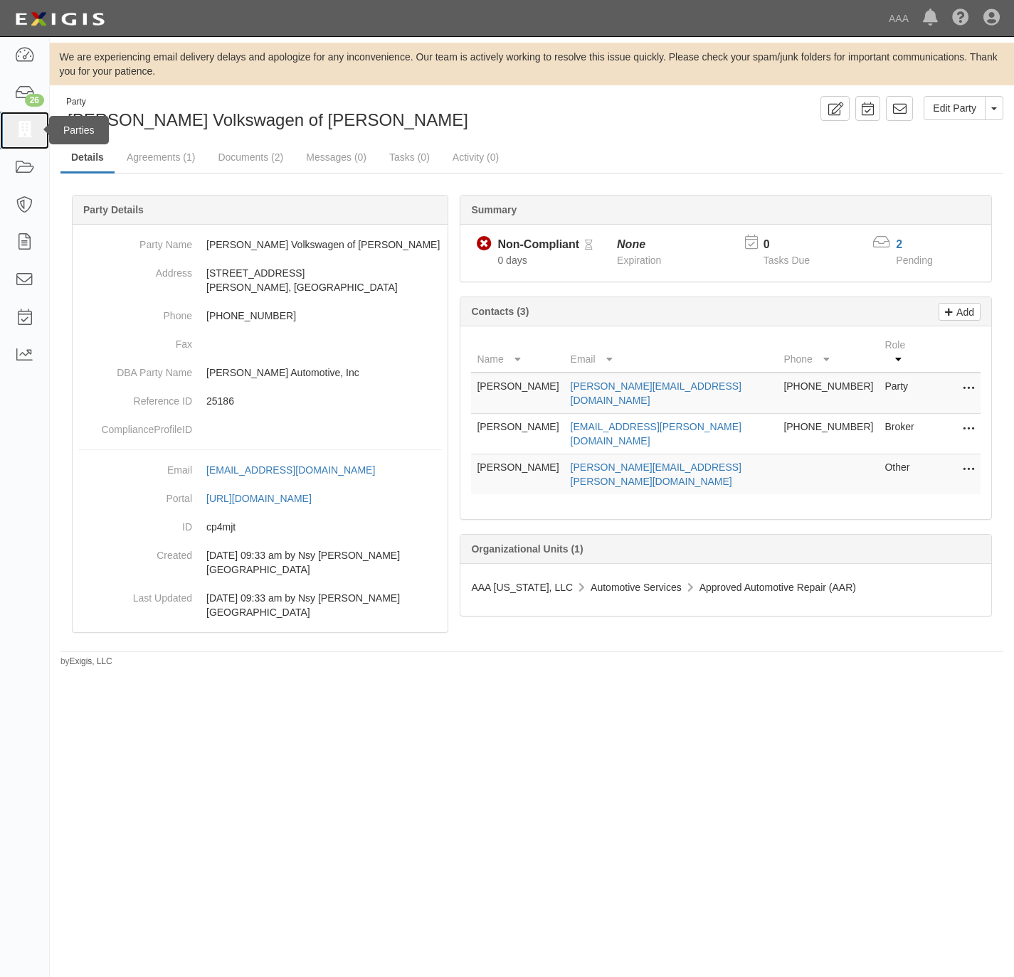
drag, startPoint x: 17, startPoint y: 122, endPoint x: 35, endPoint y: 112, distance: 20.7
click at [17, 122] on icon at bounding box center [24, 130] width 20 height 16
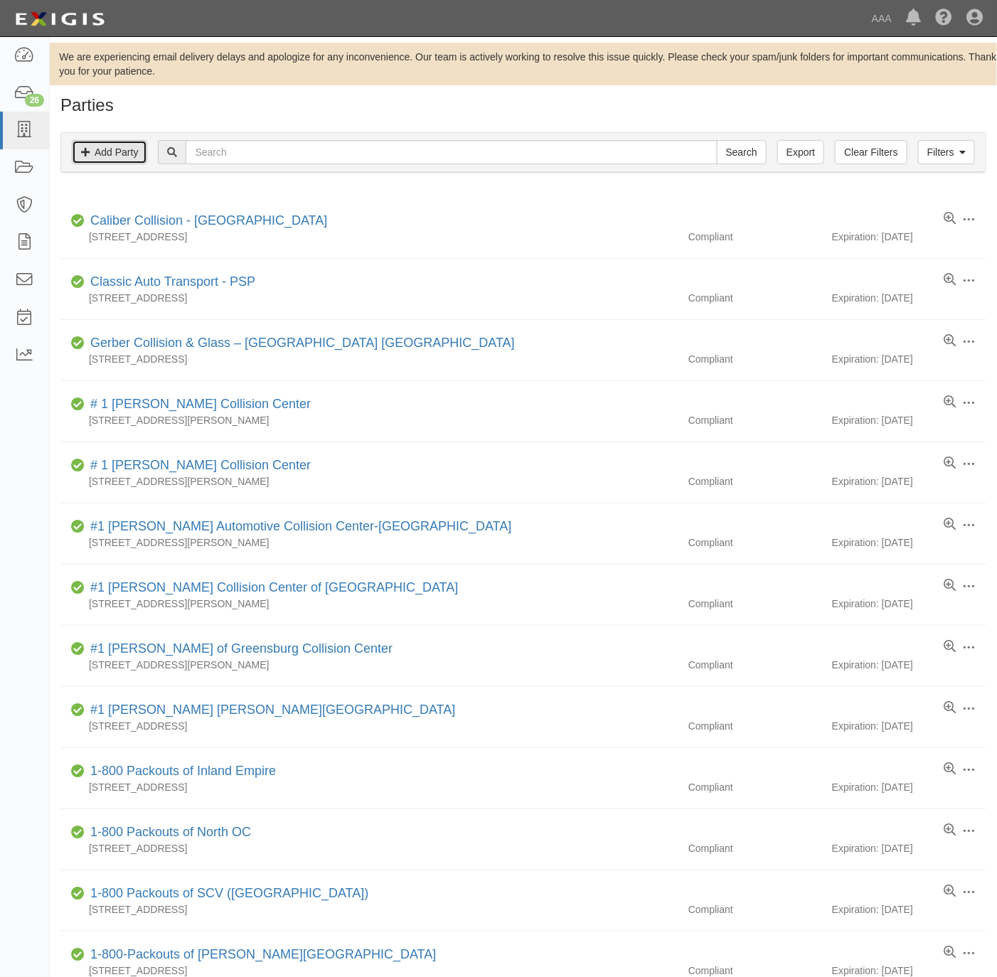
click at [133, 154] on link "Add Party" at bounding box center [109, 152] width 75 height 24
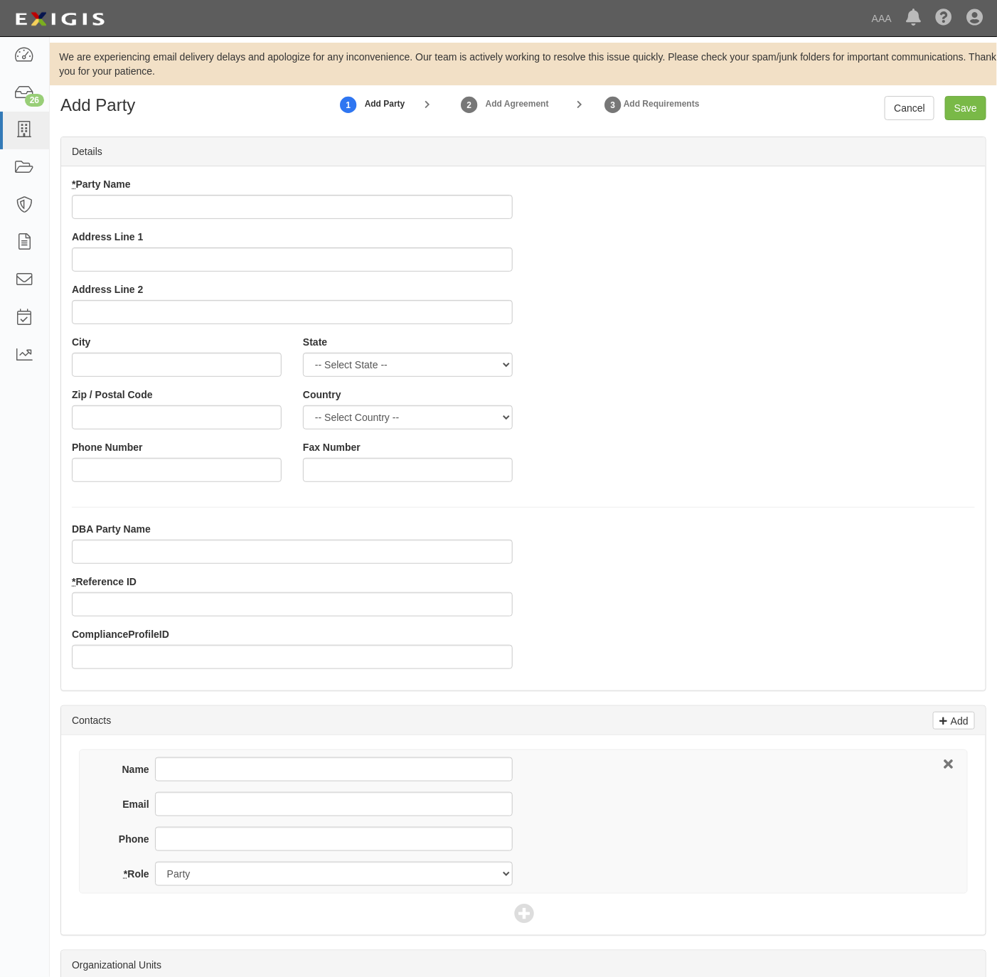
click at [245, 211] on input "* Party Name" at bounding box center [292, 207] width 441 height 24
click at [195, 211] on input "* Party Name" at bounding box center [292, 207] width 441 height 24
paste input "[PERSON_NAME] Ford"
type input "[PERSON_NAME] Ford"
click at [144, 558] on input "DBA Party Name" at bounding box center [292, 552] width 441 height 24
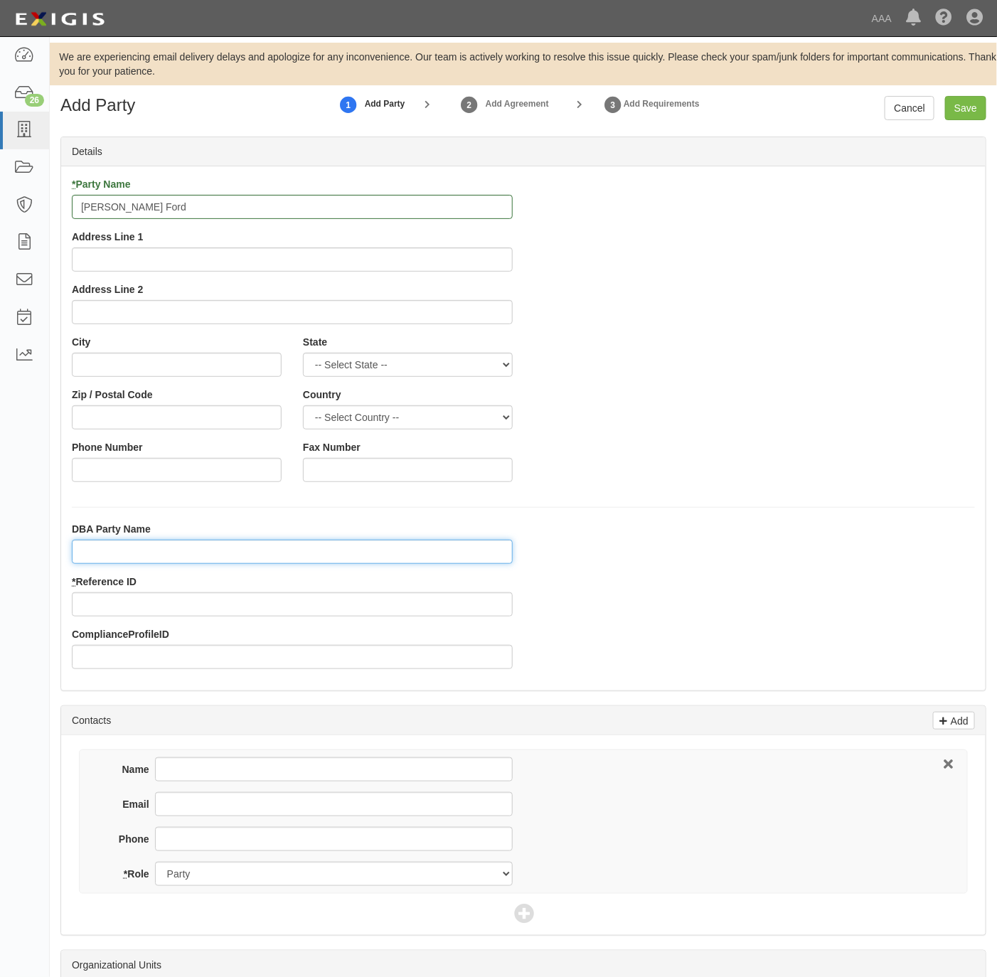
paste input "[PERSON_NAME] Ford, Inc."
type input "[PERSON_NAME] Ford, Inc"
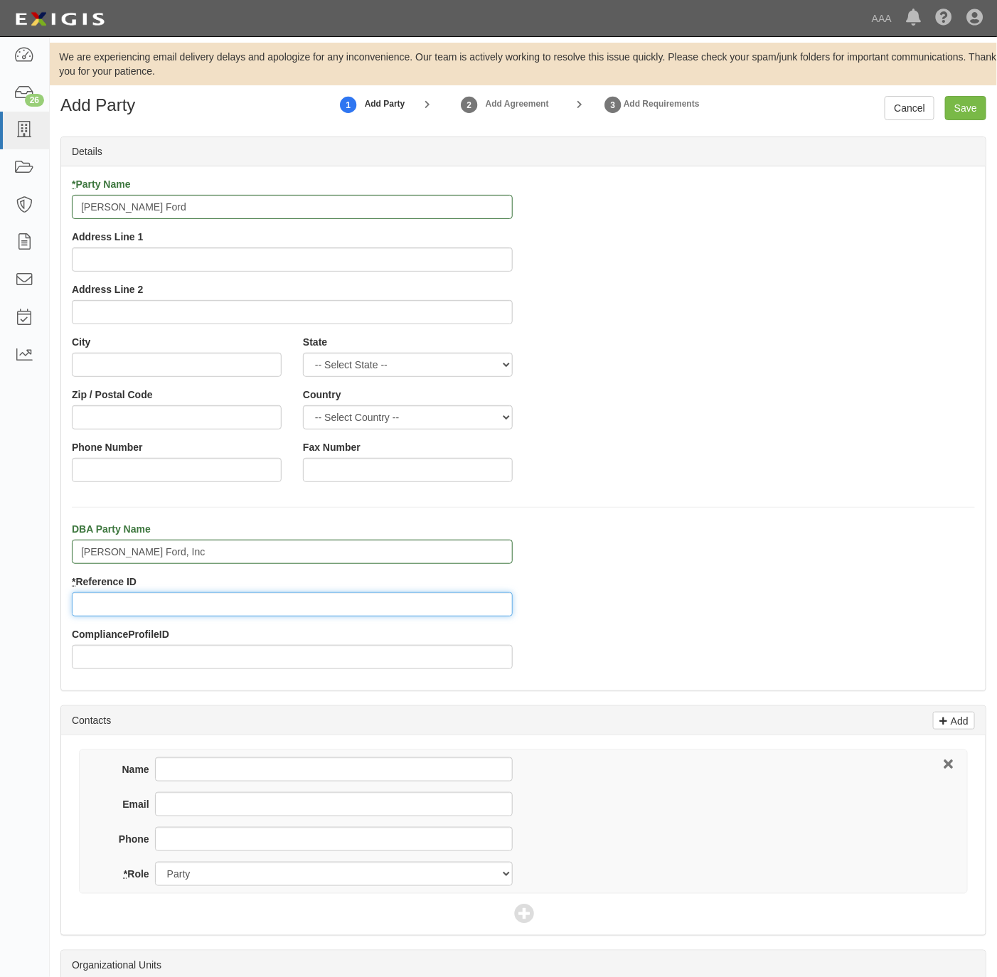
click at [165, 596] on input "* Reference ID" at bounding box center [292, 605] width 441 height 24
paste input "25189"
type input "25189"
click at [150, 261] on input "Address Line 1" at bounding box center [292, 260] width 441 height 24
paste input "950 S Central Expy"
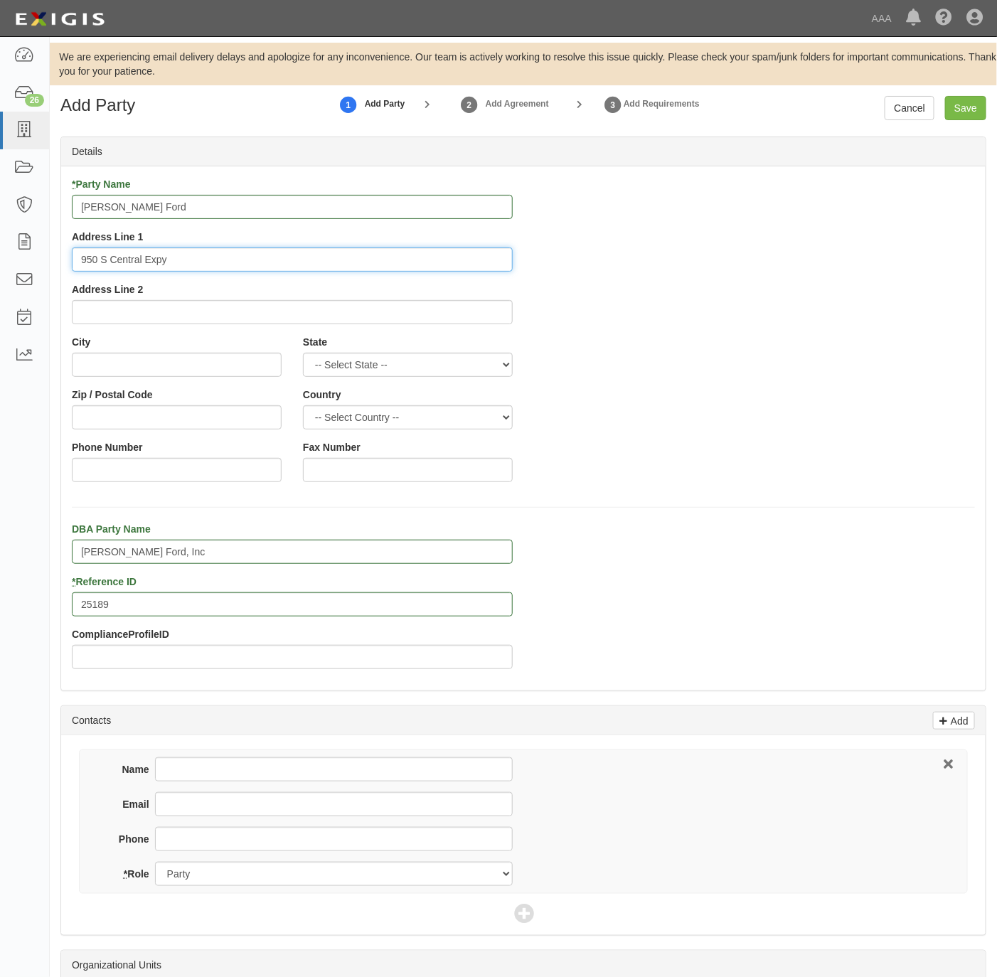
type input "950 S Central Expy"
click at [124, 361] on input "City" at bounding box center [177, 365] width 210 height 24
paste input "McKinney,"
type input "McKinney"
select select "TX"
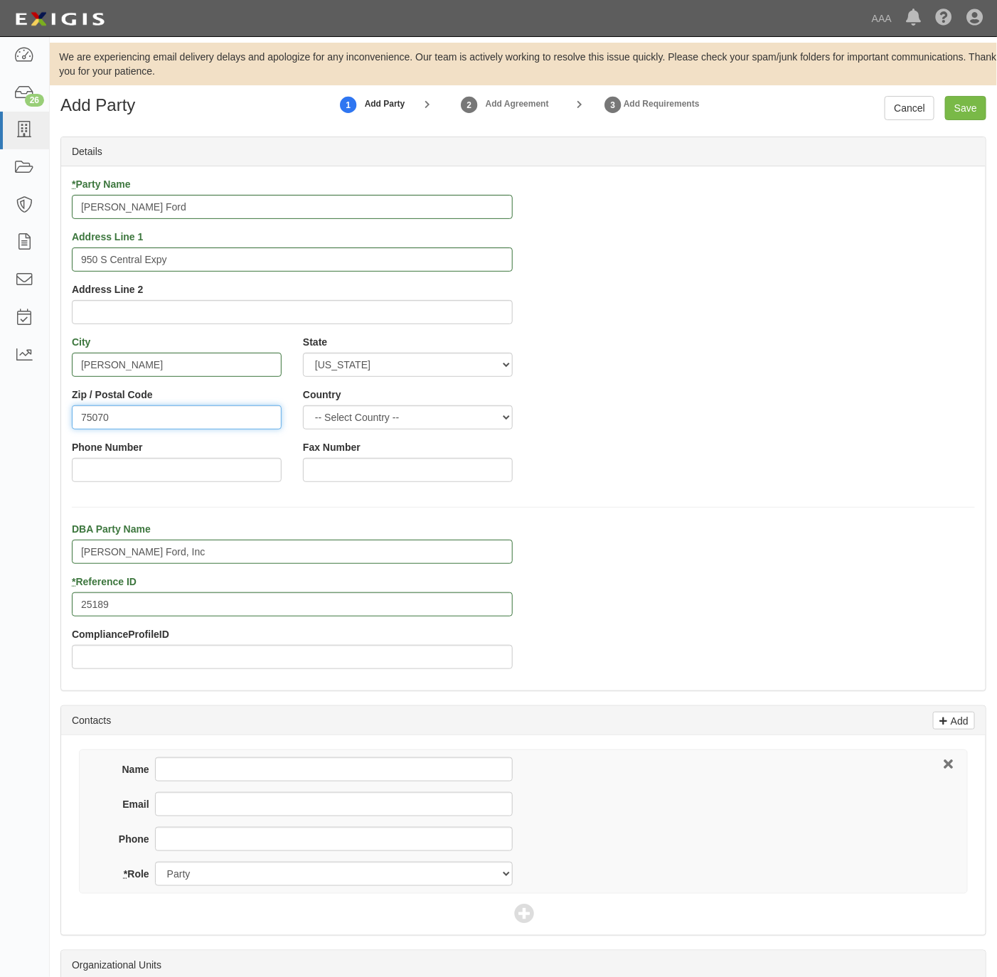
type input "75070"
click at [107, 468] on input "Phone Number" at bounding box center [177, 470] width 210 height 24
type input "[PHONE_NUMBER]"
click at [159, 452] on div "Phone Number 214-544-5000" at bounding box center [177, 461] width 210 height 42
click at [160, 452] on div "Phone Number 214-544-5000" at bounding box center [177, 461] width 210 height 42
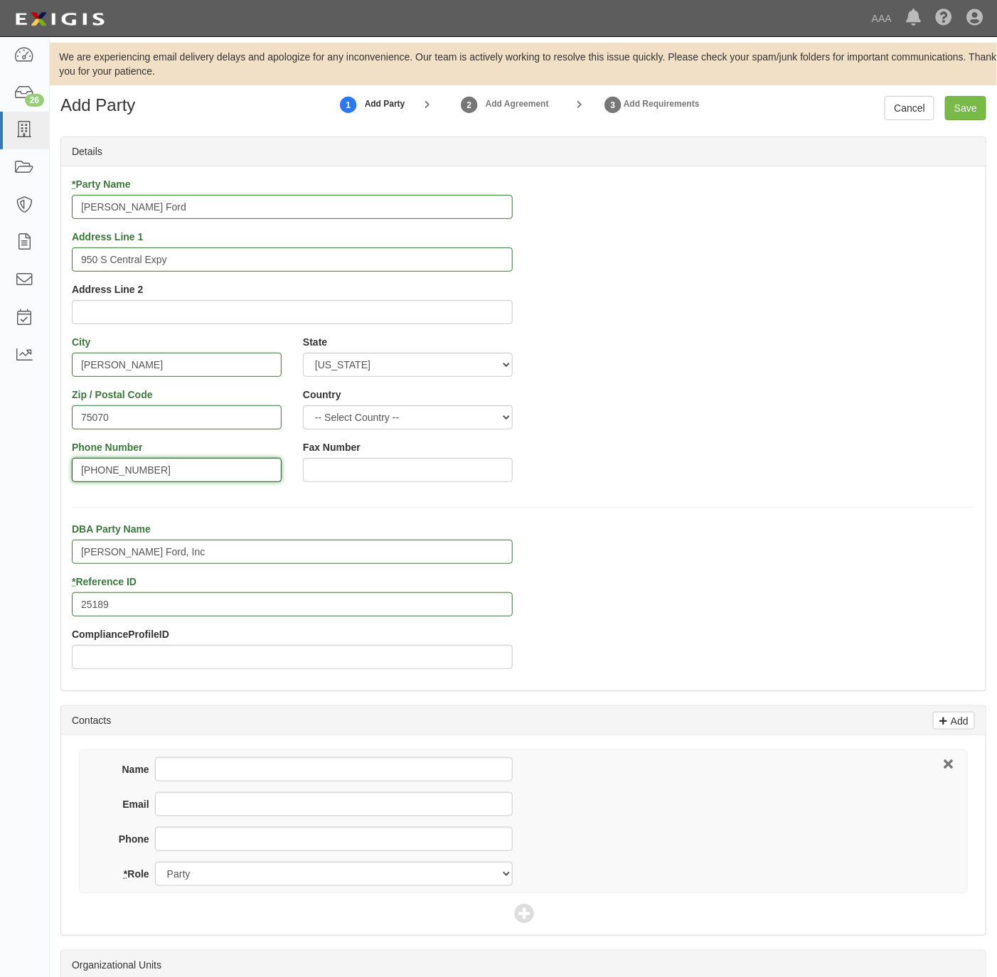
click at [152, 466] on input "[PHONE_NUMBER]" at bounding box center [177, 470] width 210 height 24
click at [152, 466] on input "214-544-5000" at bounding box center [177, 470] width 210 height 24
drag, startPoint x: 184, startPoint y: 841, endPoint x: 190, endPoint y: 856, distance: 16.3
click at [181, 839] on input "Phone" at bounding box center [334, 839] width 358 height 24
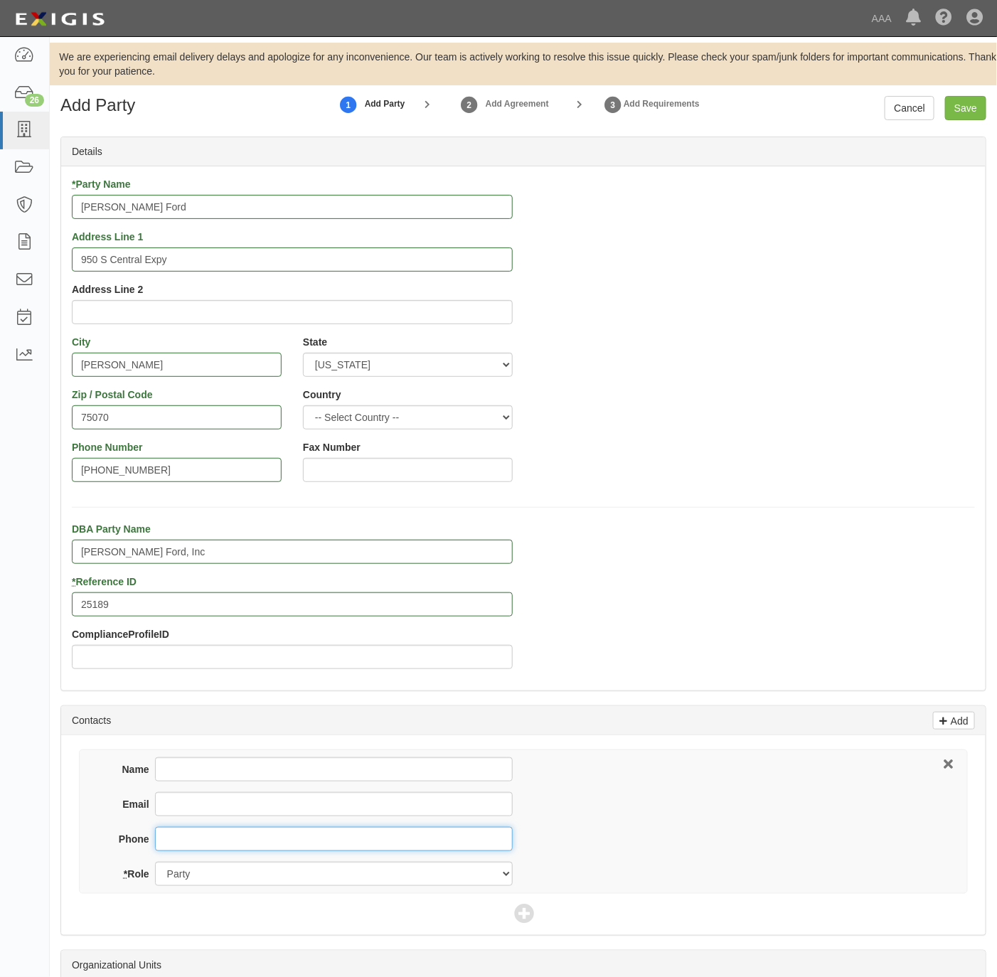
paste input "214-544-5000"
type input "214-544-5000"
click at [531, 914] on icon at bounding box center [524, 915] width 20 height 20
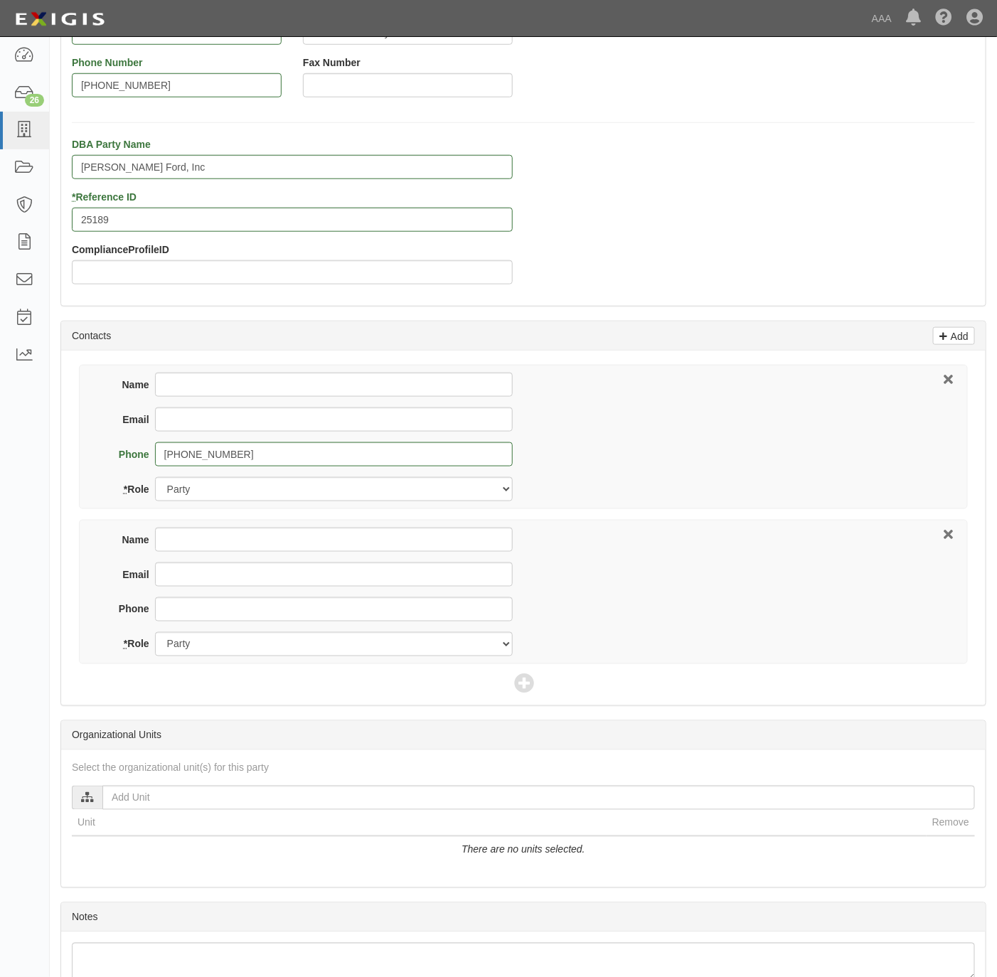
scroll to position [477, 0]
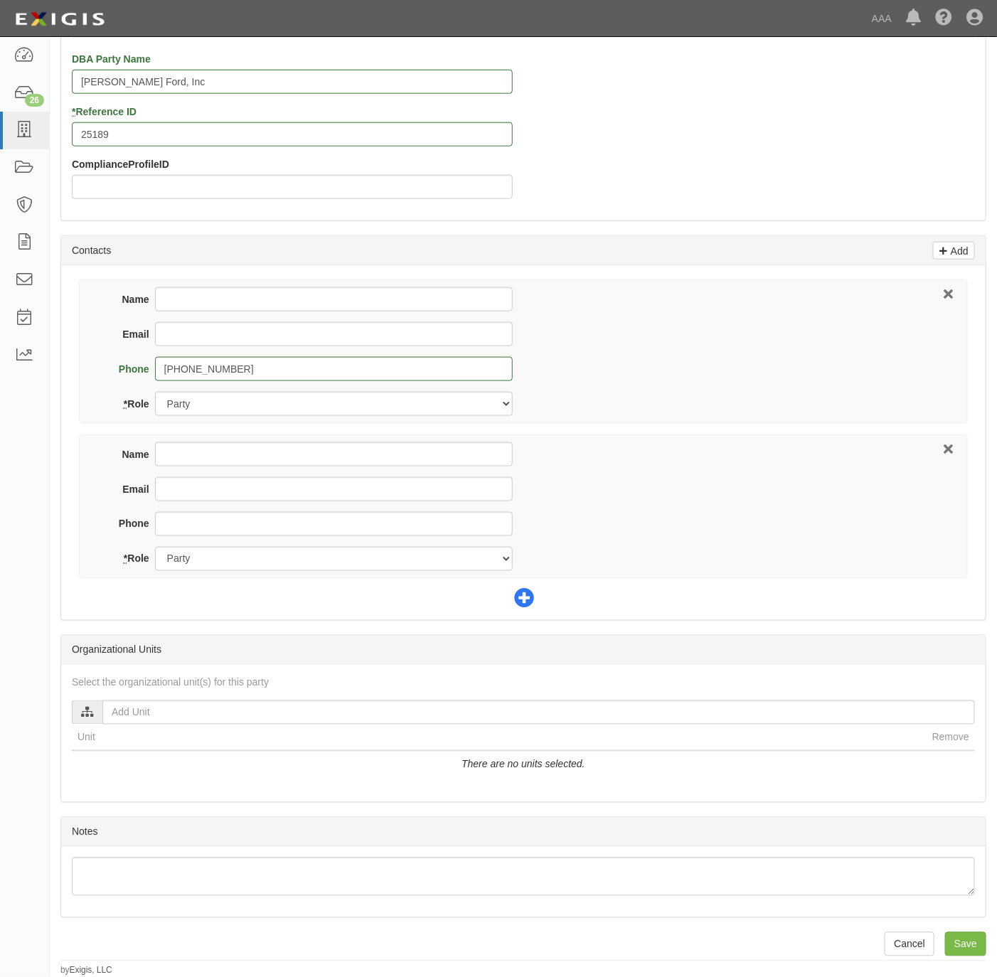
click at [532, 595] on icon at bounding box center [524, 600] width 20 height 20
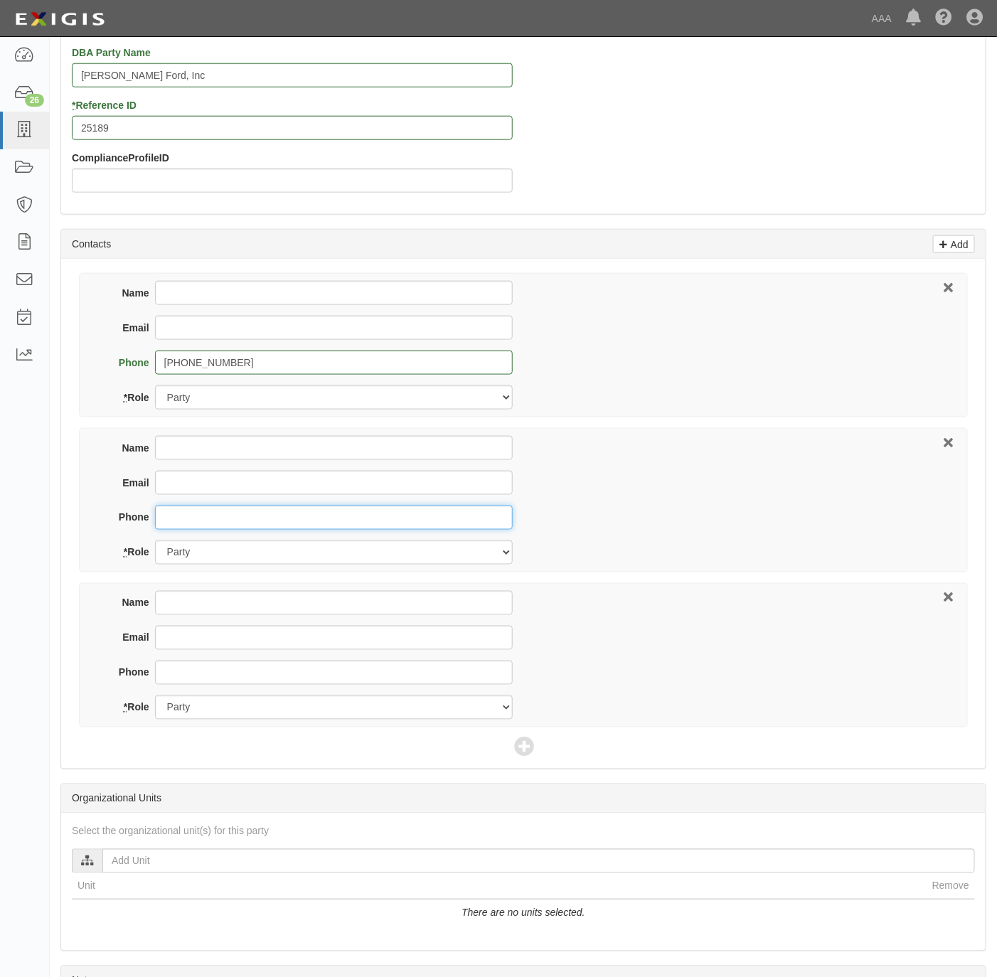
click at [207, 523] on input "Phone" at bounding box center [334, 518] width 358 height 24
type input "210-483-5818"
click at [222, 564] on select "Party Broker Other" at bounding box center [334, 553] width 358 height 24
select select "Broker"
click at [155, 543] on select "Party Broker Other" at bounding box center [334, 553] width 358 height 24
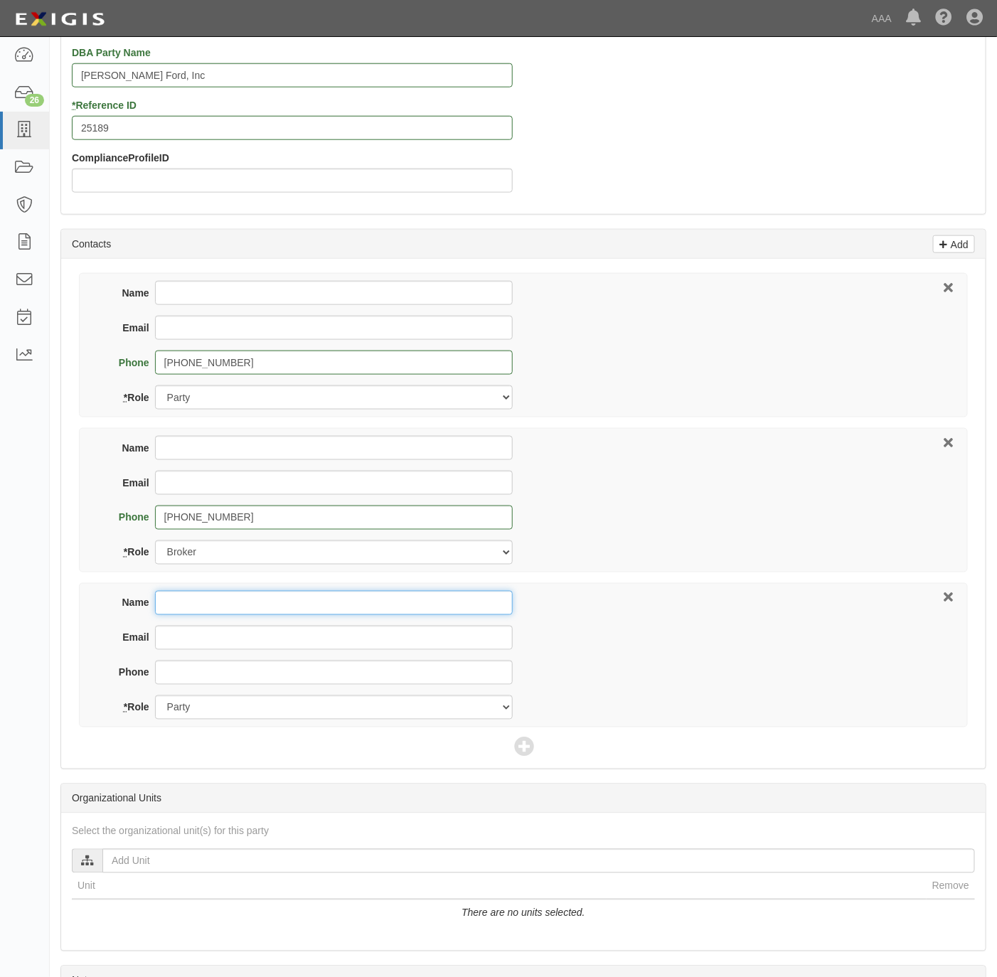
click at [184, 606] on input "Name" at bounding box center [334, 603] width 358 height 24
paste input "Ericca Boone"
type input "Ericca Boone"
paste input "Ericca Boone"
click at [171, 638] on input "Ericca Boone" at bounding box center [334, 638] width 358 height 24
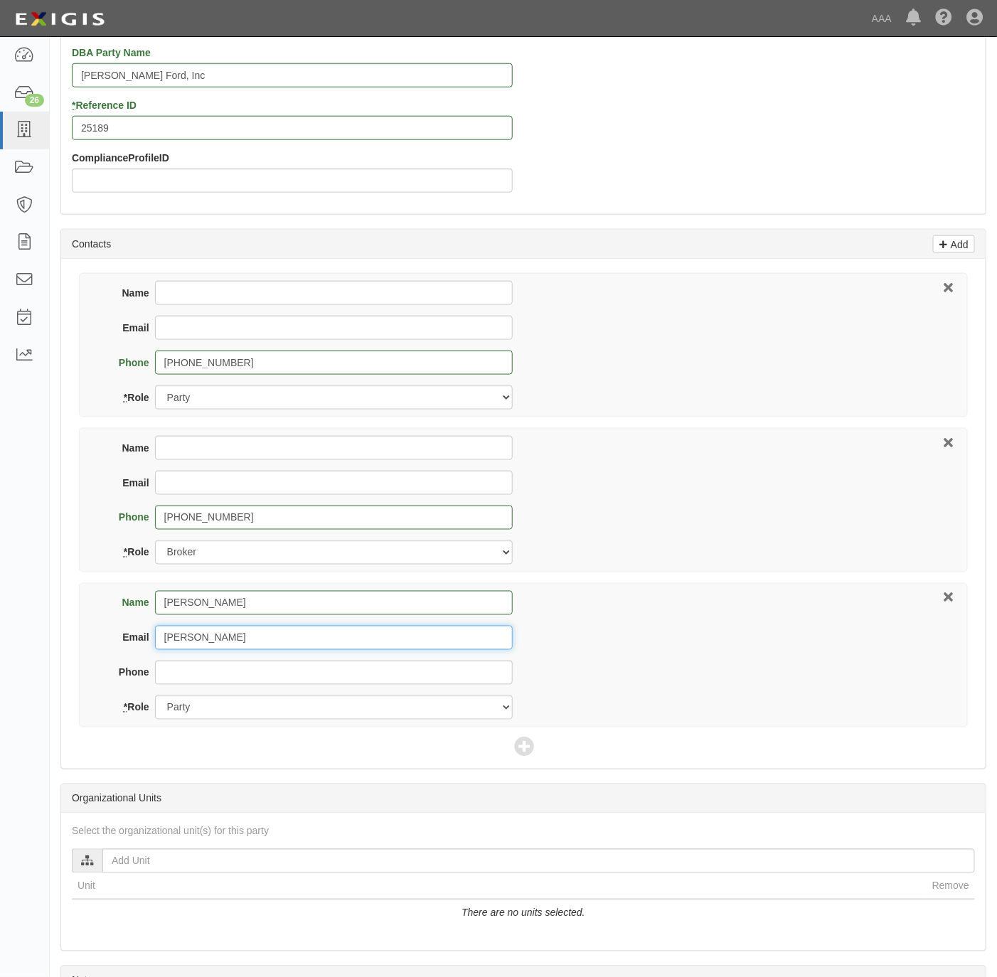
click at [171, 638] on input "Ericca Boone" at bounding box center [334, 638] width 358 height 24
type input "boone.ericca@ace.aaa.com"
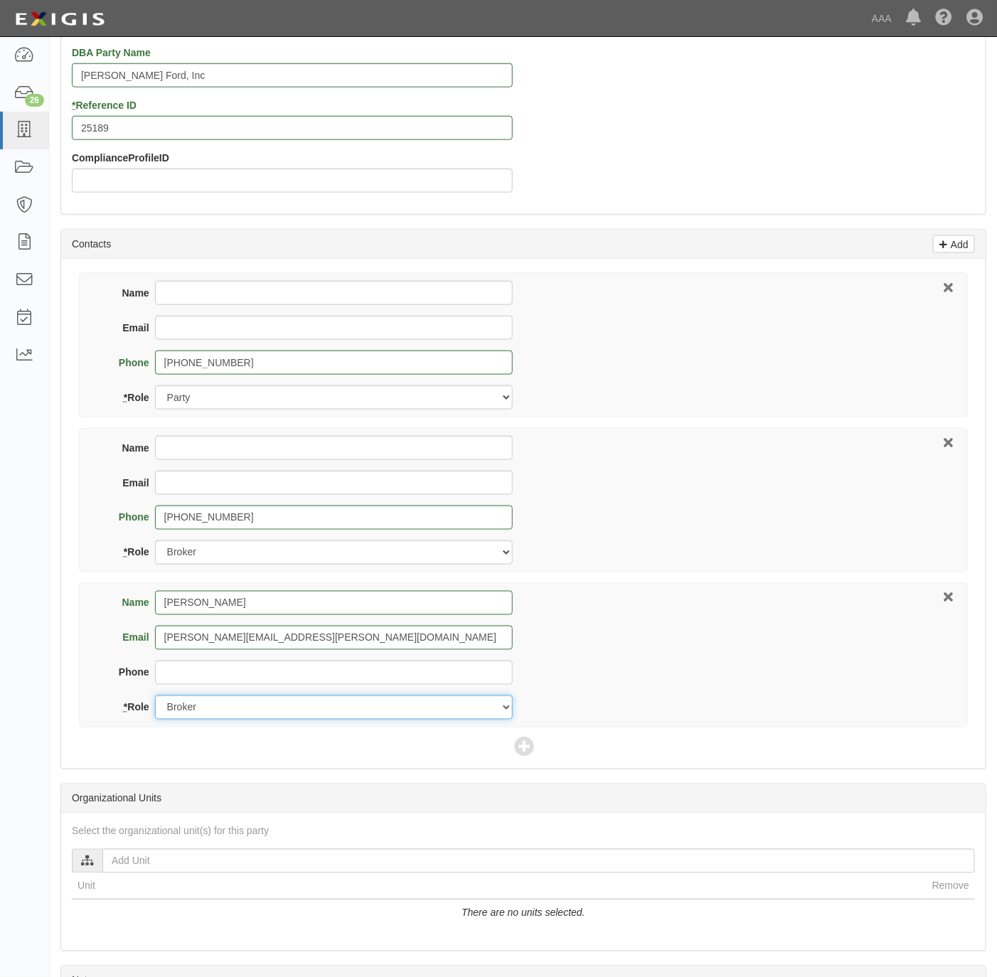
select select "Other"
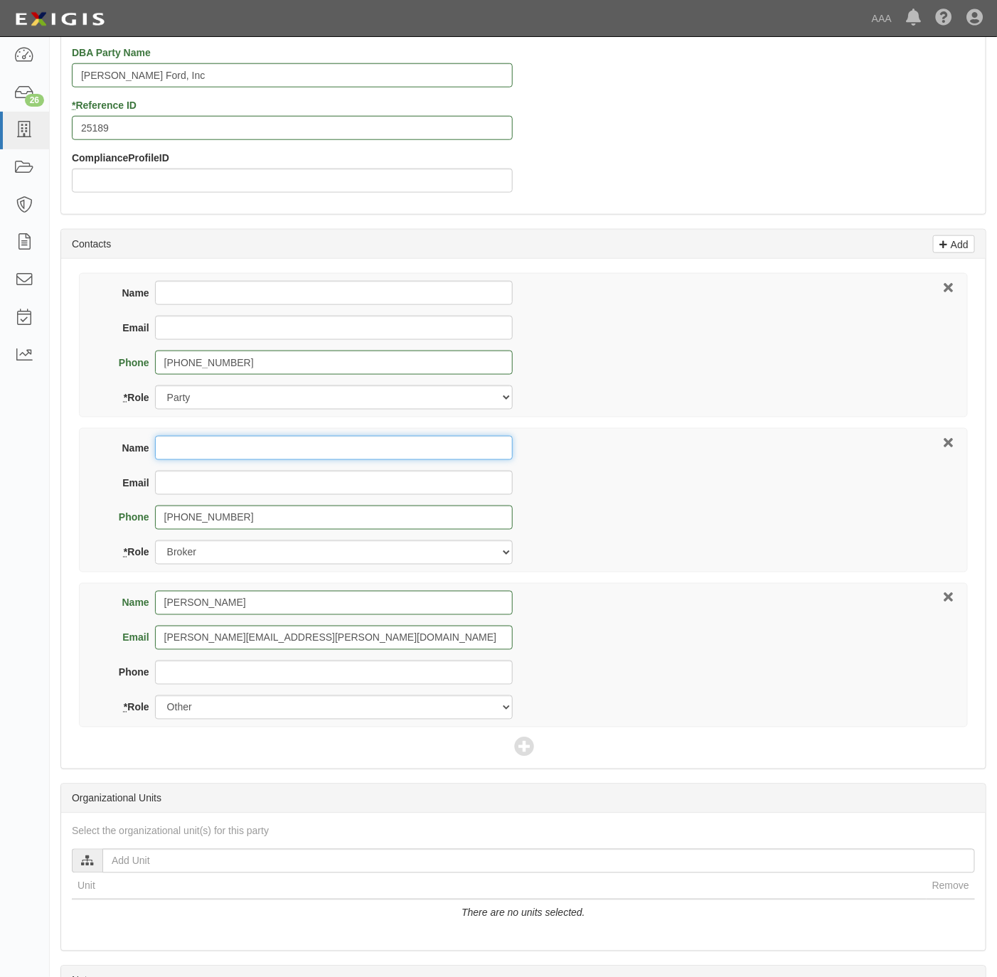
click at [316, 448] on input "Name" at bounding box center [334, 448] width 358 height 24
paste input "Tina LaValley"
type input "Tina LaValley"
click at [299, 484] on input "Email" at bounding box center [334, 483] width 358 height 24
paste input "tlavalley@higginbotham.net"
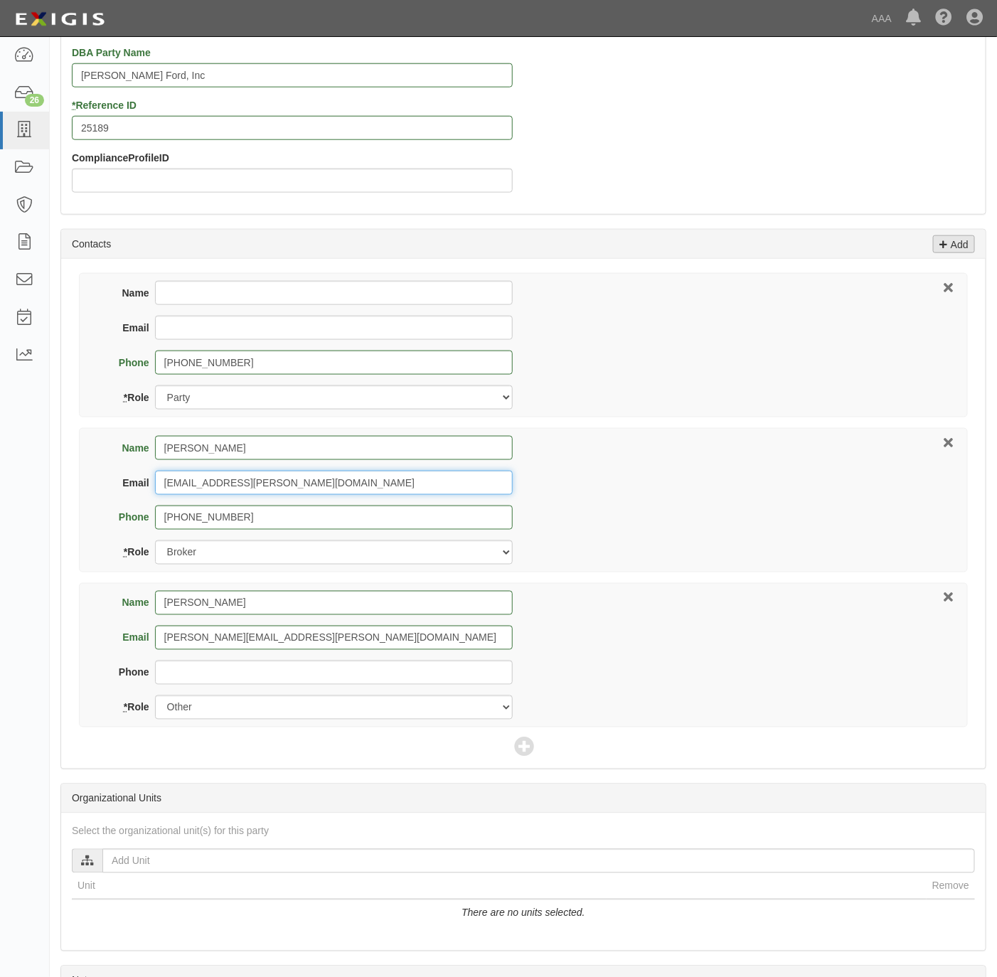
type input "tlavalley@higginbotham.net"
click at [207, 291] on input "Name" at bounding box center [334, 293] width 358 height 24
paste input "Hunter Hasik"
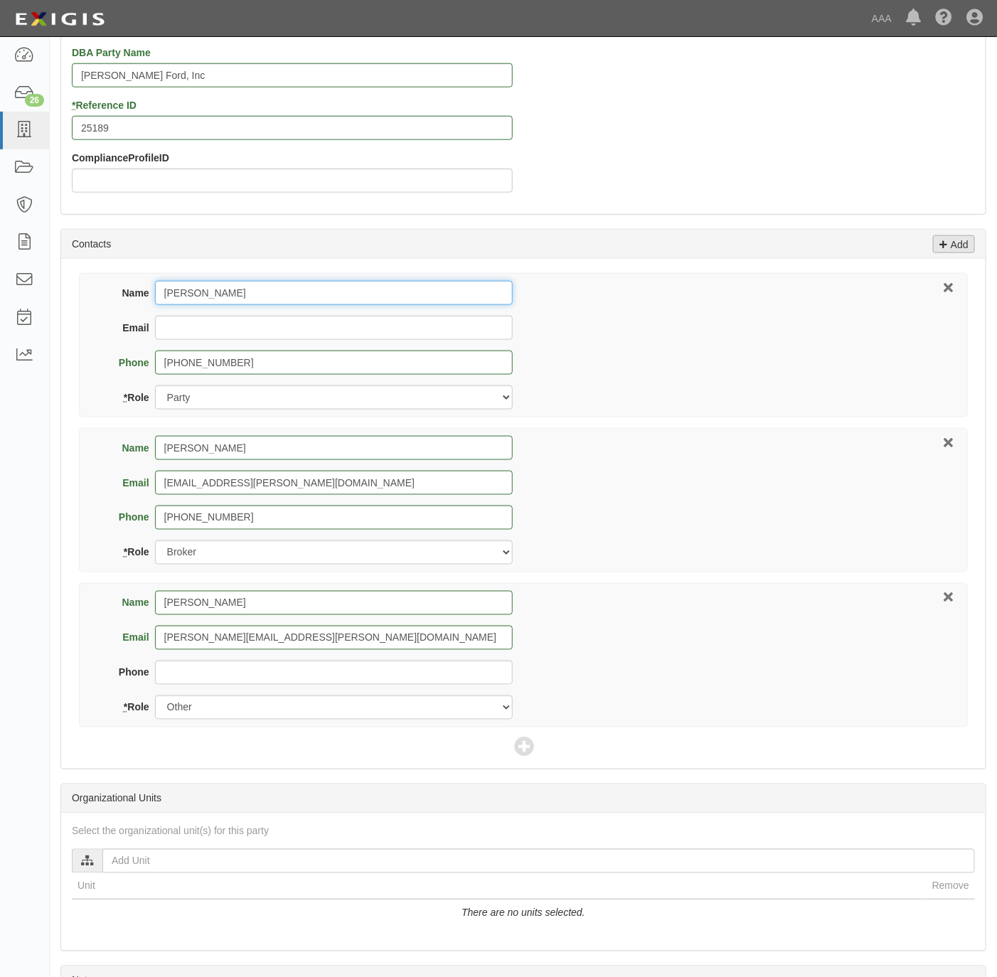
type input "Hunter Hasik"
click at [297, 319] on input "Email" at bounding box center [334, 328] width 358 height 24
paste input "hhasik@bobtomesford.com"
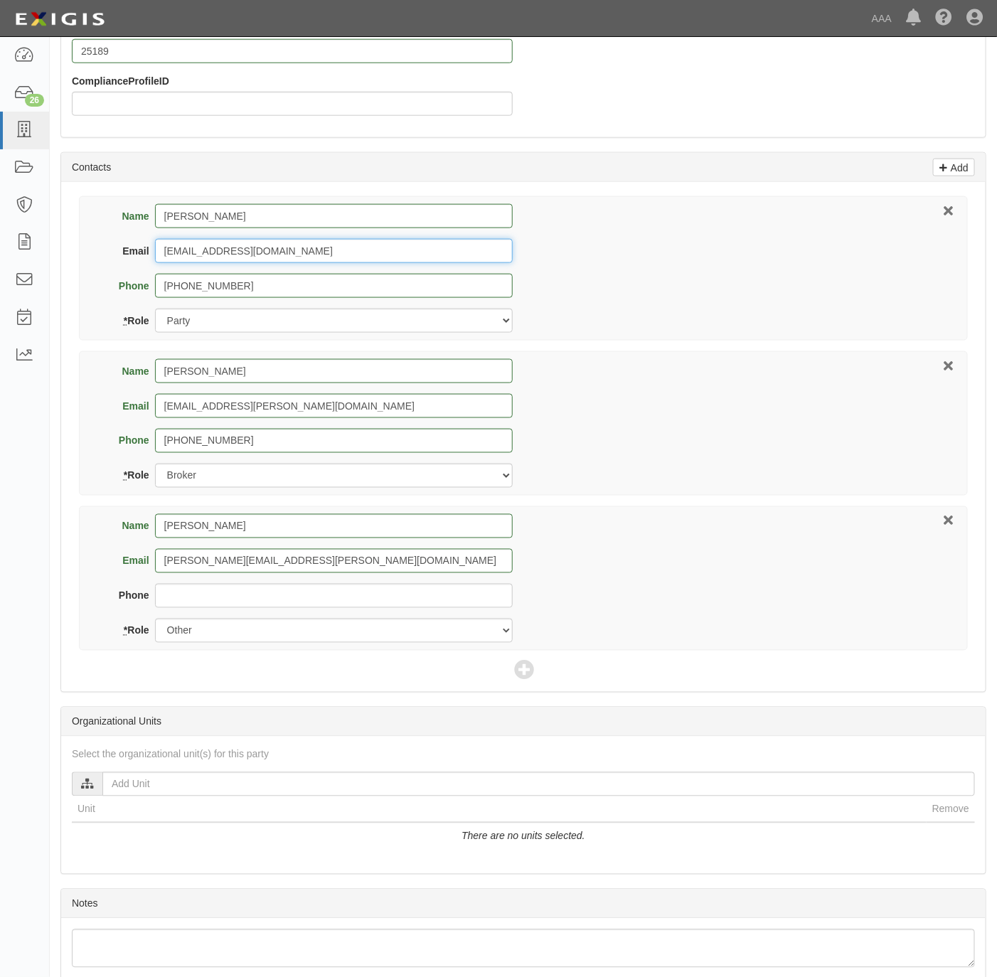
scroll to position [632, 0]
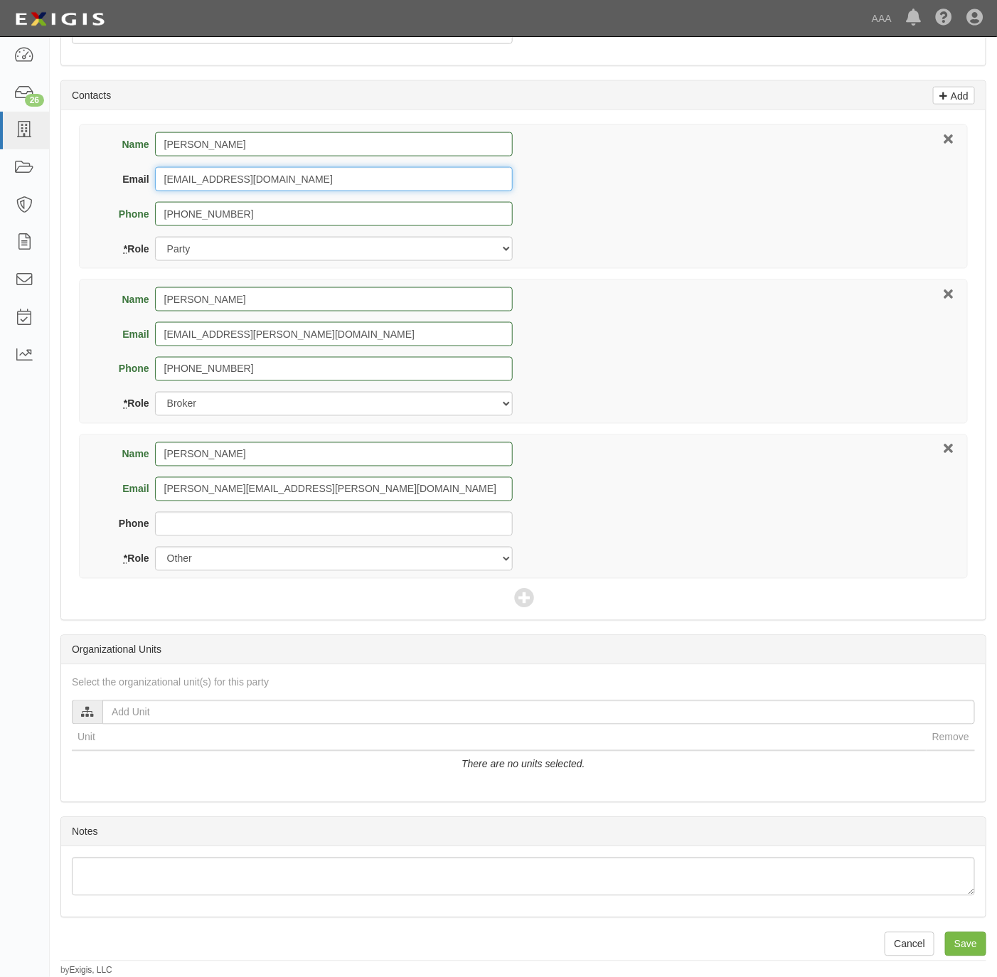
type input "hhasik@bobtomesford.com"
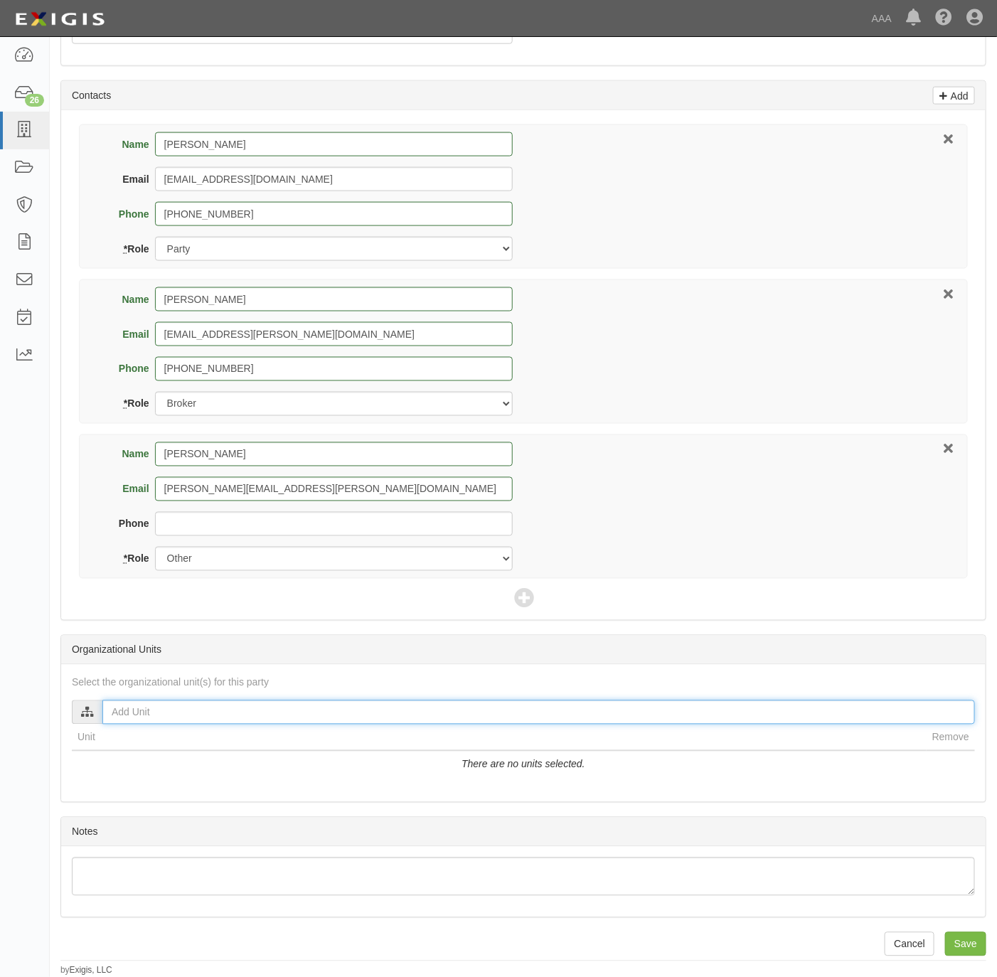
click at [112, 713] on input "text" at bounding box center [538, 713] width 873 height 24
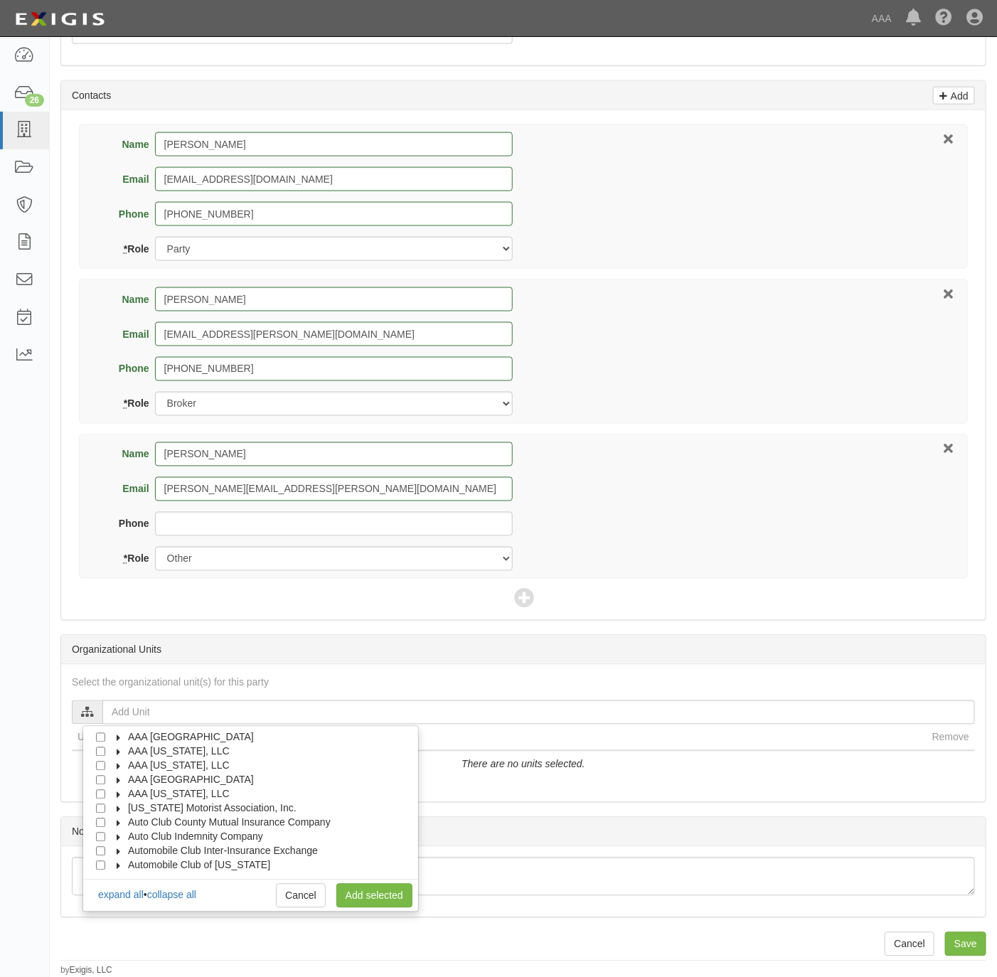
click at [154, 789] on span "AAA [US_STATE], LLC" at bounding box center [179, 794] width 102 height 11
click at [160, 805] on span "Automotive Services" at bounding box center [186, 808] width 91 height 11
click at [128, 834] on input "Approved Automotive Repair (AAR)" at bounding box center [126, 837] width 9 height 9
checkbox input "true"
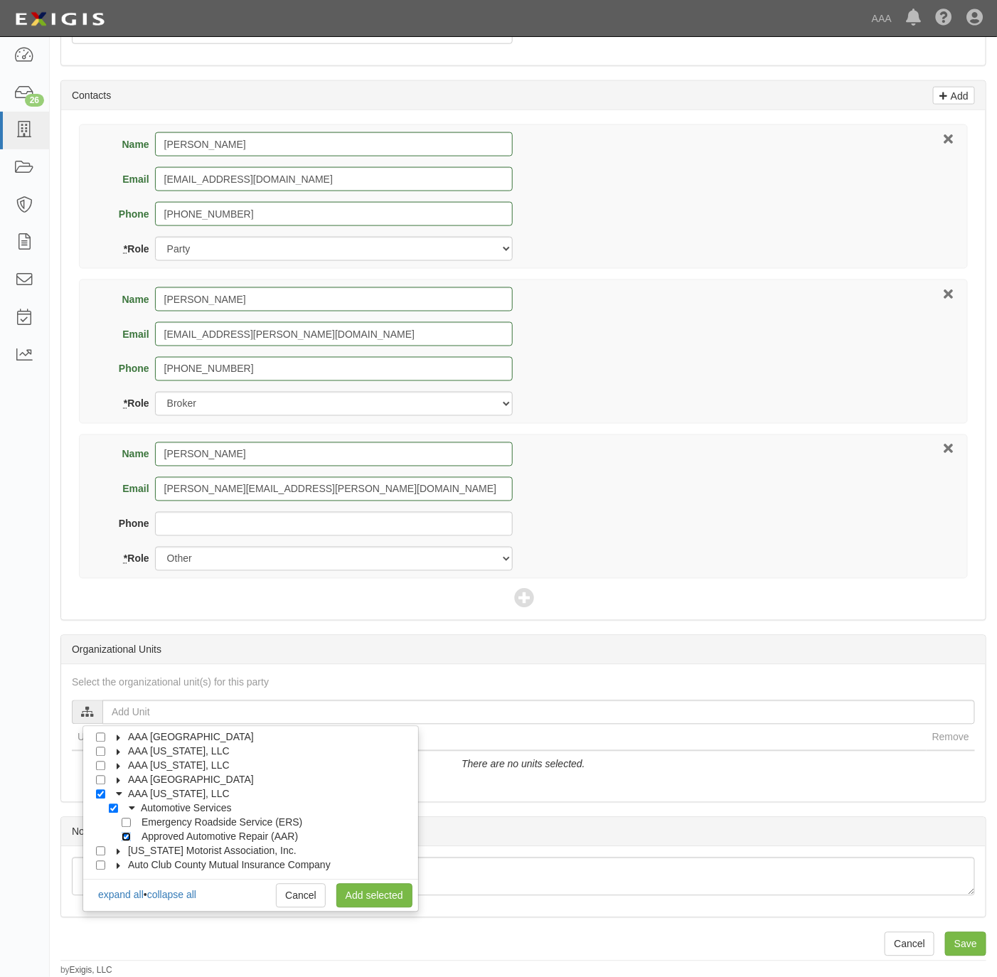
checkbox input "true"
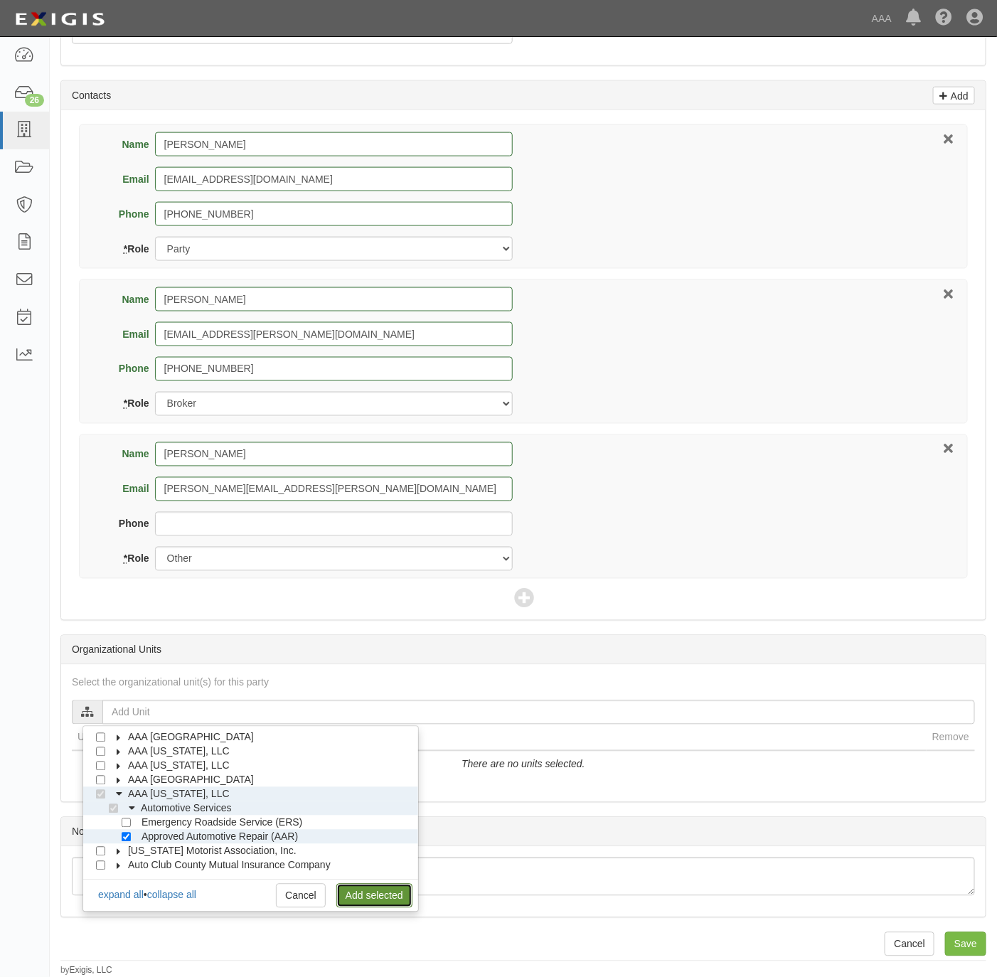
click at [356, 892] on link "Add selected" at bounding box center [374, 896] width 76 height 24
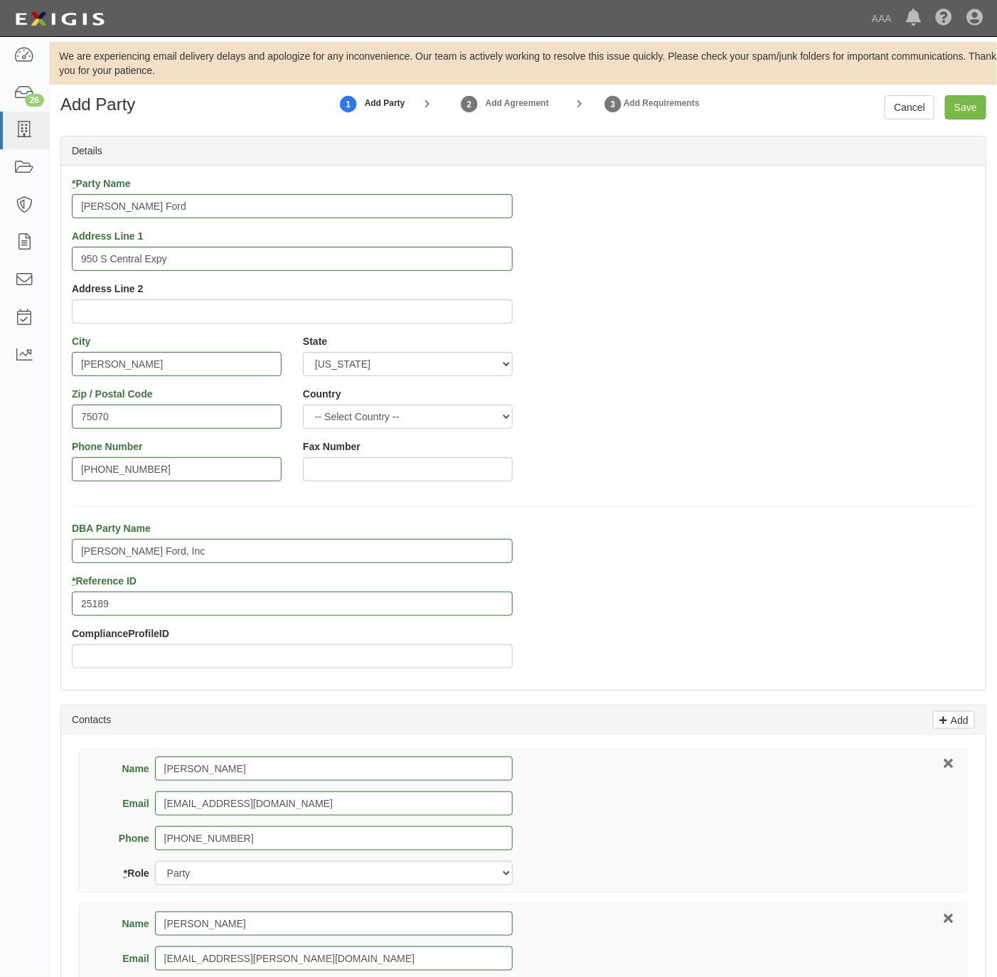
scroll to position [0, 0]
click at [967, 112] on input "Save" at bounding box center [965, 108] width 41 height 24
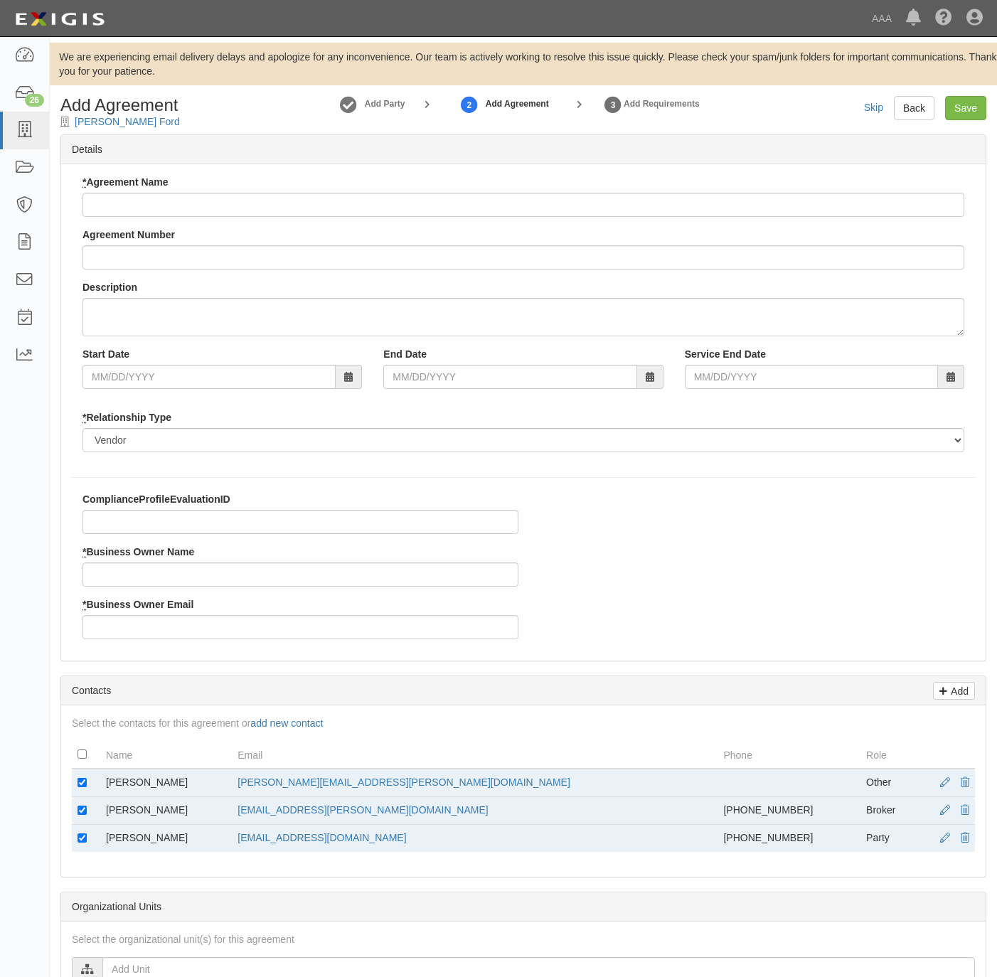
click at [218, 208] on input "* Agreement Name" at bounding box center [524, 205] width 882 height 24
type input "[US_STATE] AAR"
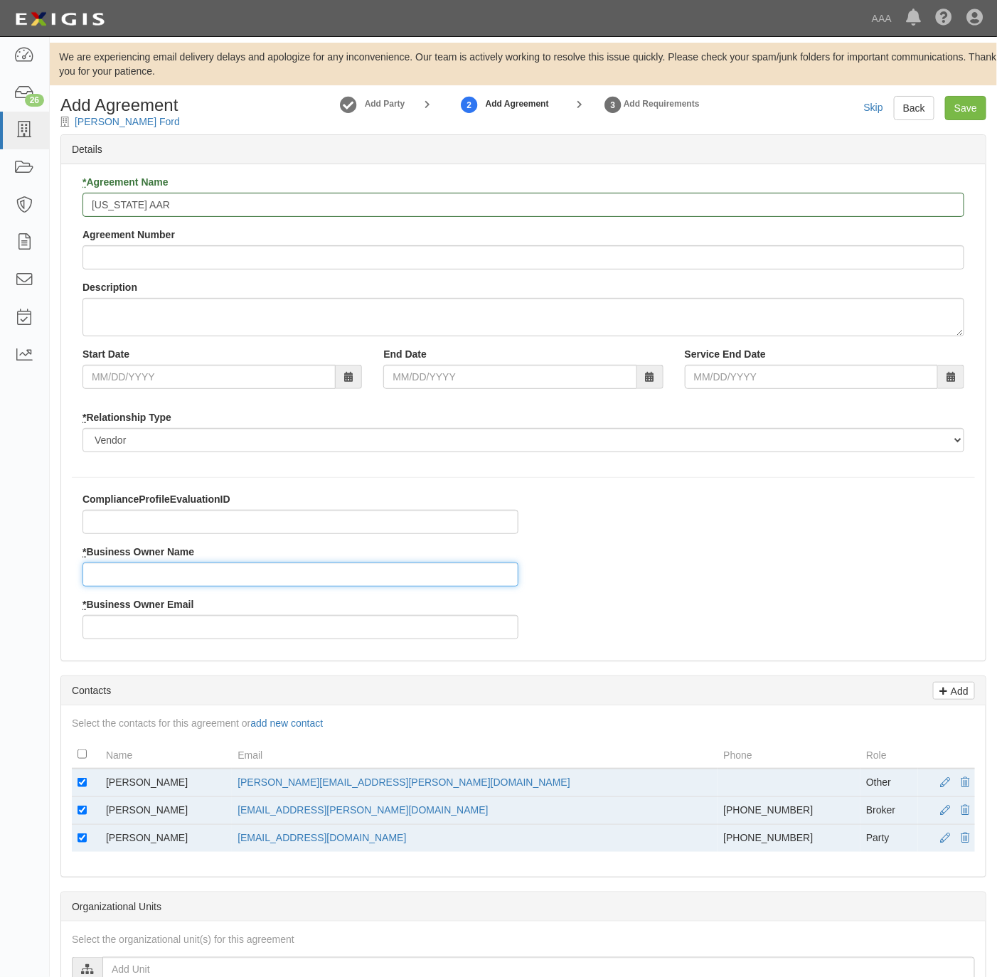
drag, startPoint x: 186, startPoint y: 572, endPoint x: 191, endPoint y: 564, distance: 9.3
click at [186, 572] on input "* Business Owner Name" at bounding box center [301, 575] width 436 height 24
paste input "[EMAIL_ADDRESS][DOMAIN_NAME]"
type input "[EMAIL_ADDRESS][DOMAIN_NAME]"
drag, startPoint x: 425, startPoint y: 784, endPoint x: 267, endPoint y: 785, distance: 157.9
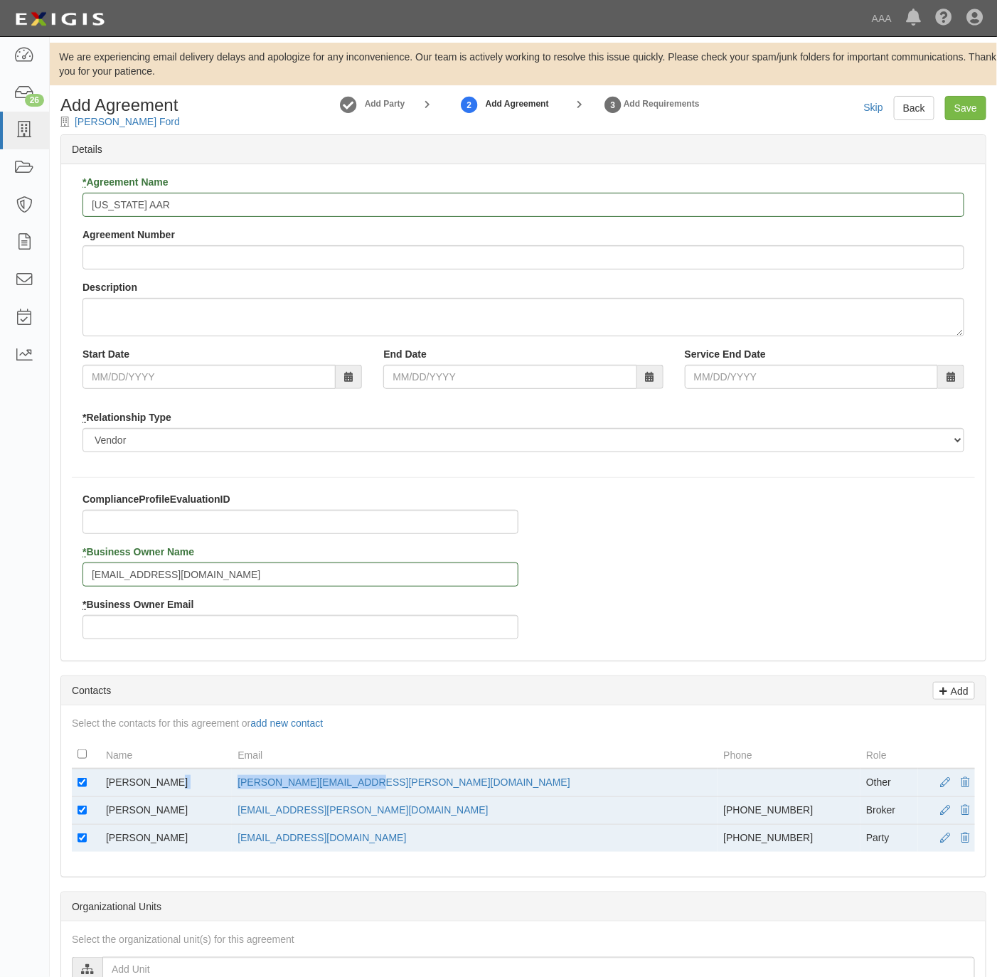
click at [267, 786] on tr "Ericca Boone [EMAIL_ADDRESS][PERSON_NAME][DOMAIN_NAME] Other" at bounding box center [523, 783] width 903 height 28
copy tr "[PERSON_NAME][EMAIL_ADDRESS][PERSON_NAME][DOMAIN_NAME]"
drag, startPoint x: 267, startPoint y: 785, endPoint x: 114, endPoint y: 617, distance: 227.1
click at [114, 617] on div "* Business Owner Email" at bounding box center [301, 619] width 436 height 42
paste input "[PERSON_NAME][EMAIL_ADDRESS][PERSON_NAME][DOMAIN_NAME]"
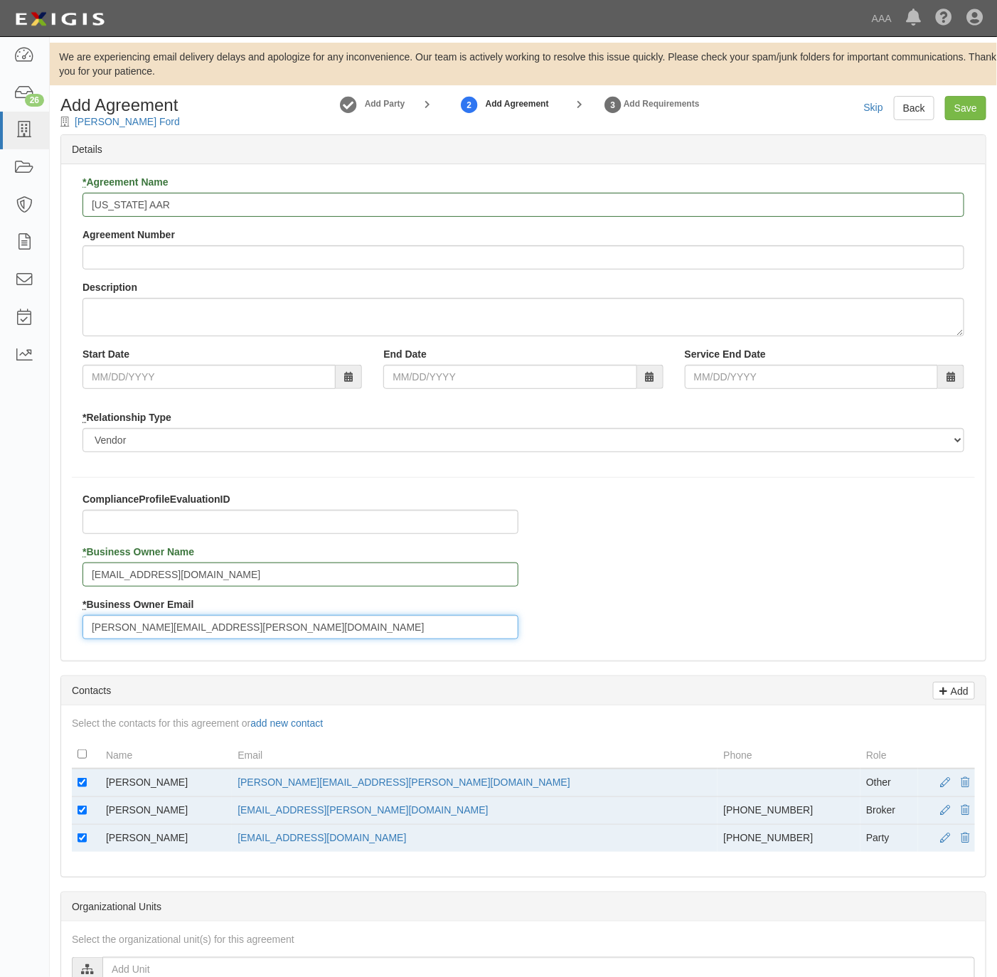
click at [124, 636] on input "[PERSON_NAME][EMAIL_ADDRESS][PERSON_NAME][DOMAIN_NAME]" at bounding box center [301, 627] width 436 height 24
click at [113, 627] on input "[PERSON_NAME][EMAIL_ADDRESS][PERSON_NAME][DOMAIN_NAME]" at bounding box center [301, 627] width 436 height 24
type input "[PERSON_NAME][EMAIL_ADDRESS][PERSON_NAME][DOMAIN_NAME]"
drag, startPoint x: 171, startPoint y: 783, endPoint x: 90, endPoint y: 786, distance: 80.4
click at [90, 786] on tr "Ericca Boone boone.ericca@ace.aaa.com Other" at bounding box center [523, 783] width 903 height 28
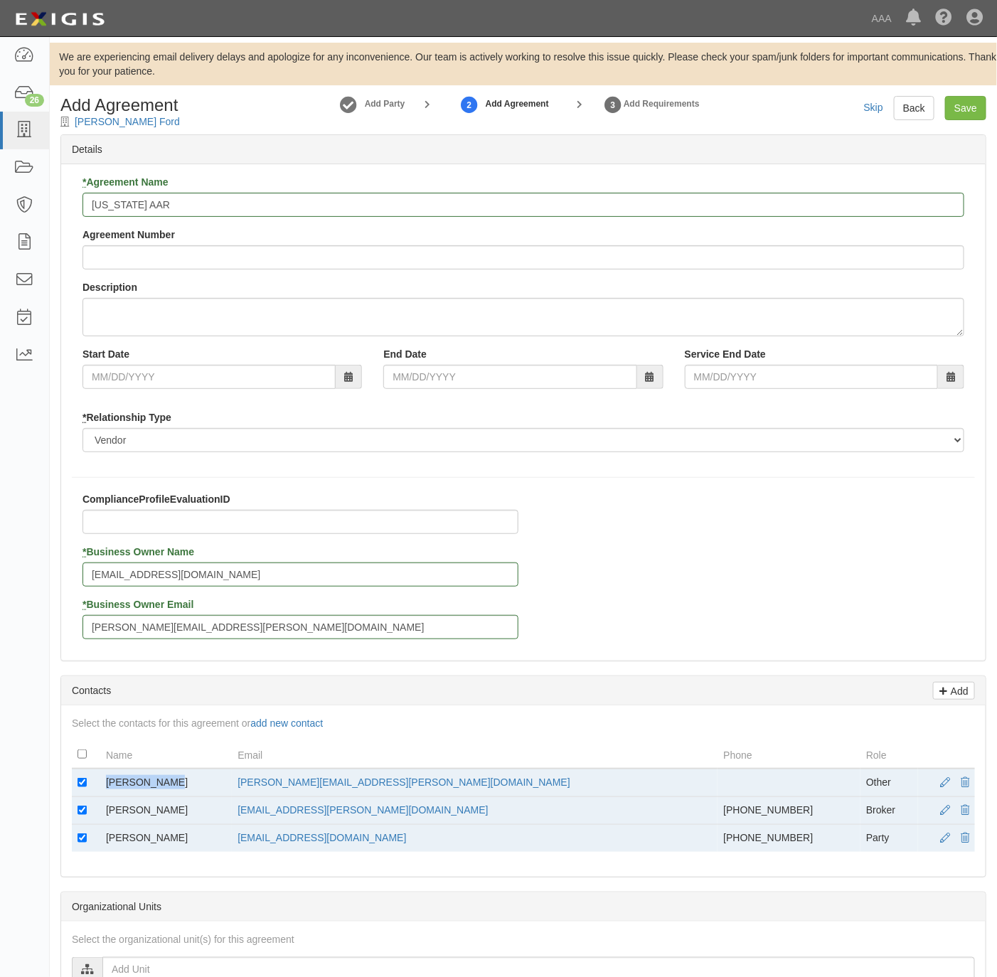
copy tr "Ericca Boone"
drag, startPoint x: 90, startPoint y: 786, endPoint x: 150, endPoint y: 583, distance: 211.4
click at [150, 583] on input "hhasik@bobtomesford.com" at bounding box center [301, 575] width 436 height 24
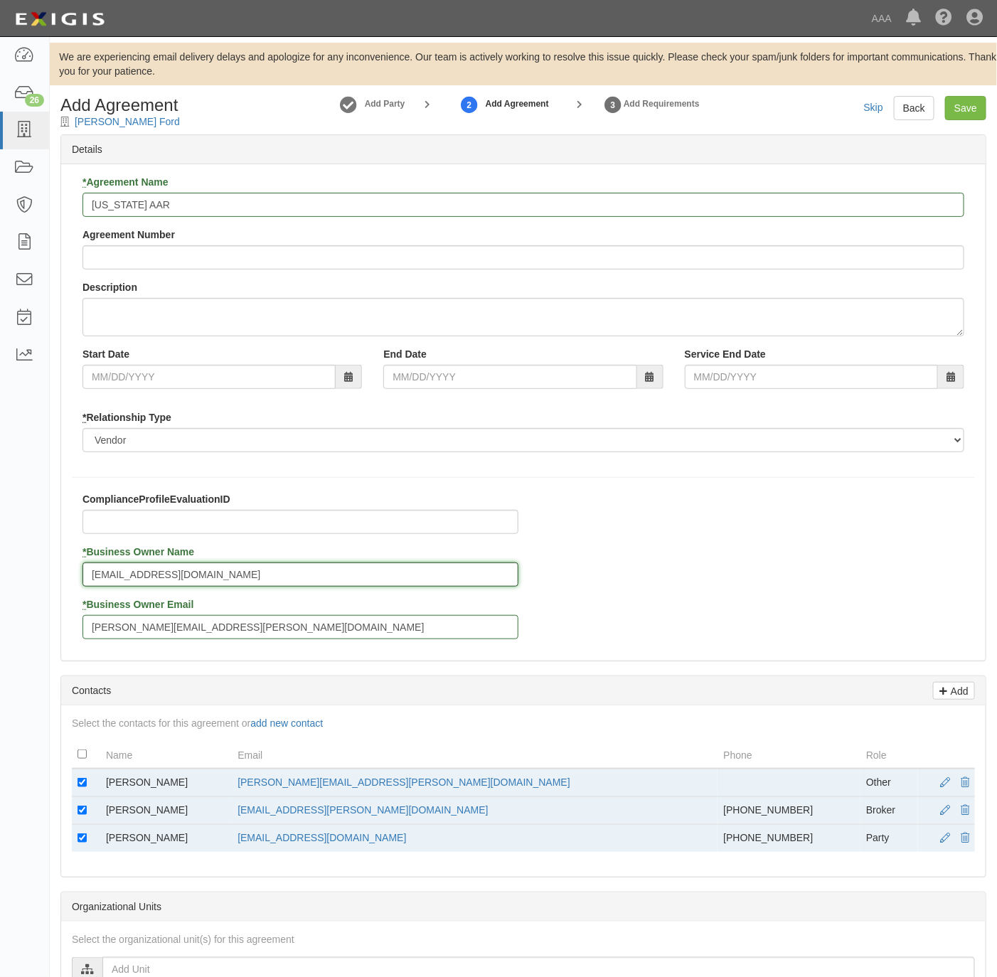
paste input "Ericca Boone"
click at [114, 574] on input "Ericca Boone" at bounding box center [301, 575] width 436 height 24
type input "Ericca Boone"
drag, startPoint x: 79, startPoint y: 781, endPoint x: 84, endPoint y: 819, distance: 38.7
click at [79, 782] on input "checkbox" at bounding box center [82, 782] width 9 height 9
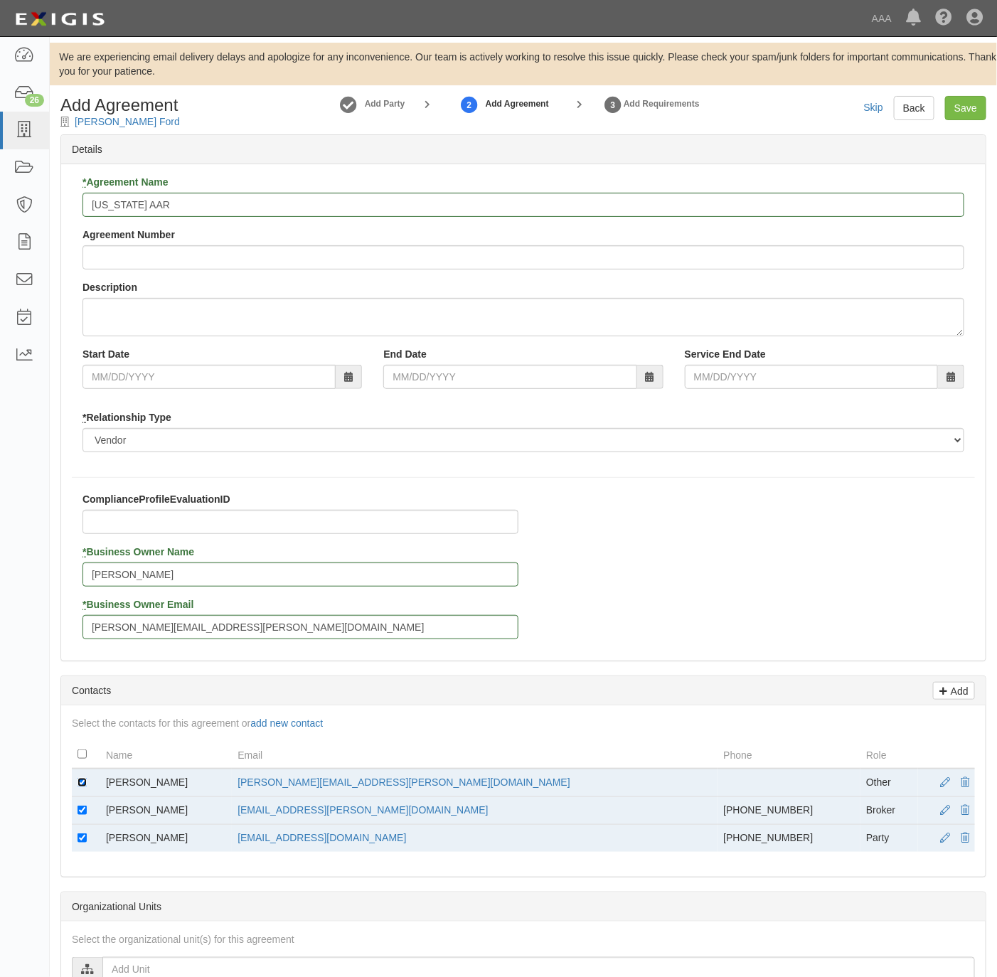
checkbox input "false"
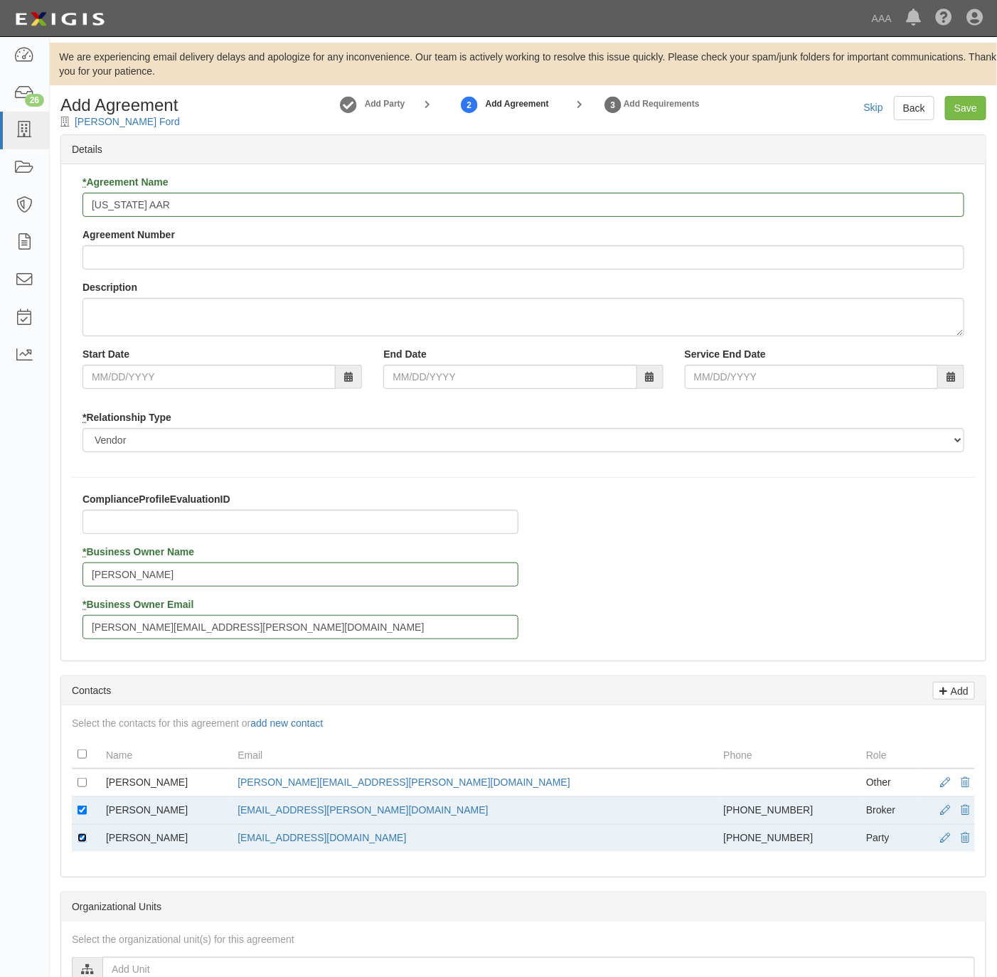
click at [82, 839] on input "checkbox" at bounding box center [82, 838] width 9 height 9
checkbox input "false"
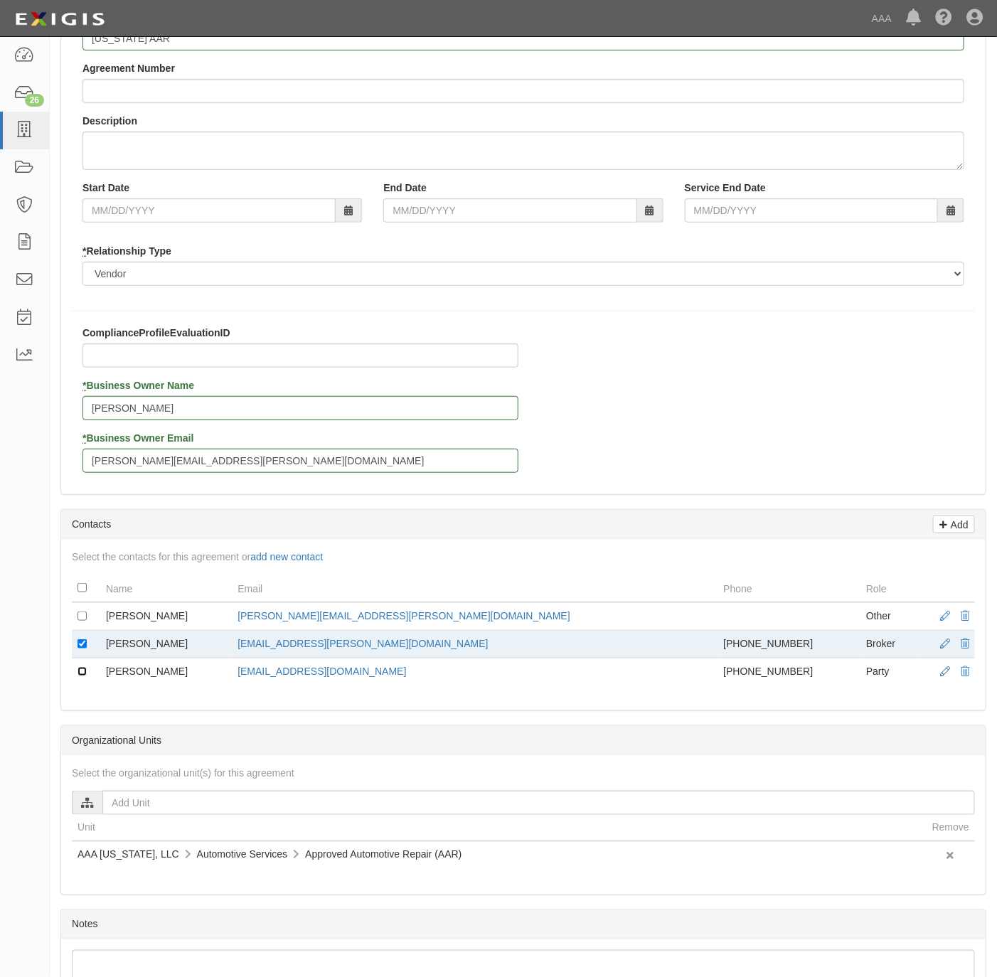
scroll to position [387, 0]
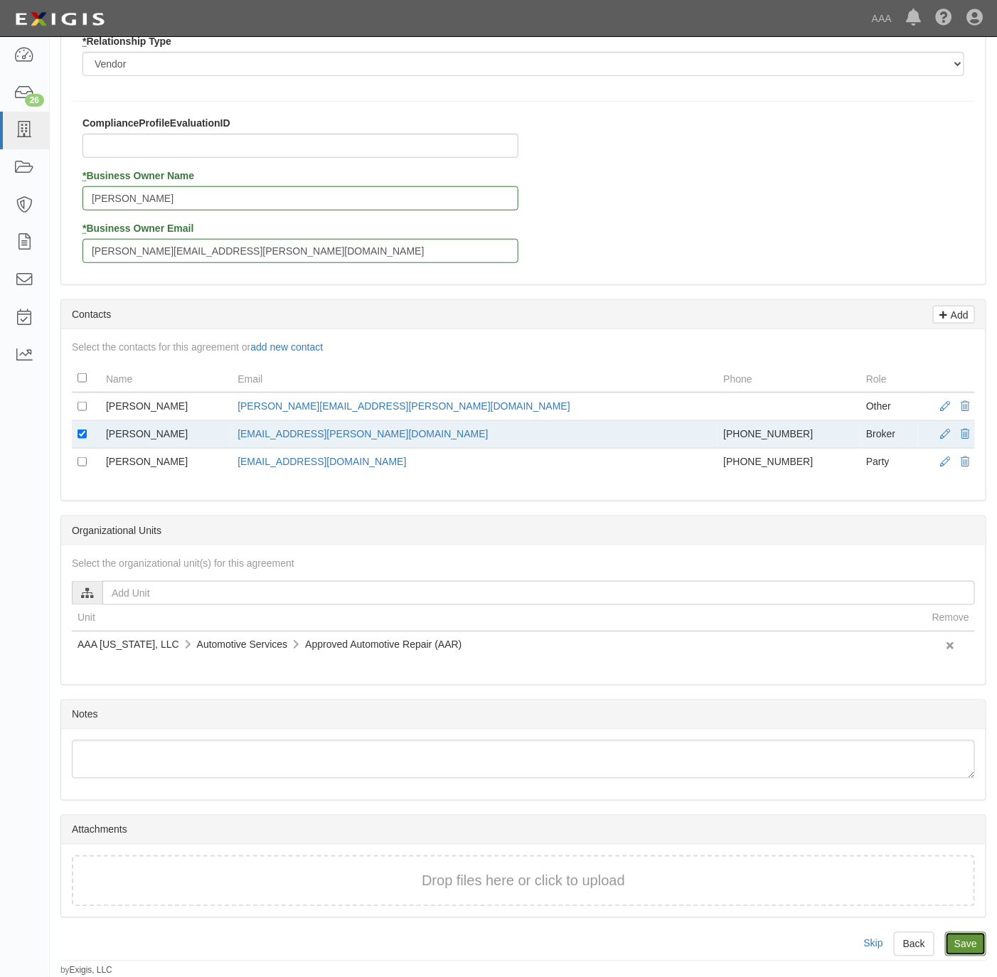
click at [977, 935] on input "Save" at bounding box center [965, 945] width 41 height 24
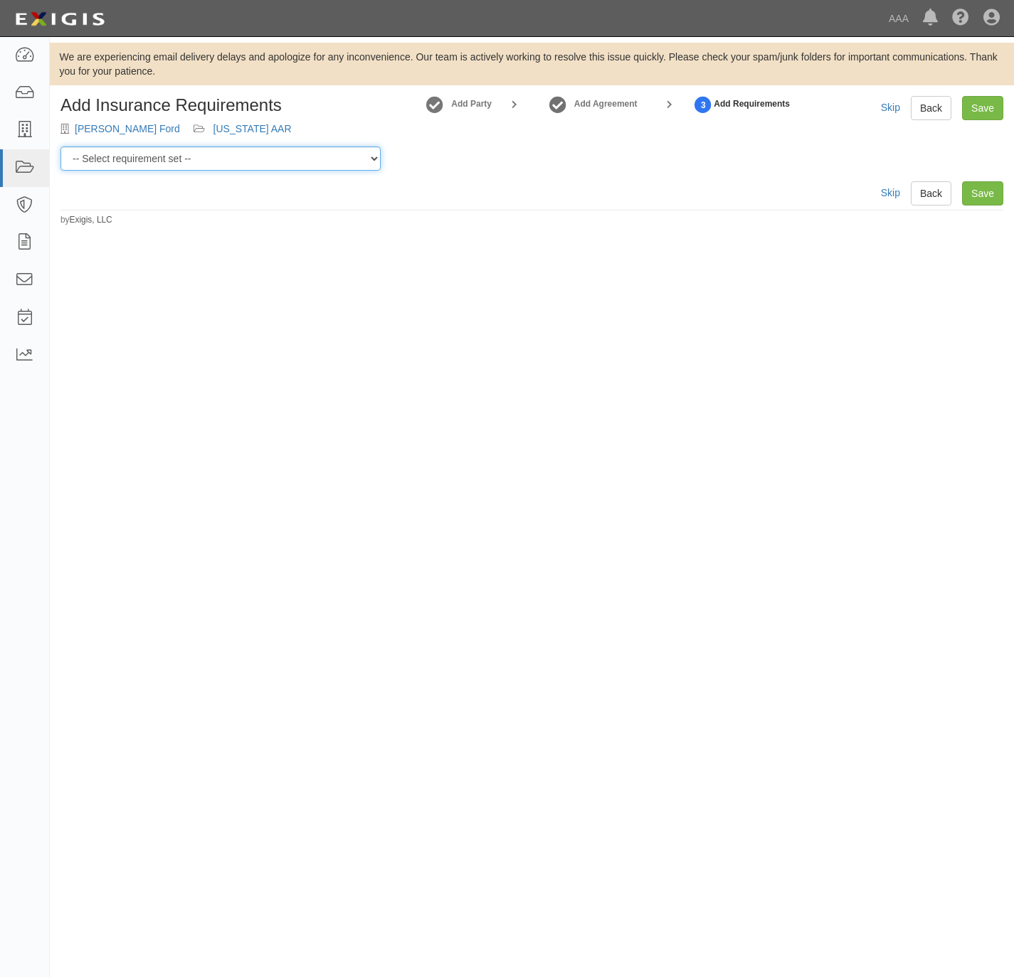
click at [218, 166] on select "-- Select requirement set -- AAA East Central AAR AAA East Central ERS AAA East…" at bounding box center [220, 159] width 320 height 24
select select "16682"
click at [60, 147] on select "-- Select requirement set -- AAA East Central AAR AAA East Central ERS AAA East…" at bounding box center [220, 159] width 320 height 24
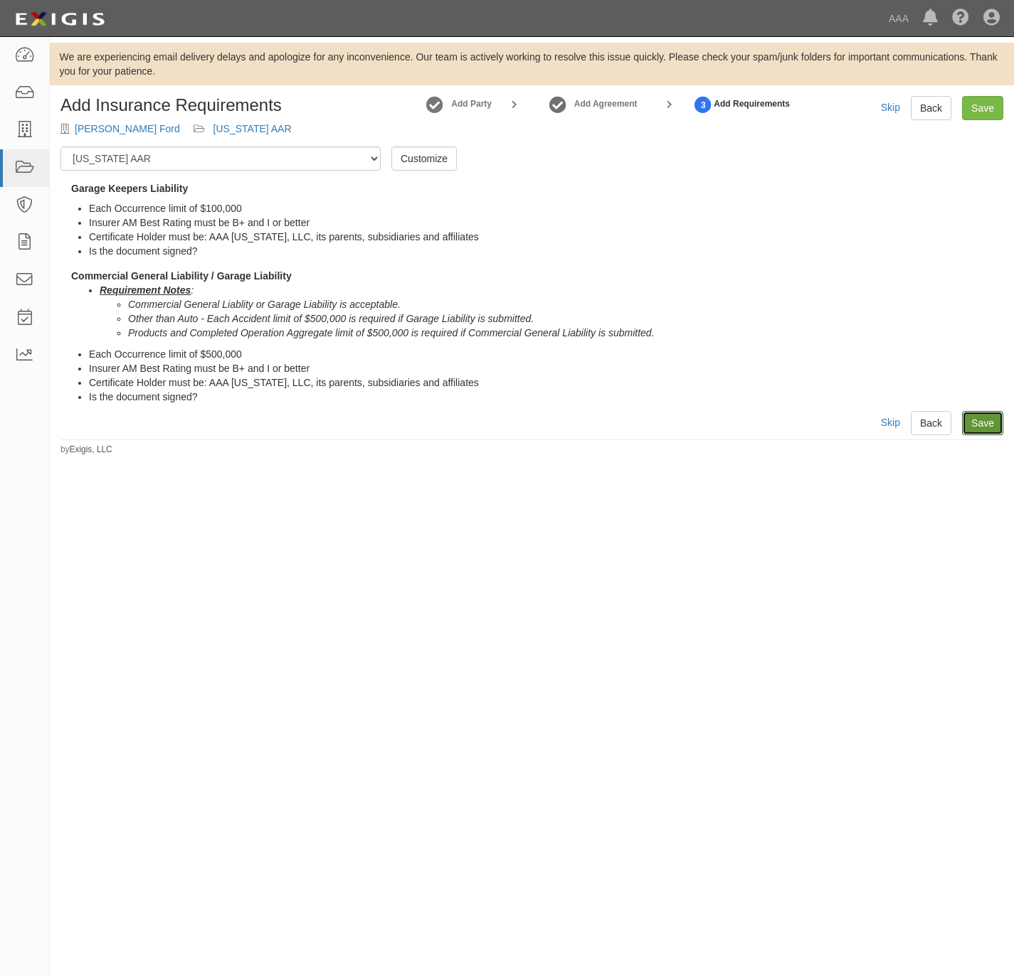
click at [972, 425] on link "Save" at bounding box center [982, 423] width 41 height 24
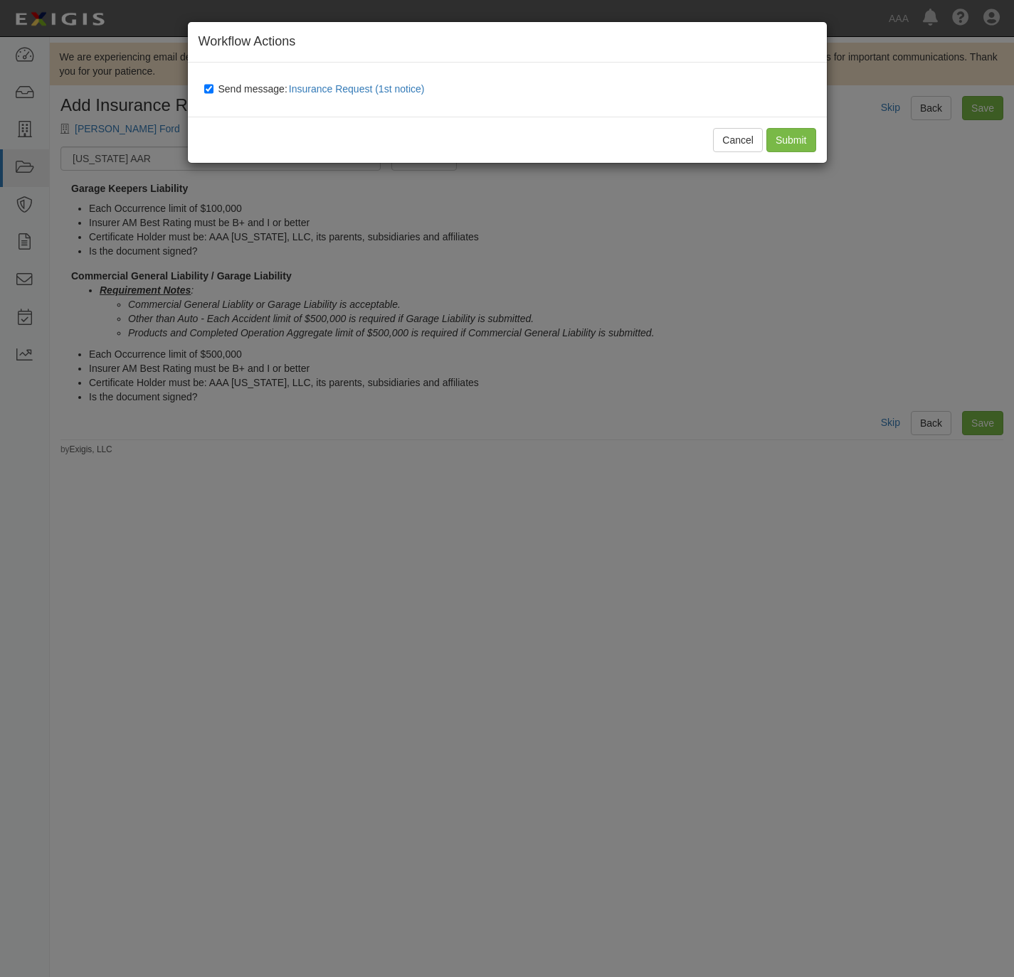
click at [248, 88] on span "Send message: Insurance Request (1st notice)" at bounding box center [324, 88] width 212 height 11
click at [213, 88] on input "Send message: Insurance Request (1st notice)" at bounding box center [208, 88] width 9 height 11
checkbox input "false"
click at [796, 134] on input "Submit" at bounding box center [791, 140] width 50 height 24
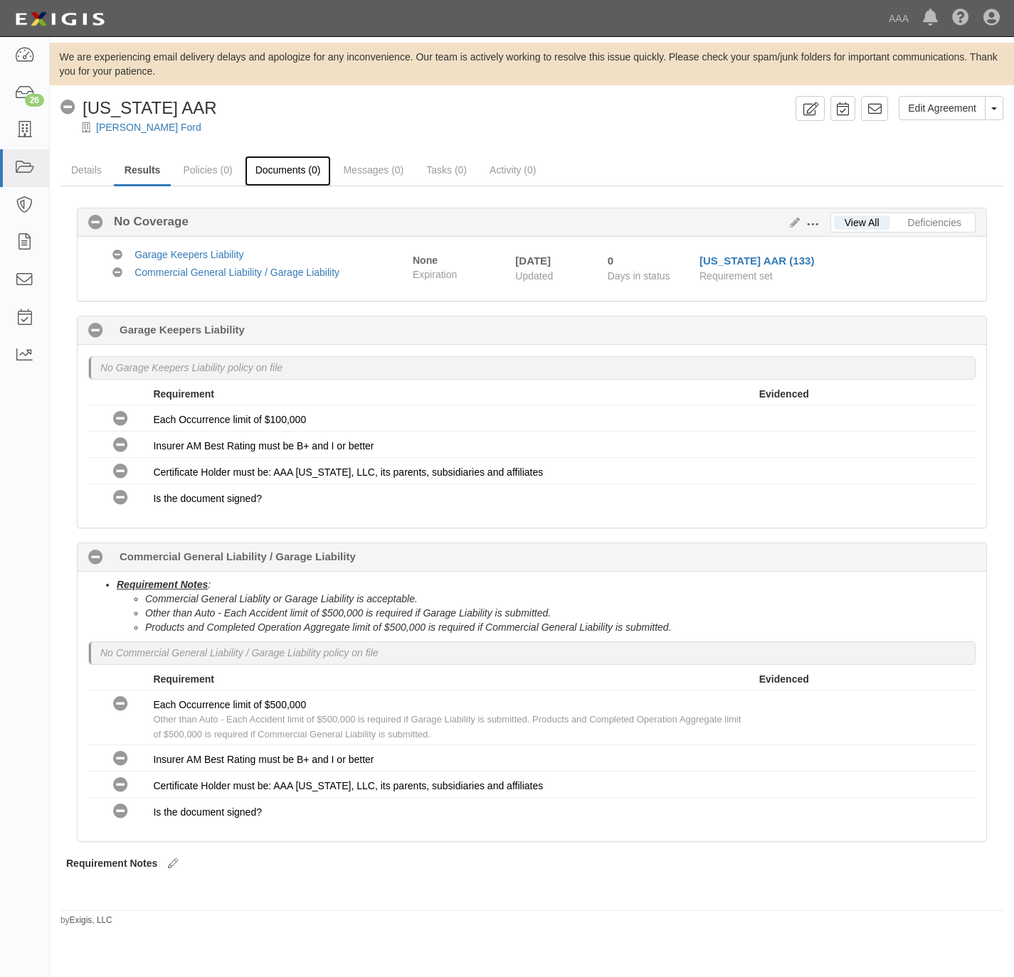
click at [294, 156] on link "Documents (0)" at bounding box center [288, 171] width 87 height 31
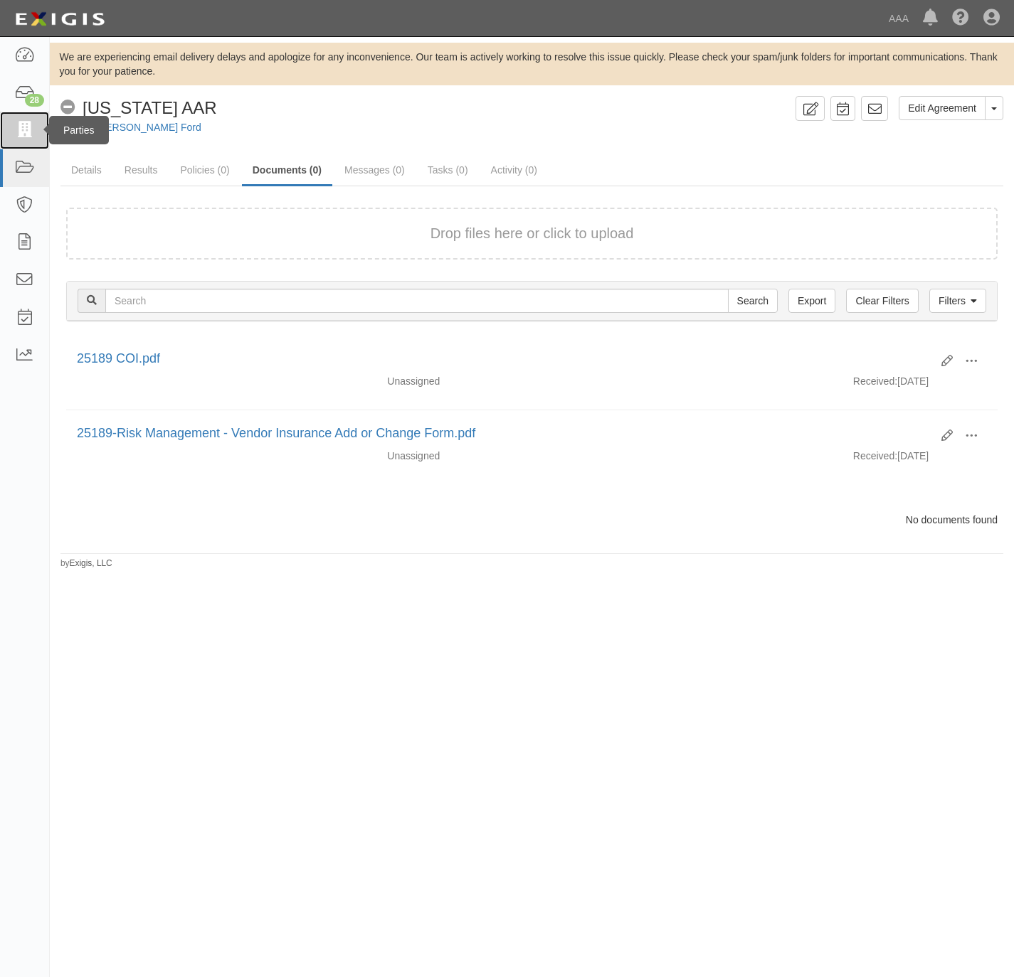
click at [36, 131] on link at bounding box center [24, 131] width 49 height 38
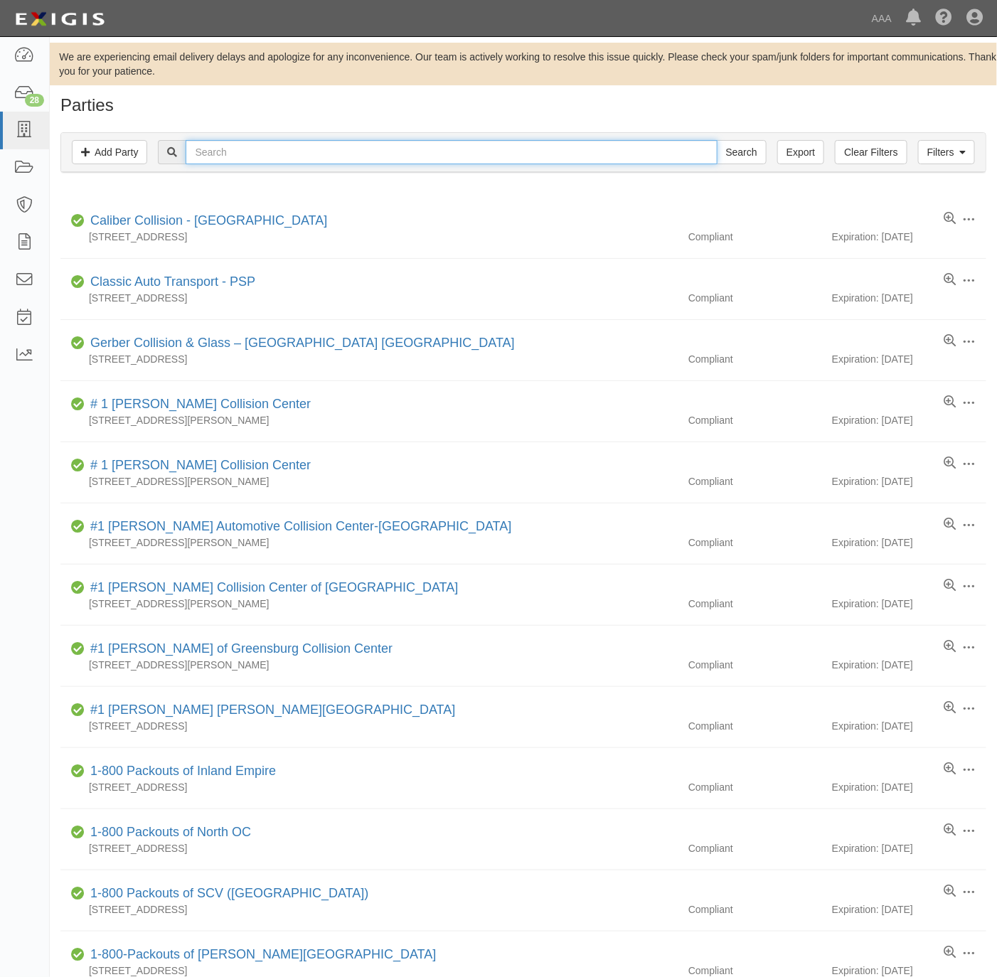
click at [235, 149] on input "text" at bounding box center [451, 152] width 531 height 24
paste input "631644"
type input "631644"
click at [737, 154] on input "Search" at bounding box center [742, 152] width 50 height 24
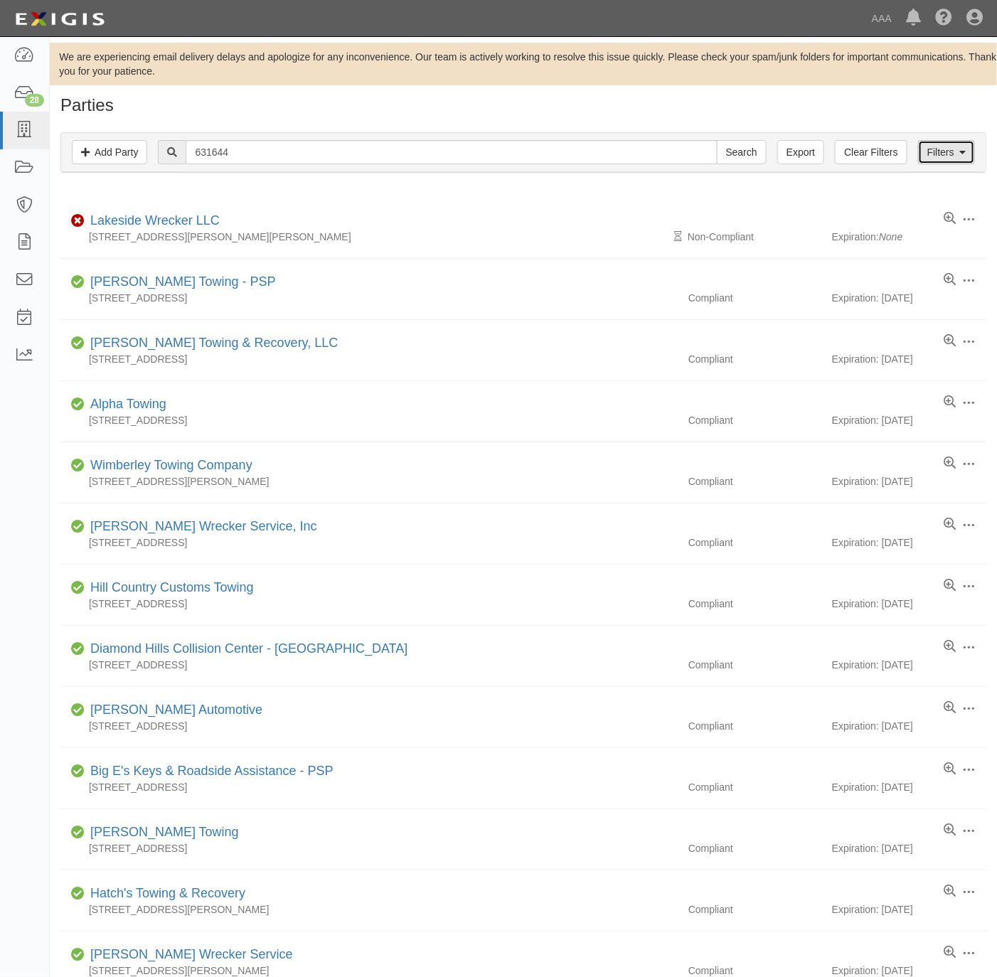
click at [925, 152] on link "Filters" at bounding box center [946, 152] width 57 height 24
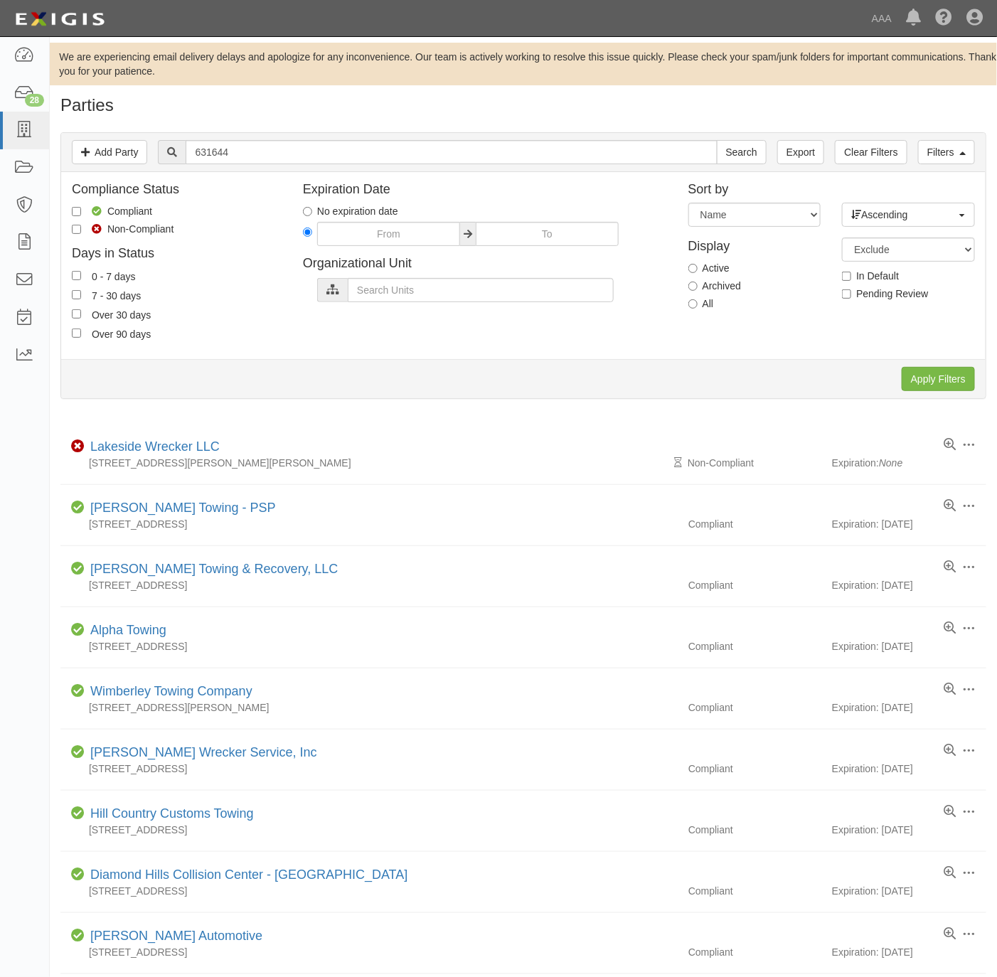
click at [706, 303] on label "All" at bounding box center [702, 304] width 26 height 14
click at [698, 303] on input "All" at bounding box center [693, 303] width 9 height 9
radio input "true"
click at [928, 388] on input "Apply Filters" at bounding box center [938, 379] width 73 height 24
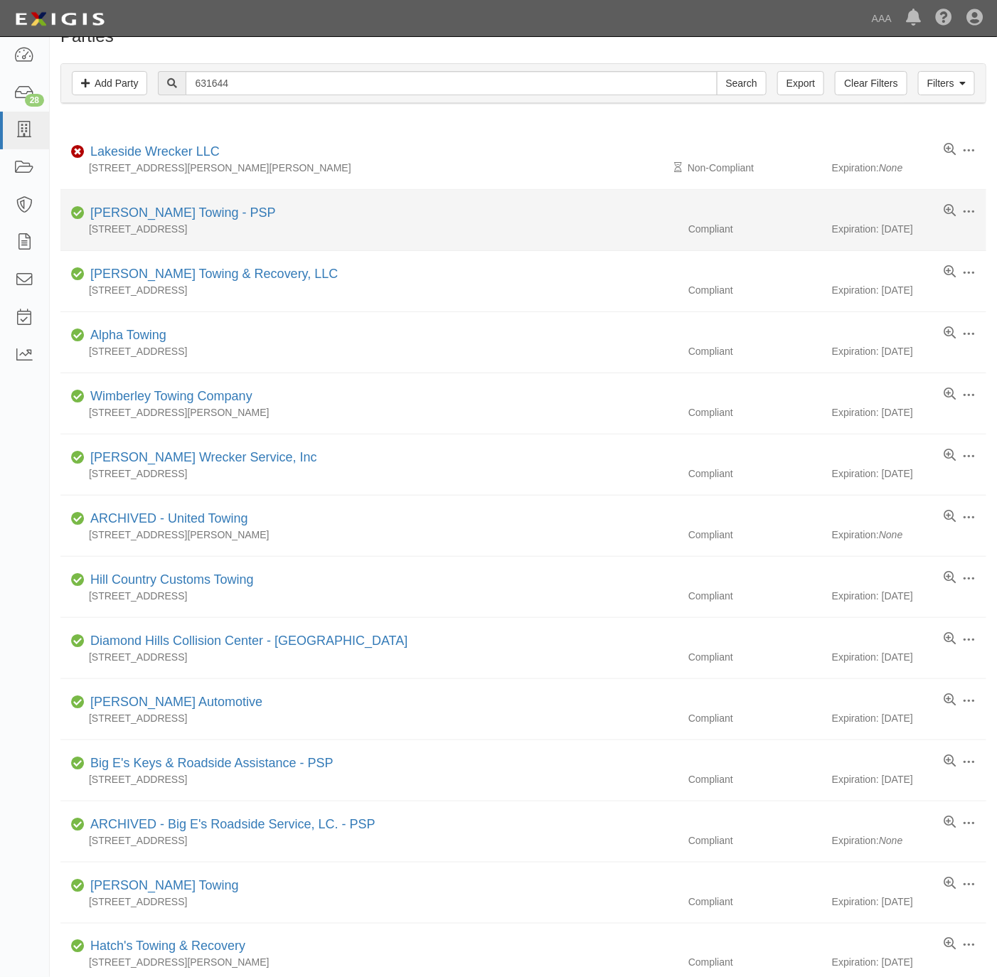
scroll to position [107, 0]
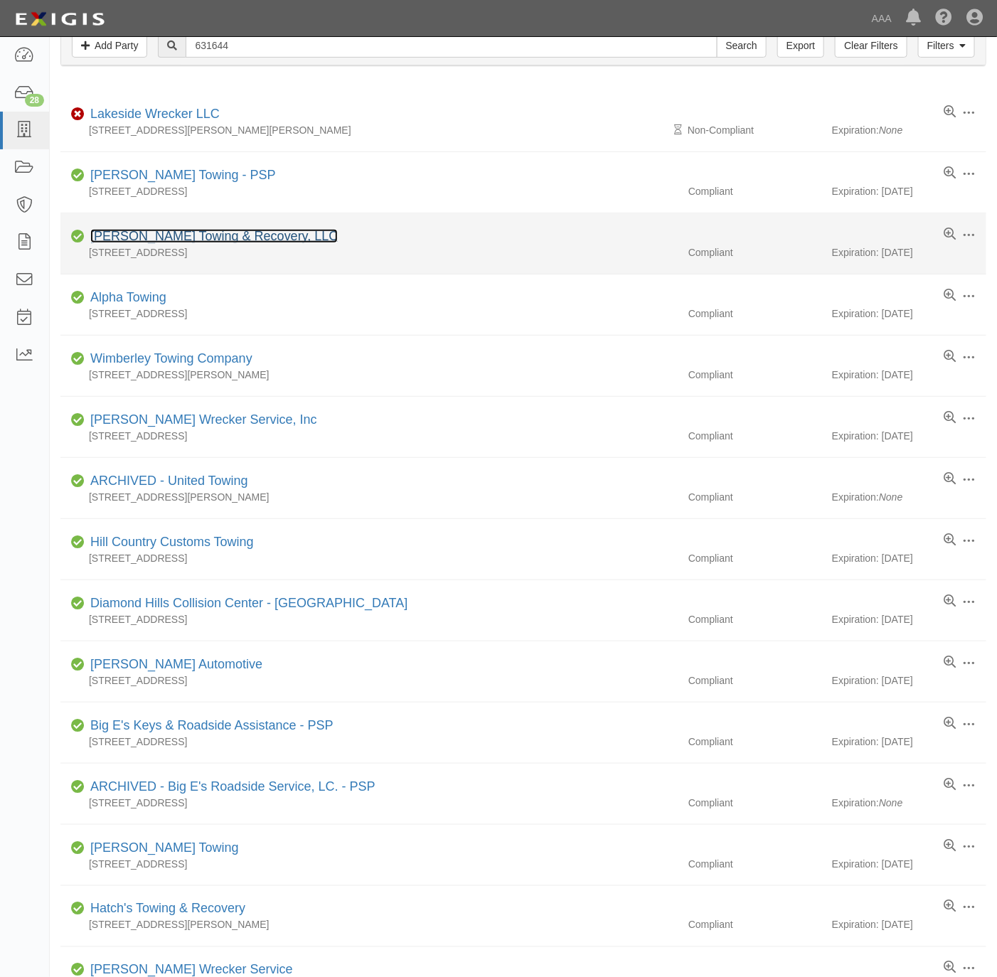
click at [186, 231] on link "[PERSON_NAME] Towing & Recovery, LLC" at bounding box center [214, 236] width 248 height 14
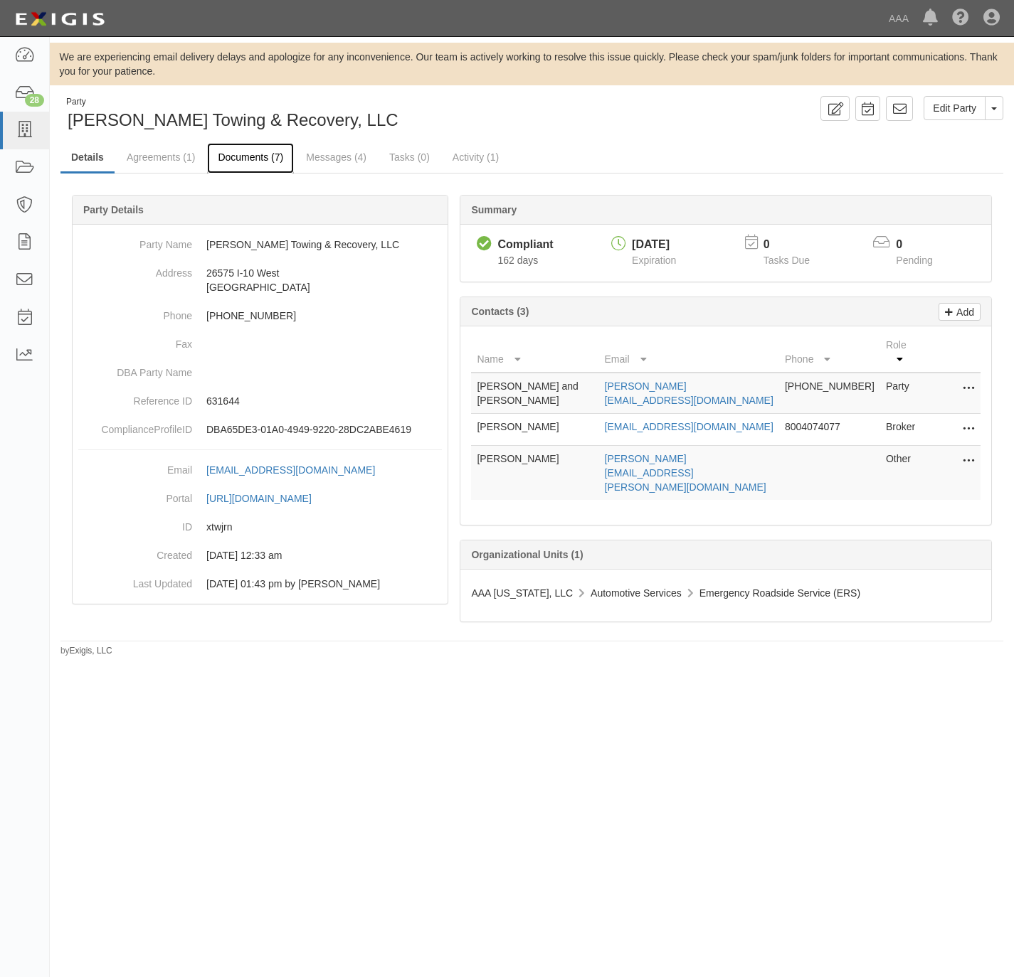
drag, startPoint x: 220, startPoint y: 154, endPoint x: 241, endPoint y: 152, distance: 21.4
click at [221, 154] on link "Documents (7)" at bounding box center [250, 158] width 87 height 31
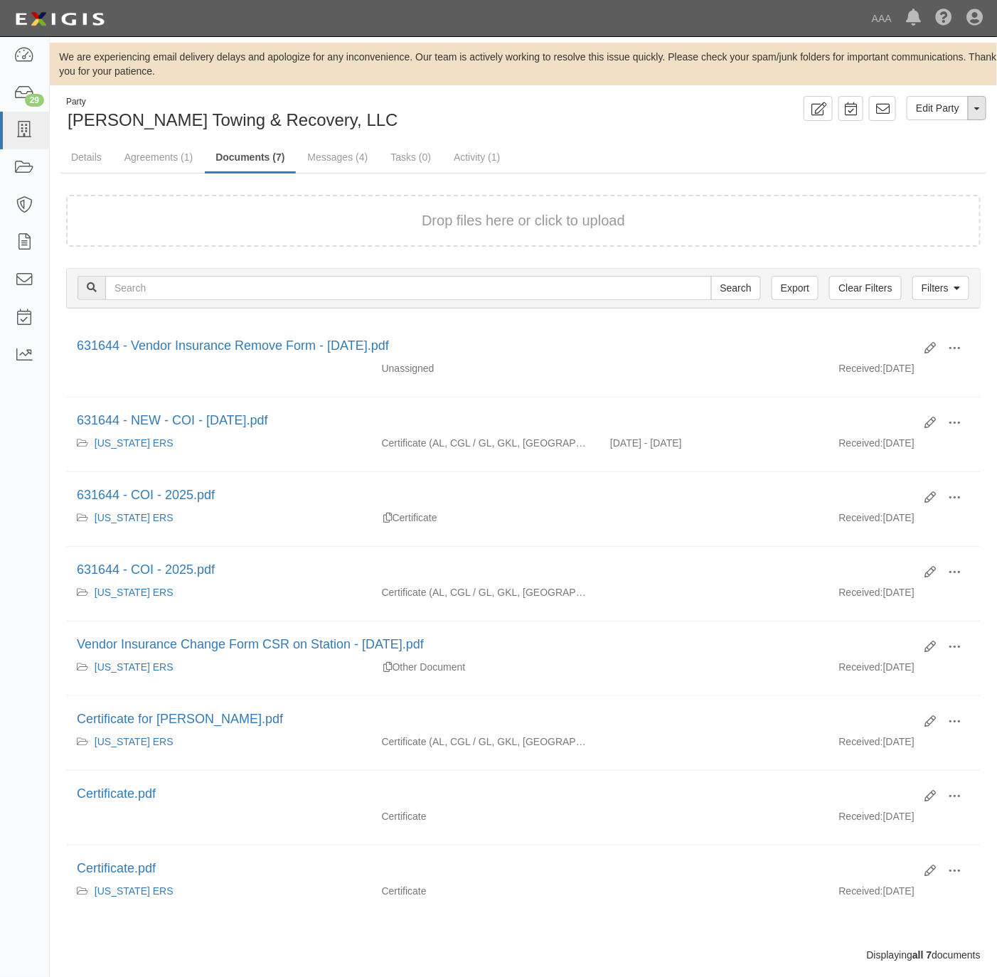
click at [975, 97] on button "Toggle Party Dropdown" at bounding box center [977, 108] width 18 height 24
click at [912, 156] on link "Archive Party" at bounding box center [930, 153] width 112 height 18
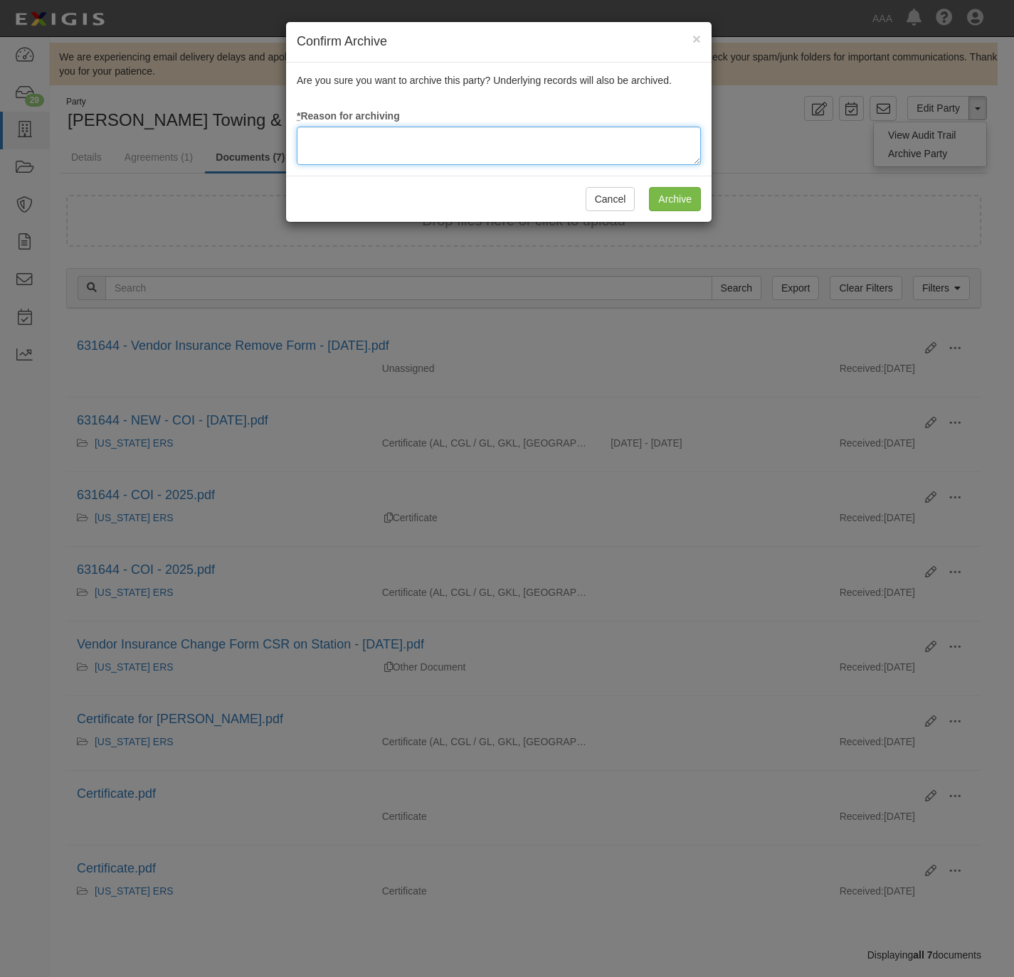
click at [366, 146] on textarea at bounding box center [499, 146] width 404 height 38
type textarea "Station Terminated."
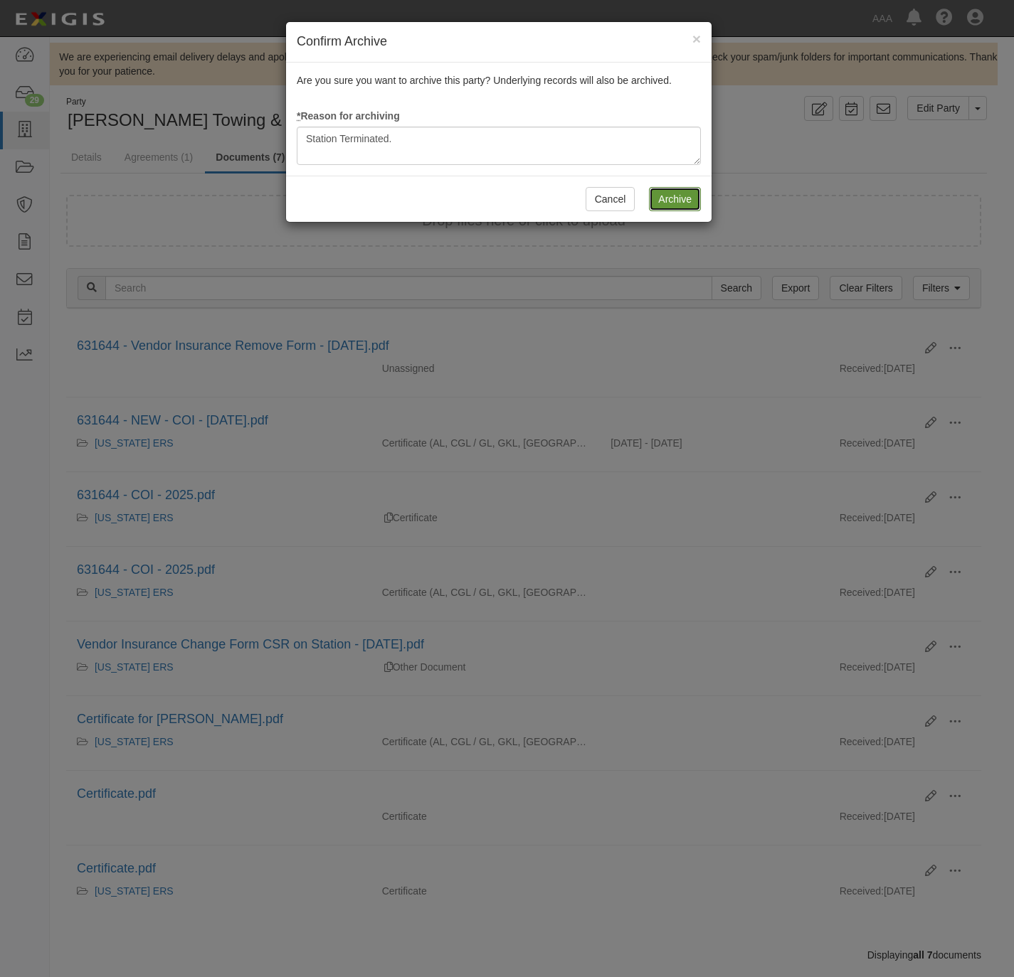
click at [656, 193] on input "Archive" at bounding box center [675, 199] width 52 height 24
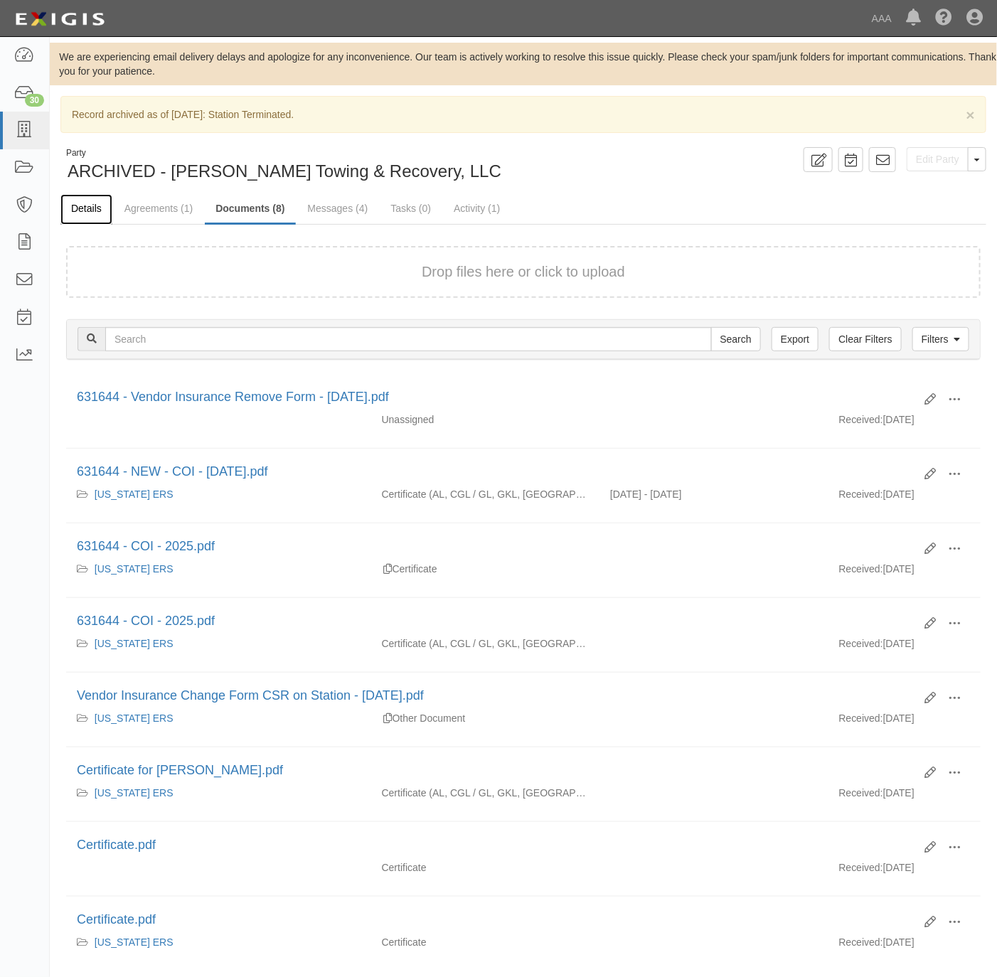
click at [81, 207] on link "Details" at bounding box center [86, 209] width 52 height 31
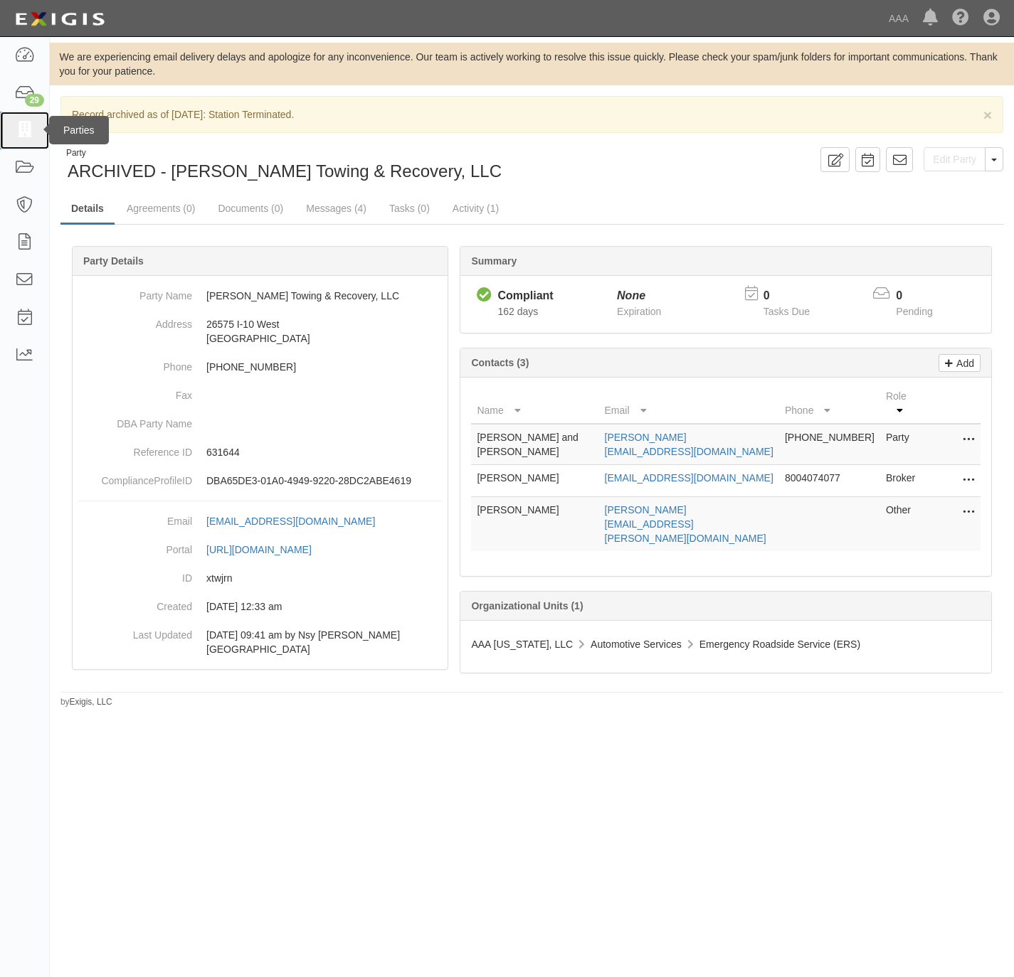
click at [23, 124] on icon at bounding box center [24, 130] width 20 height 16
